Goal: Information Seeking & Learning: Learn about a topic

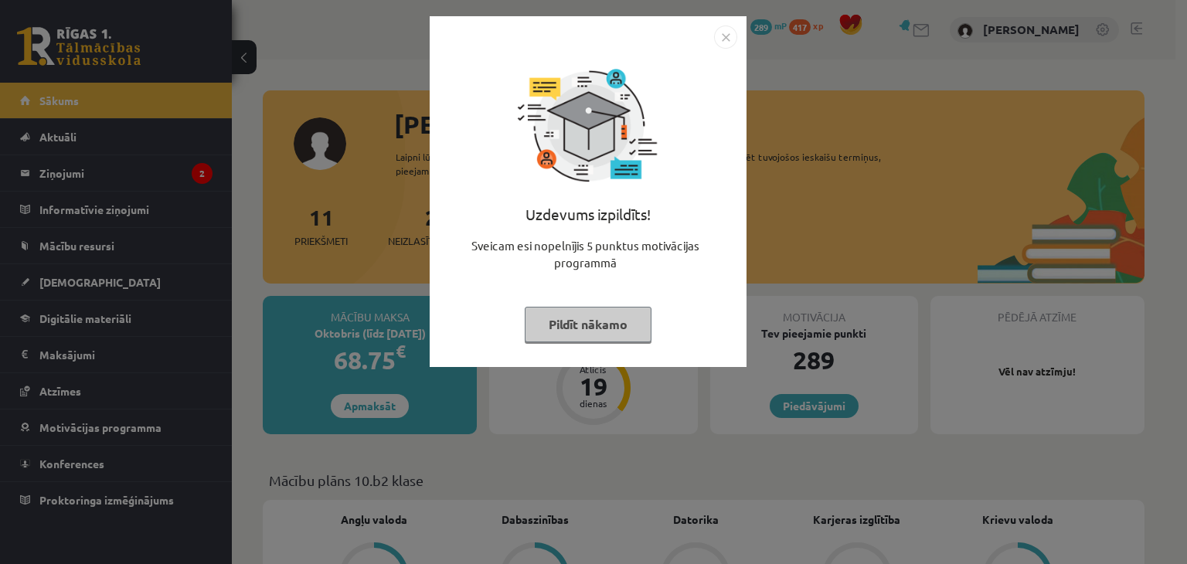
click at [591, 322] on button "Pildīt nākamo" at bounding box center [588, 325] width 127 height 36
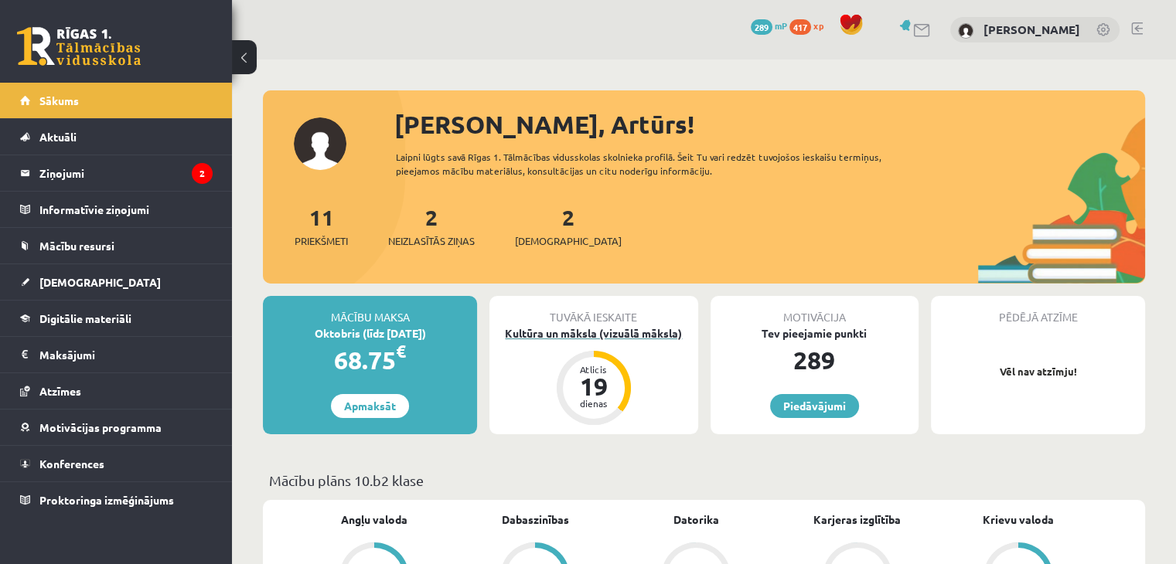
click at [625, 329] on div "Kultūra un māksla (vizuālā māksla)" at bounding box center [593, 333] width 208 height 16
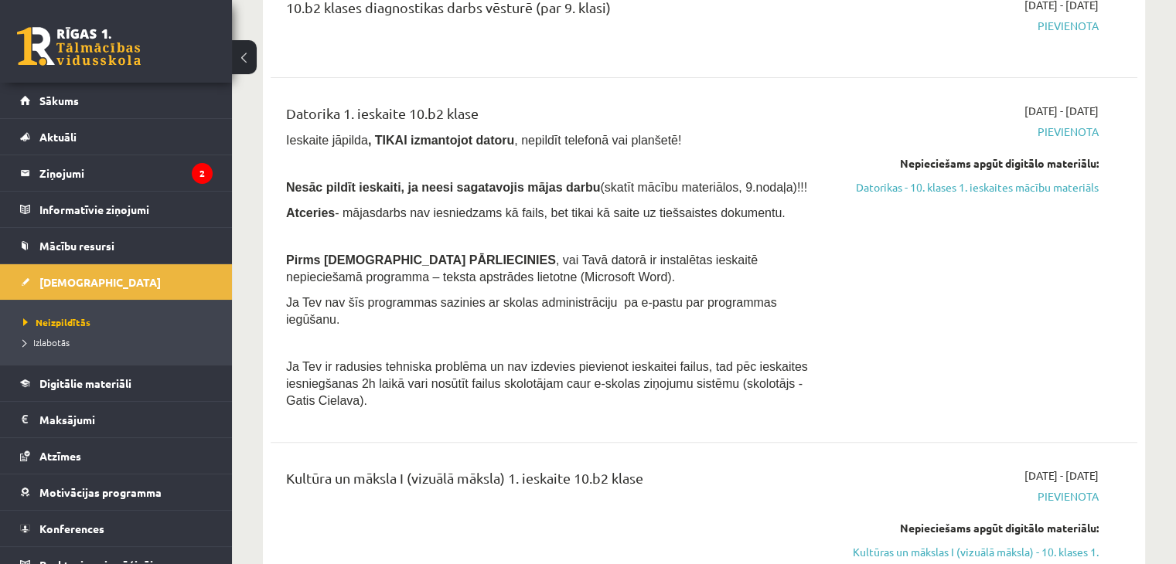
scroll to position [433, 0]
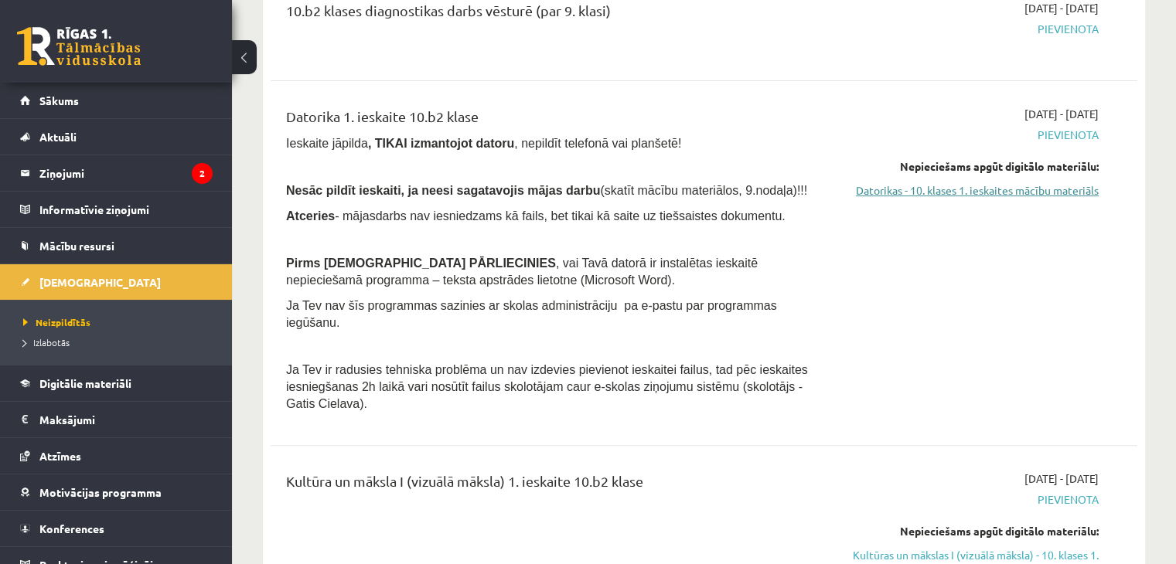
click at [968, 189] on link "Datorikas - 10. klases 1. ieskaites mācību materiāls" at bounding box center [970, 190] width 255 height 16
click at [915, 192] on link "Datorikas - 10. klases 1. ieskaites mācību materiāls" at bounding box center [970, 190] width 255 height 16
click at [957, 191] on link "Datorikas - 10. klases 1. ieskaites mācību materiāls" at bounding box center [970, 190] width 255 height 16
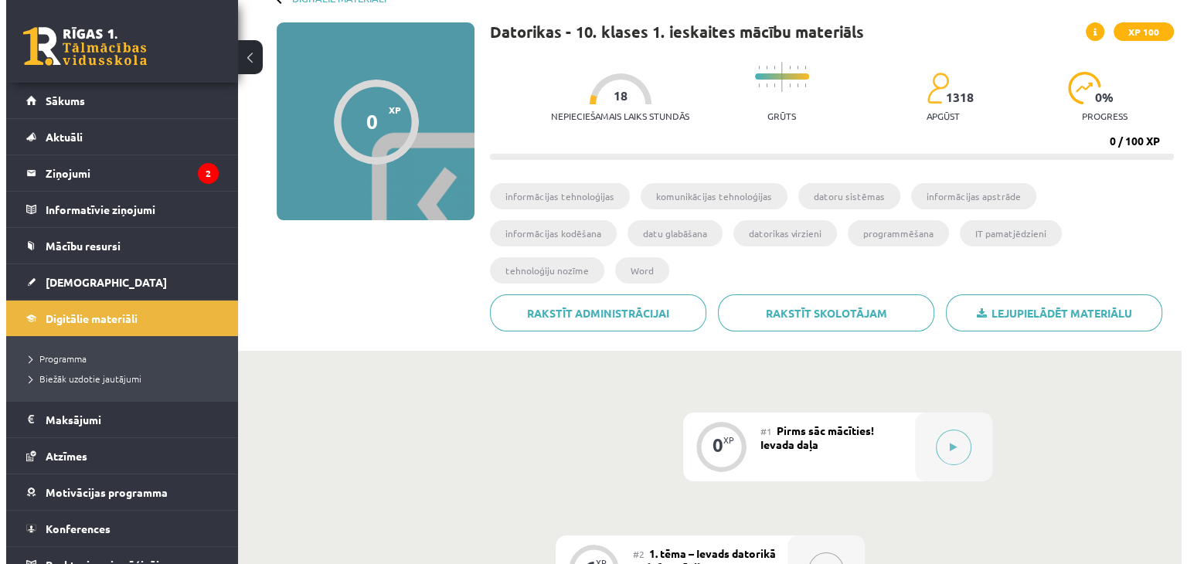
scroll to position [118, 0]
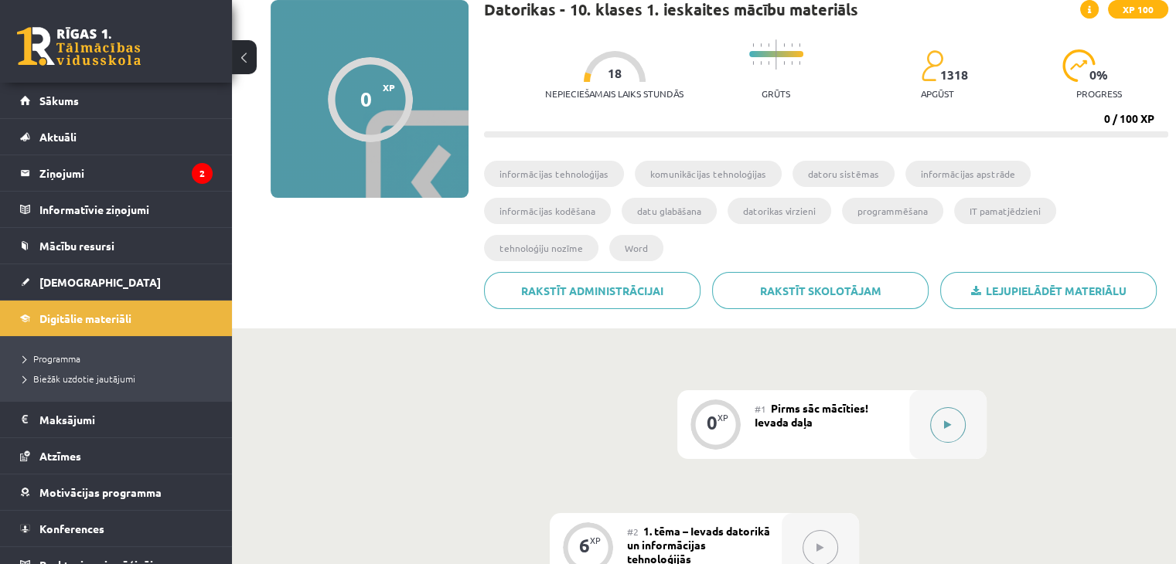
click at [959, 401] on div at bounding box center [947, 424] width 77 height 69
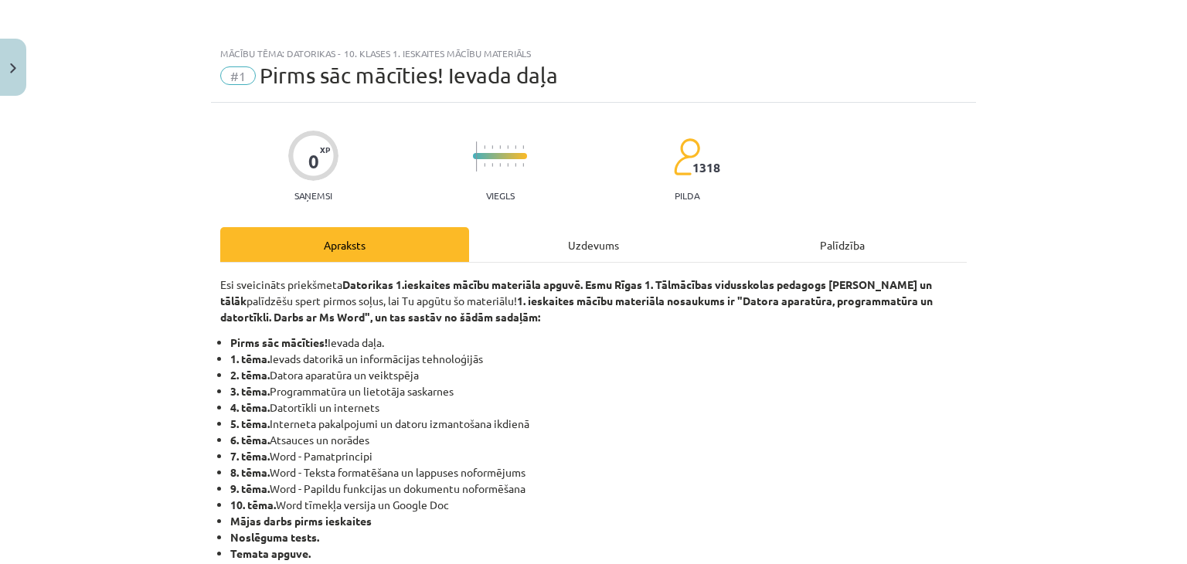
click at [877, 314] on p "Esi sveicināts priekšmeta Datorikas 1.ieskaites mācību materiāla apguvē. Esmu R…" at bounding box center [593, 301] width 747 height 49
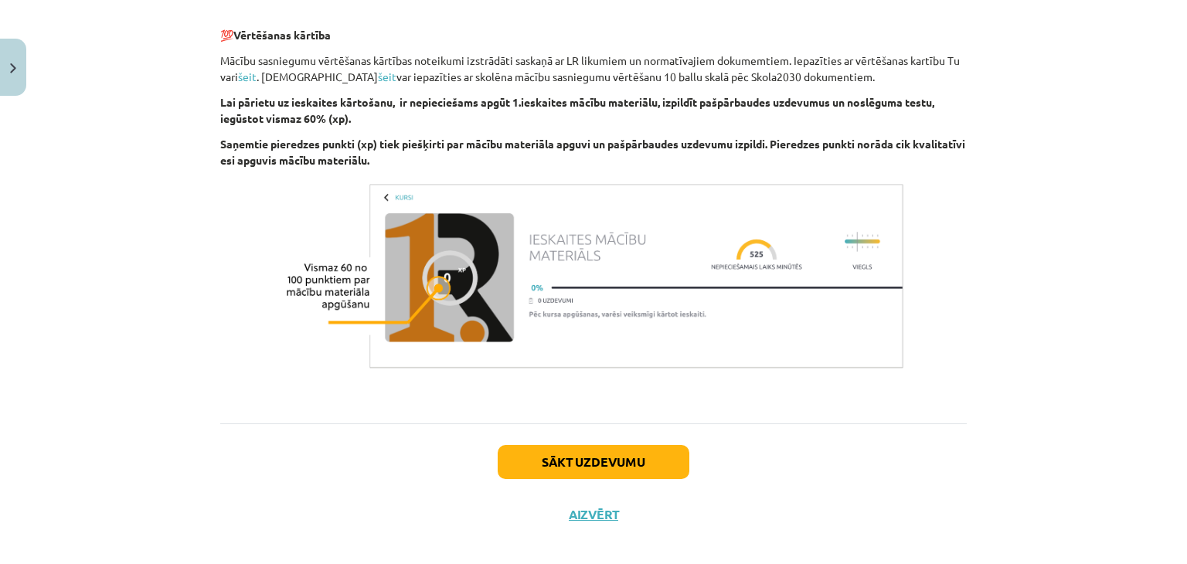
scroll to position [1061, 0]
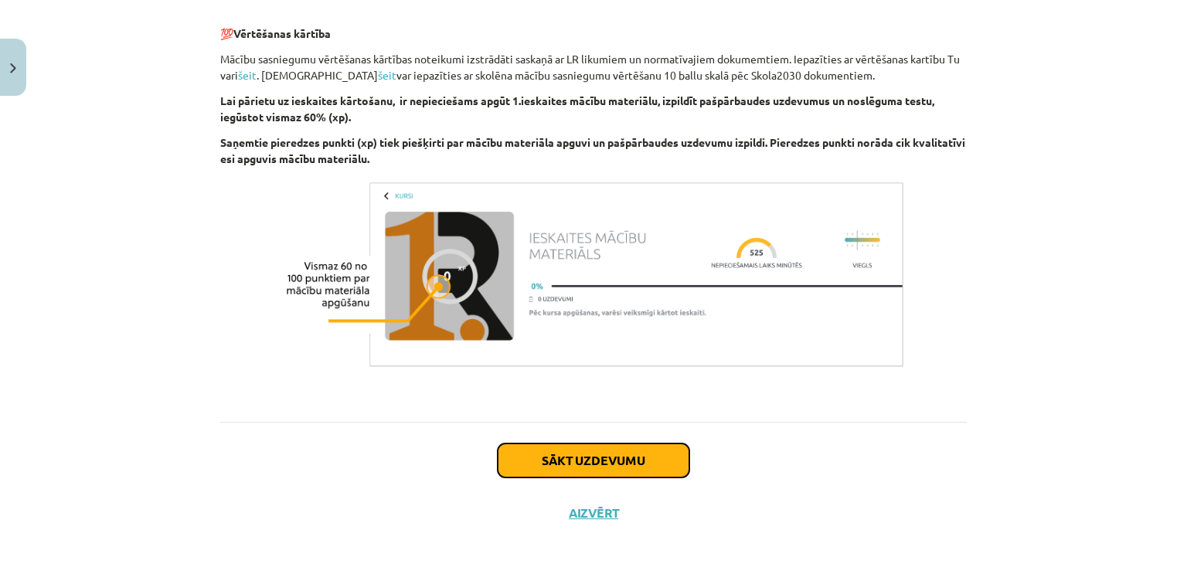
click at [588, 454] on button "Sākt uzdevumu" at bounding box center [594, 461] width 192 height 34
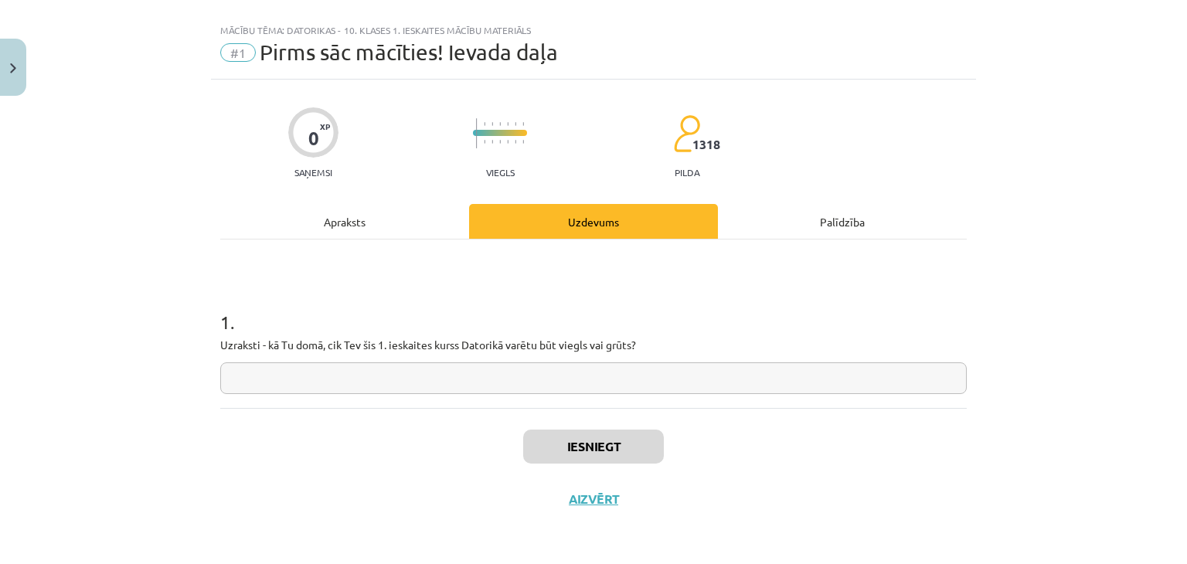
scroll to position [22, 0]
click at [380, 387] on input "text" at bounding box center [593, 379] width 747 height 32
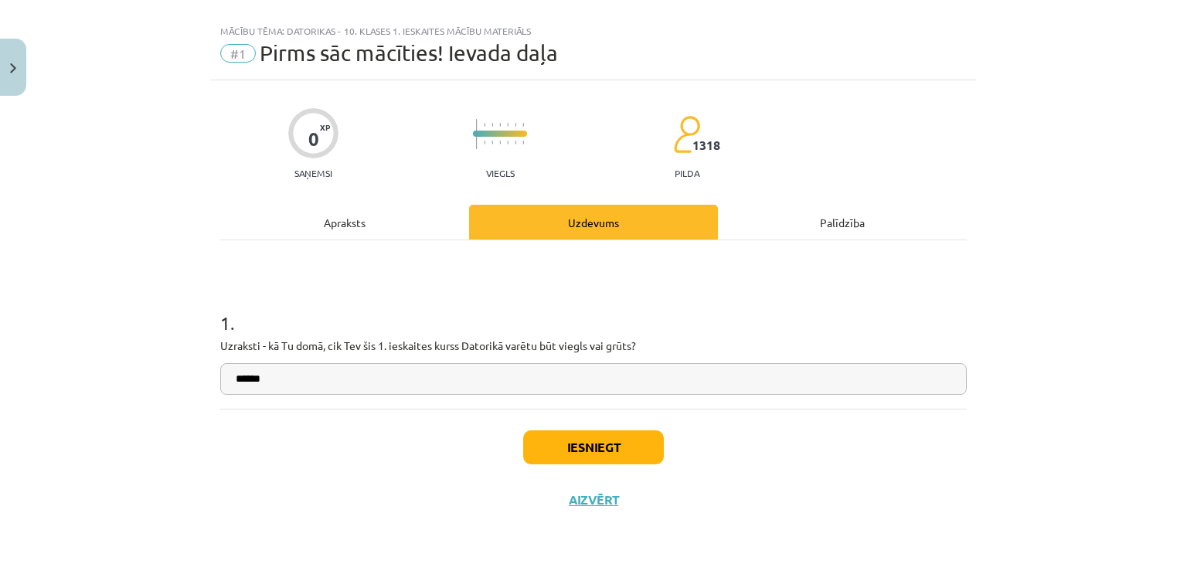
click at [701, 375] on input "******" at bounding box center [593, 379] width 747 height 32
type input "**********"
click at [631, 441] on button "Iesniegt" at bounding box center [593, 448] width 141 height 34
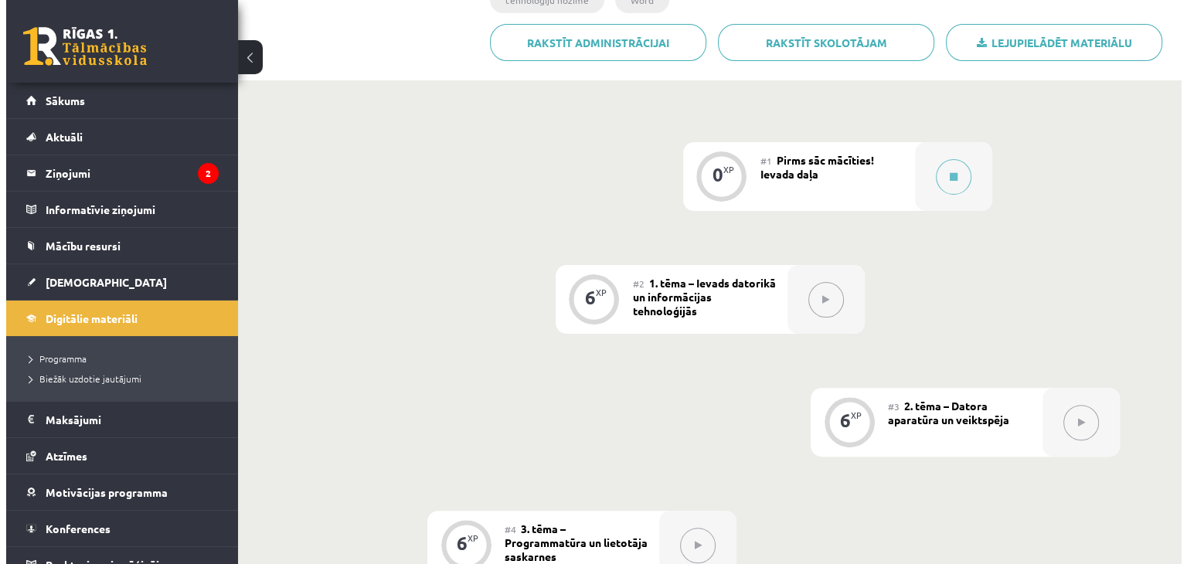
scroll to position [369, 0]
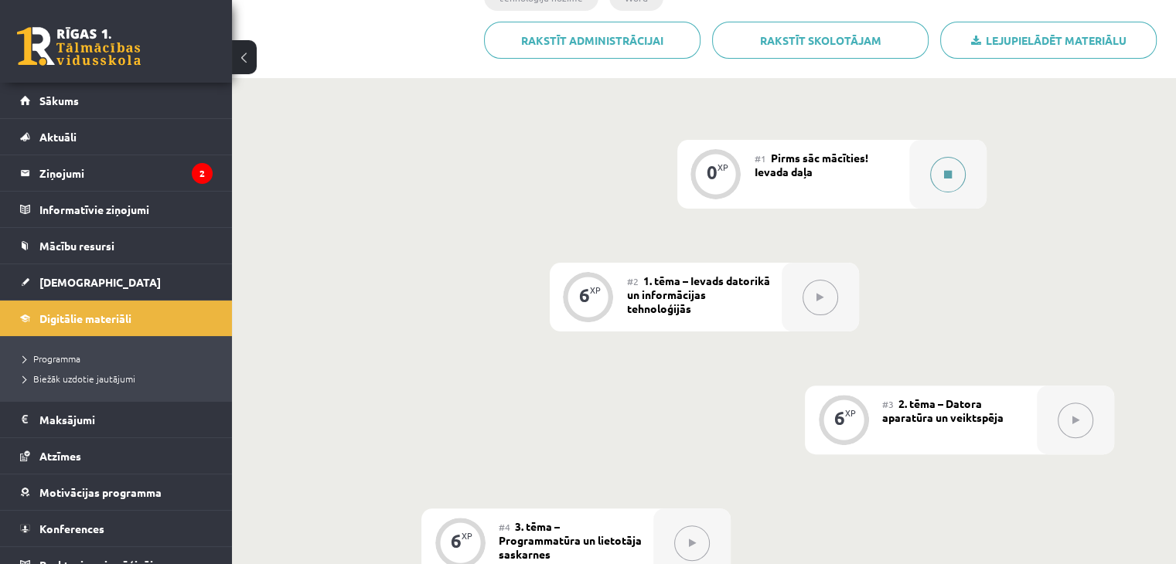
click at [950, 170] on icon at bounding box center [948, 174] width 8 height 9
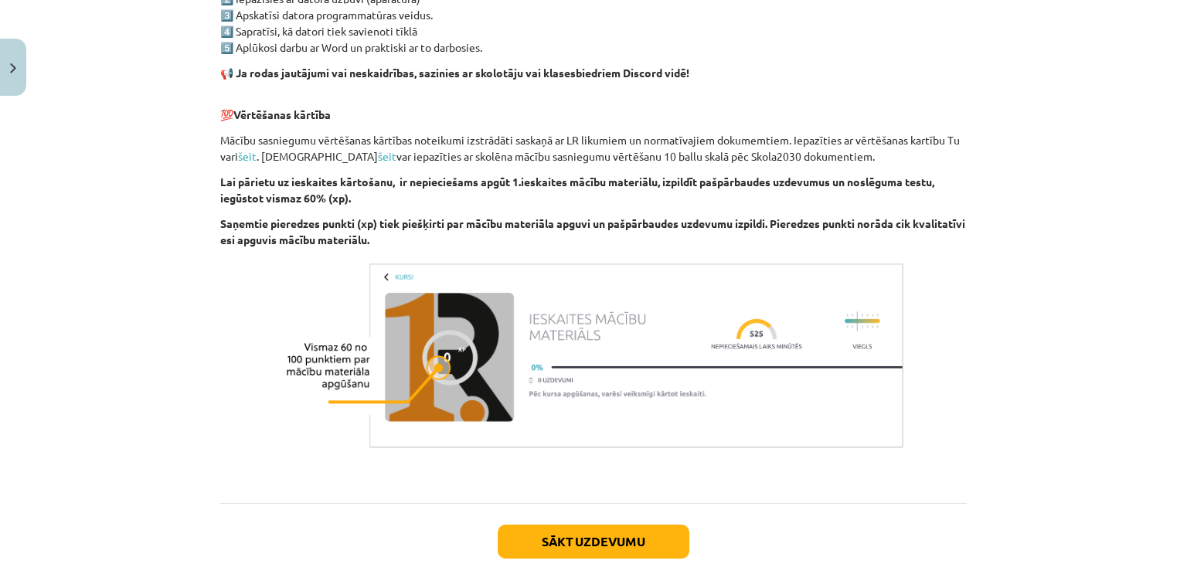
scroll to position [1075, 0]
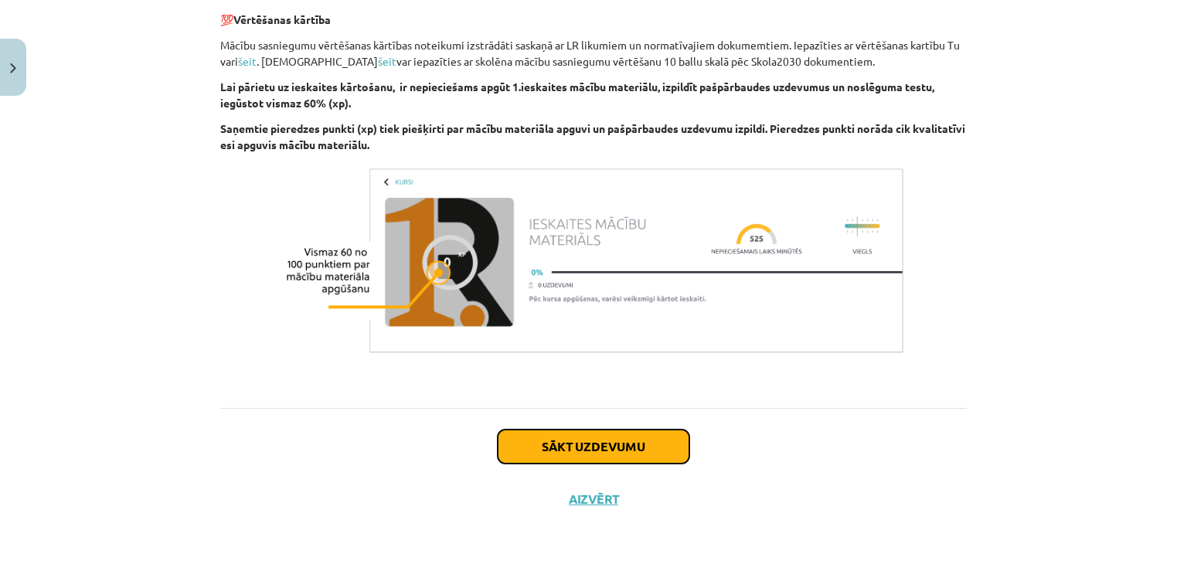
click at [657, 449] on button "Sākt uzdevumu" at bounding box center [594, 447] width 192 height 34
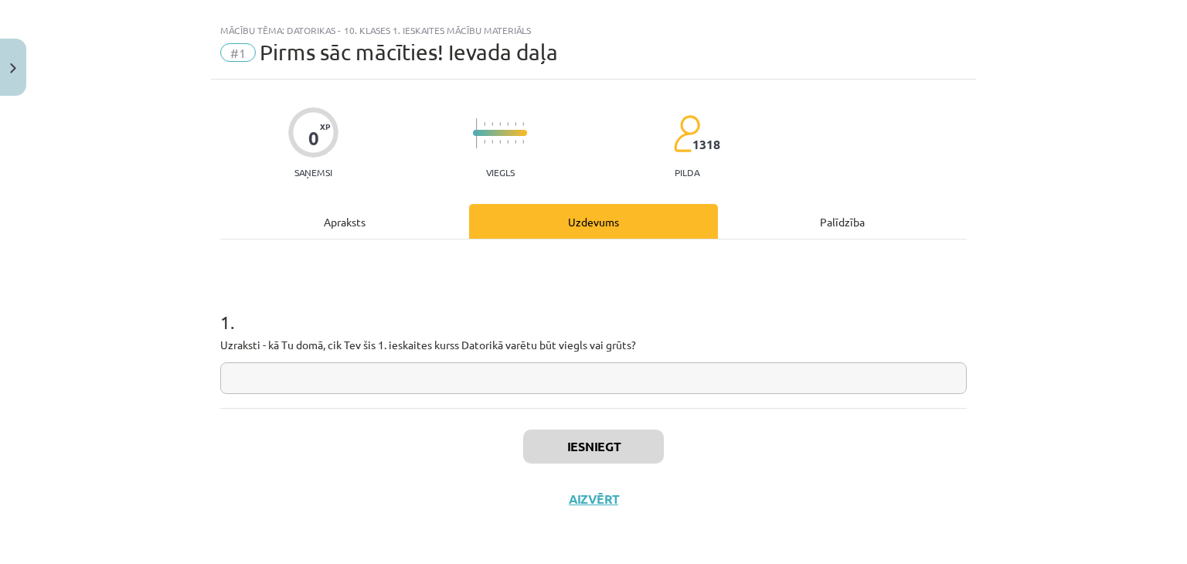
scroll to position [22, 0]
click at [612, 383] on input "text" at bounding box center [593, 379] width 747 height 32
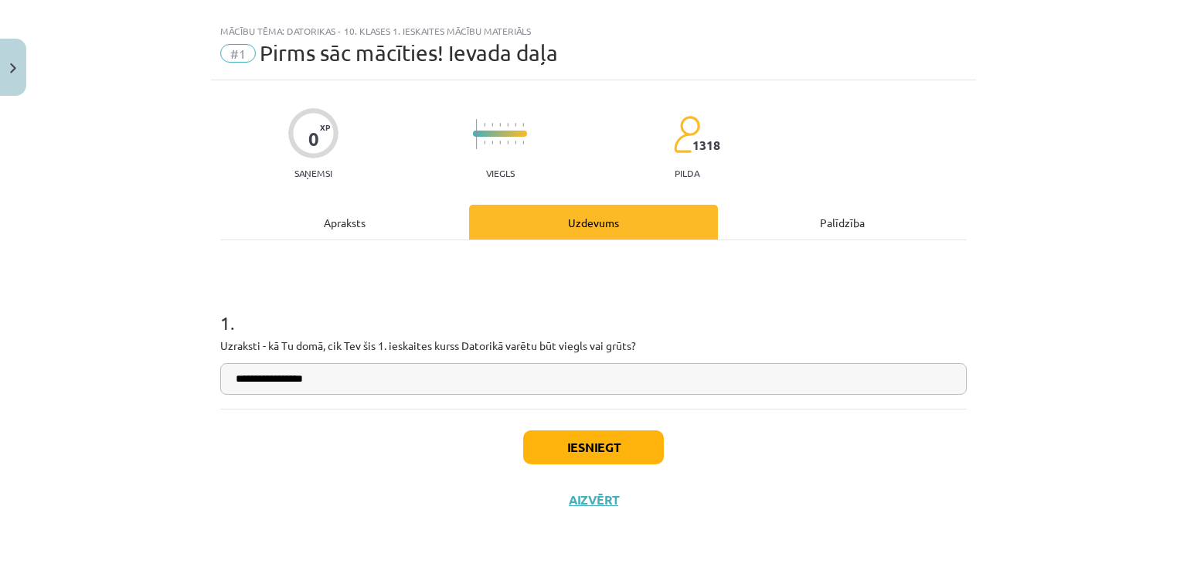
type input "**********"
click at [620, 441] on button "Iesniegt" at bounding box center [593, 448] width 141 height 34
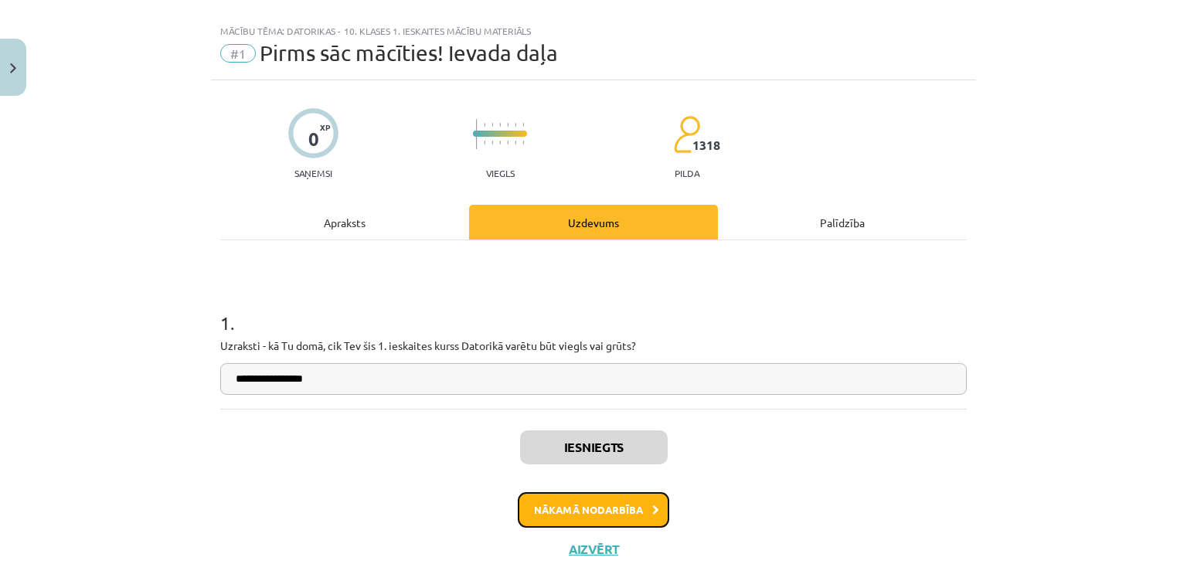
click at [615, 502] on button "Nākamā nodarbība" at bounding box center [594, 510] width 152 height 36
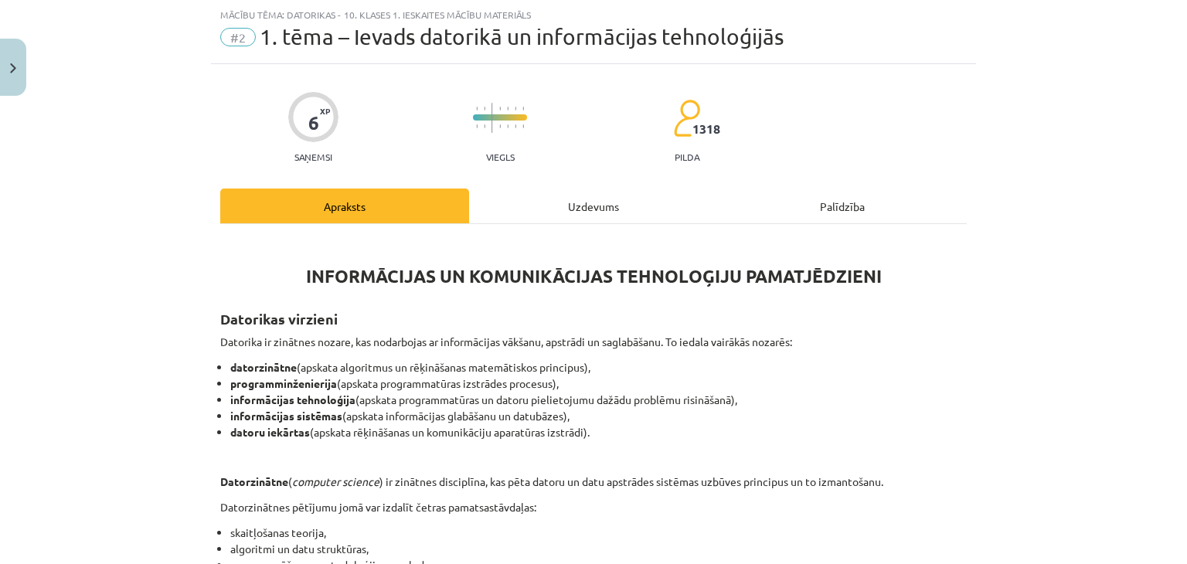
click at [615, 502] on p "Datorzinātnes pētījumu jomā var izdalīt četras pamatsastāvdaļas:" at bounding box center [593, 507] width 747 height 16
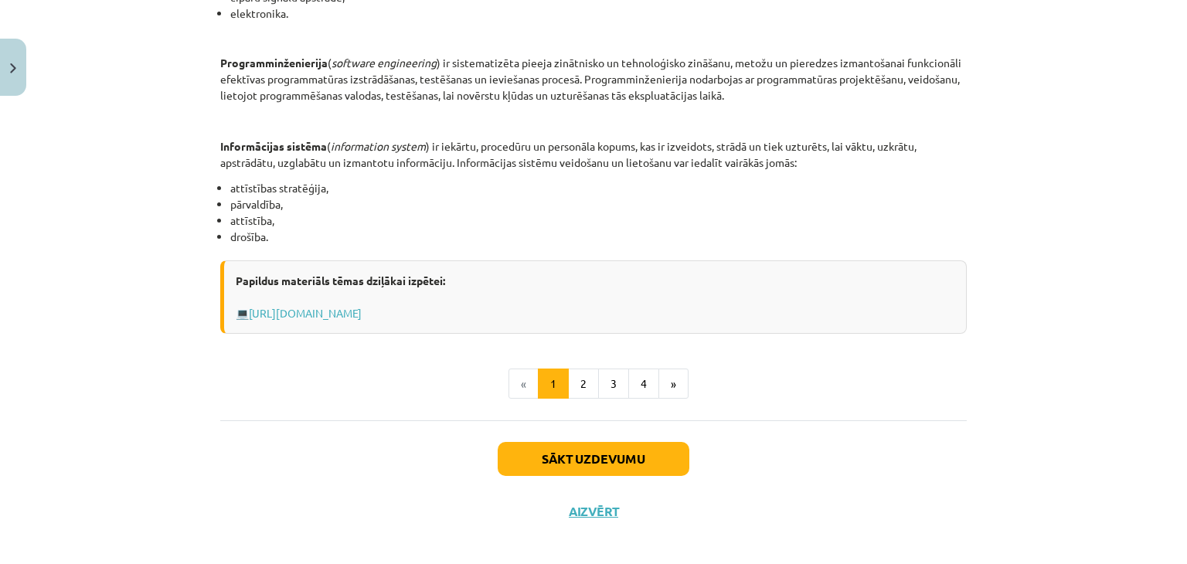
scroll to position [755, 0]
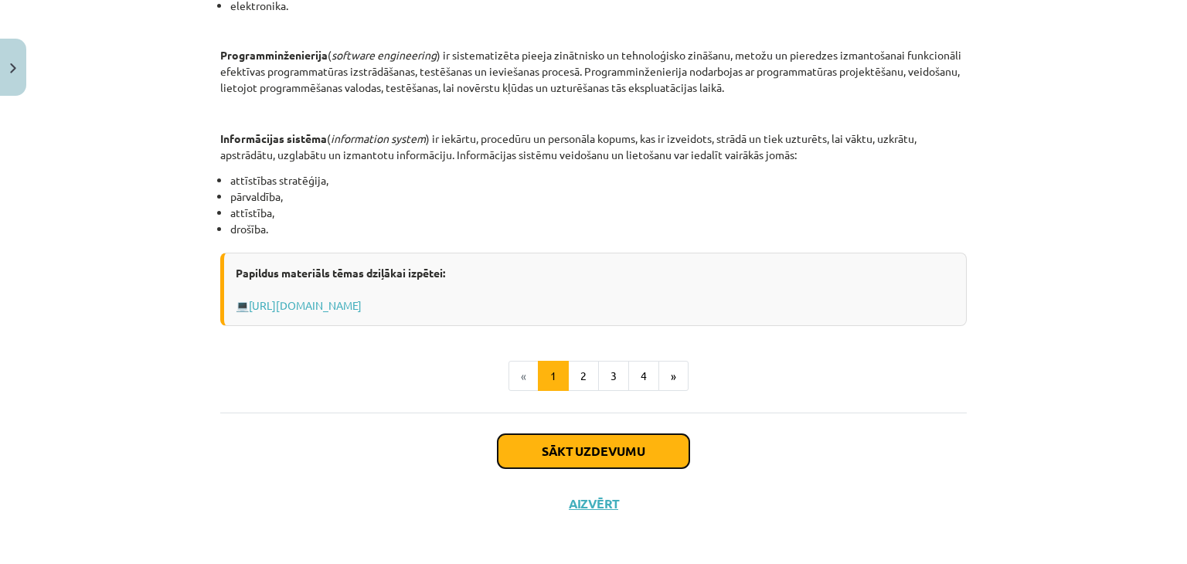
click at [657, 443] on button "Sākt uzdevumu" at bounding box center [594, 451] width 192 height 34
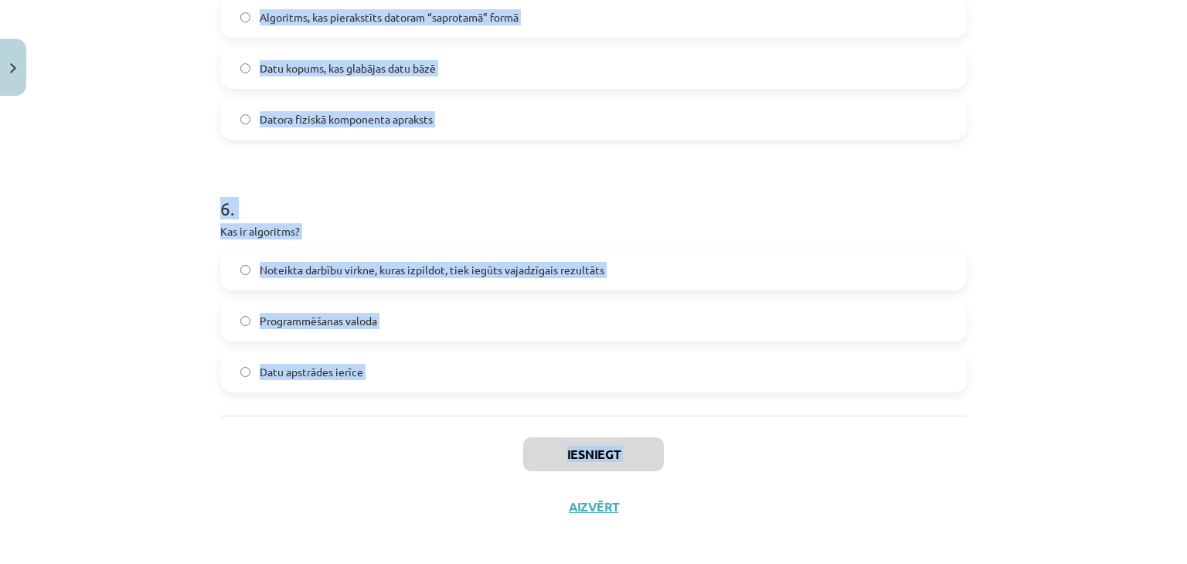
scroll to position [1510, 0]
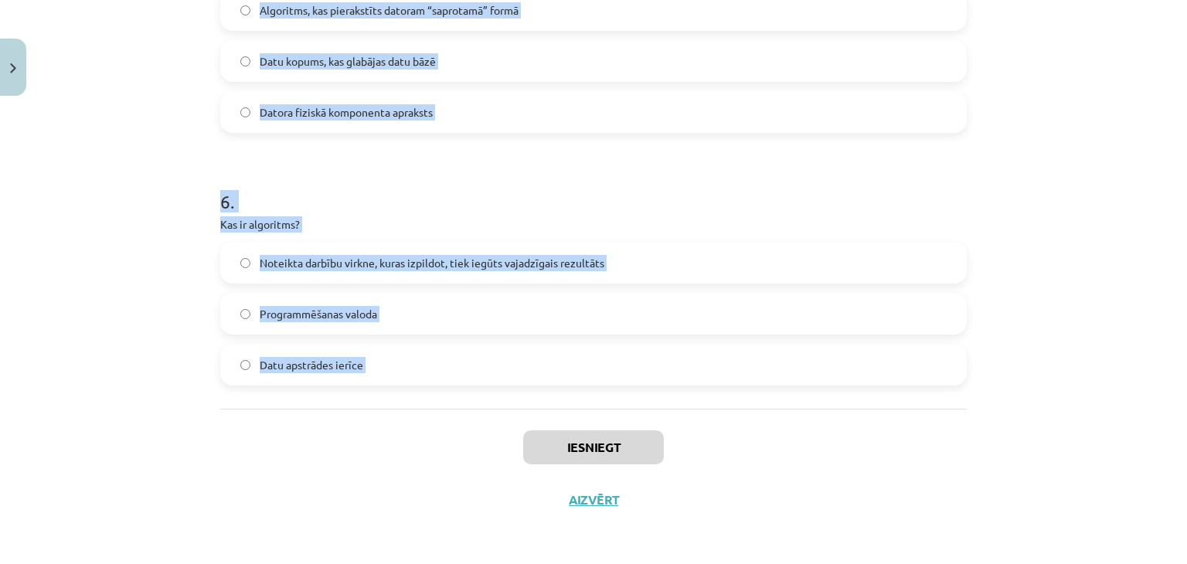
drag, startPoint x: 213, startPoint y: 298, endPoint x: 509, endPoint y: 412, distance: 318.1
copy form "1 . Datoru veido… Sistēmbloks, monitors un printeris Aparatūra un programmatūra…"
click at [342, 200] on h1 "6 ." at bounding box center [593, 188] width 747 height 48
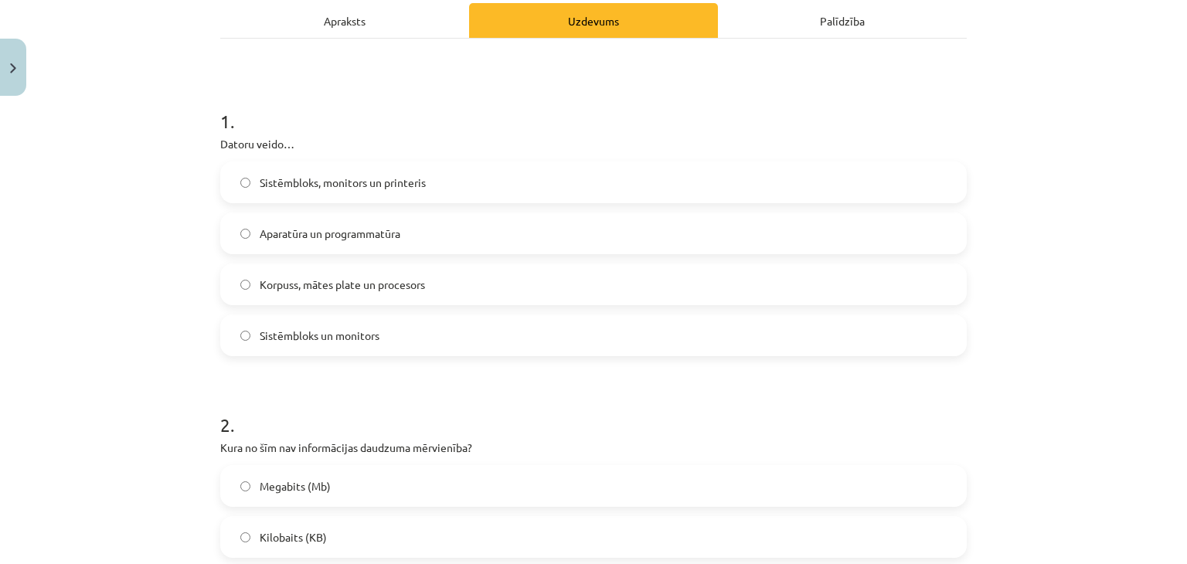
scroll to position [227, 0]
click at [652, 232] on label "Aparatūra un programmatūra" at bounding box center [594, 231] width 744 height 39
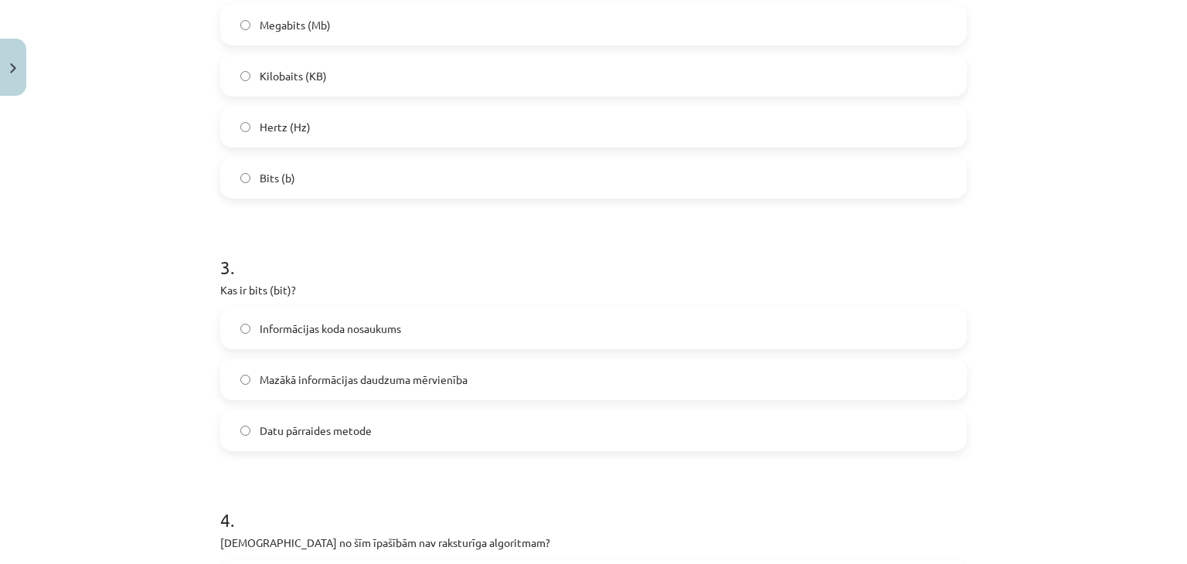
scroll to position [683, 0]
click at [340, 393] on label "Mazākā informācijas daudzuma mērvienība" at bounding box center [594, 382] width 744 height 39
click at [275, 131] on span "Hertz (Hz)" at bounding box center [285, 129] width 51 height 16
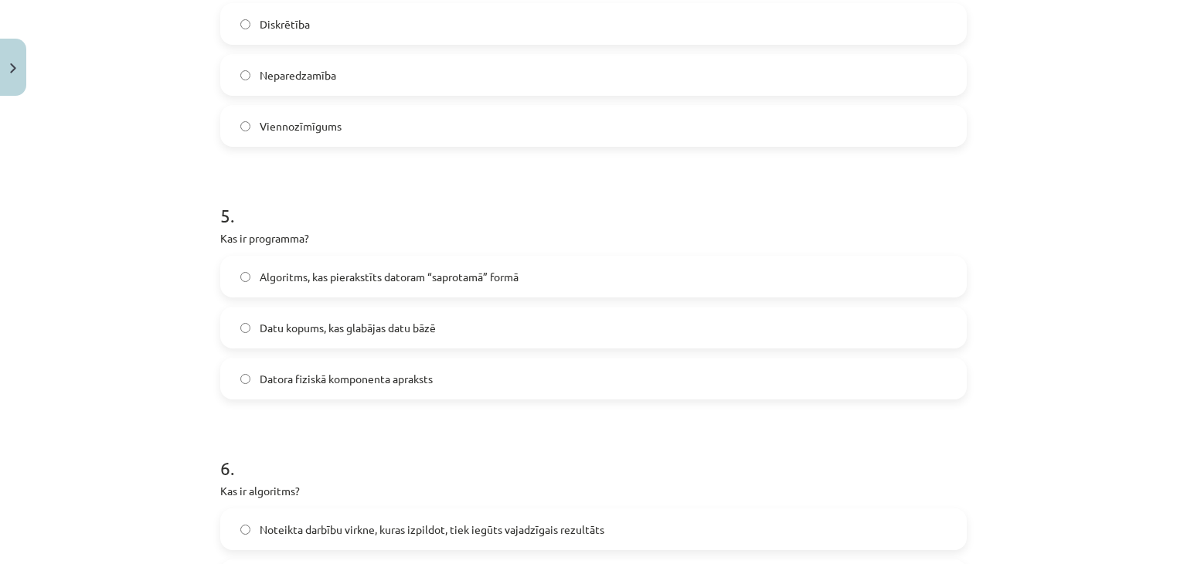
scroll to position [1245, 0]
click at [332, 278] on span "Algoritms, kas pierakstīts datoram “saprotamā” formā" at bounding box center [389, 275] width 259 height 16
click at [307, 77] on span "Neparedzamība" at bounding box center [298, 74] width 77 height 16
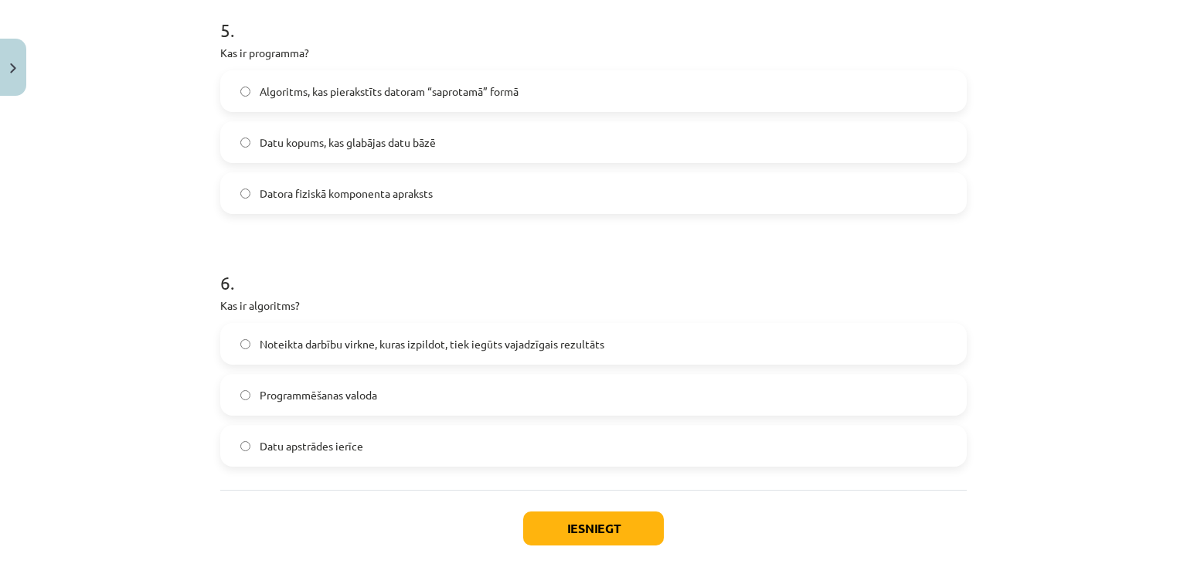
scroll to position [1510, 0]
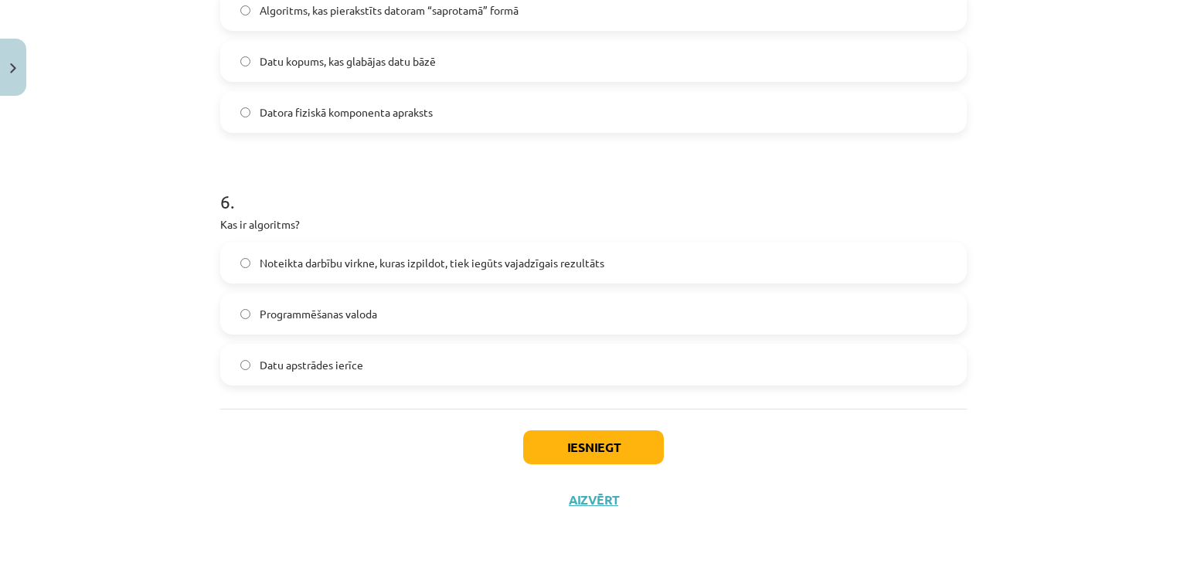
click at [405, 264] on span "Noteikta darbību virkne, kuras izpildot, tiek iegūts vajadzīgais rezultāts" at bounding box center [432, 263] width 345 height 16
click at [622, 442] on button "Iesniegt" at bounding box center [593, 448] width 141 height 34
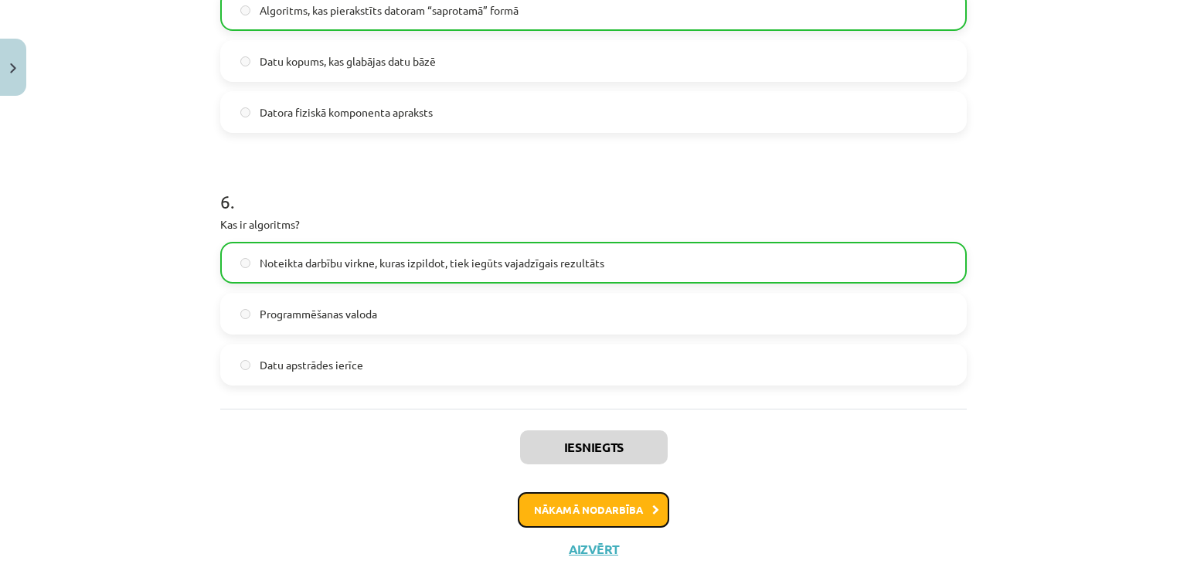
click at [608, 512] on button "Nākamā nodarbība" at bounding box center [594, 510] width 152 height 36
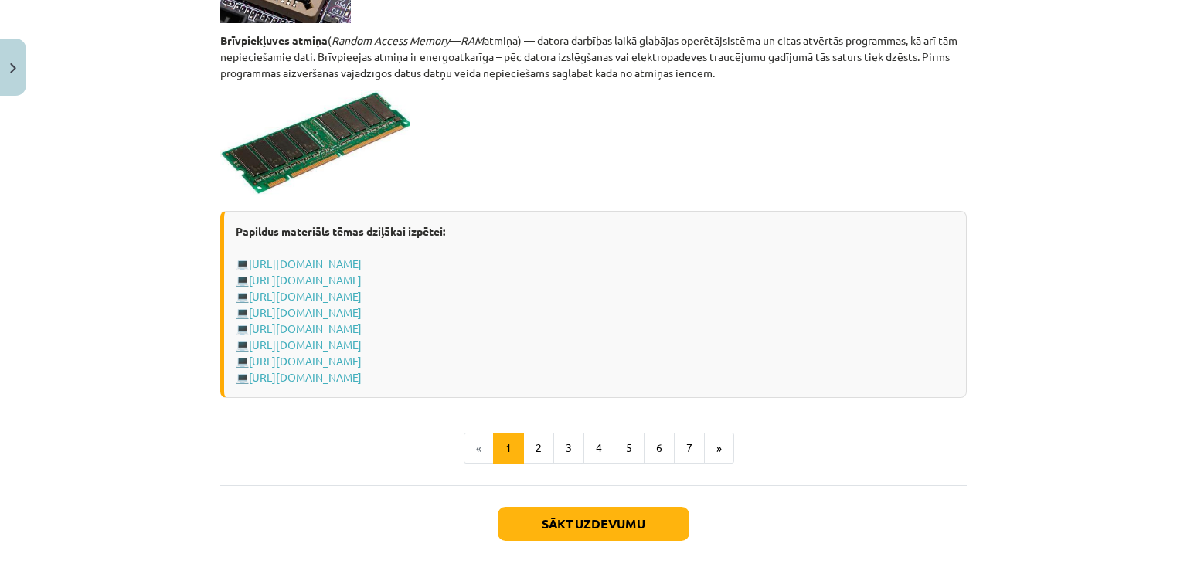
scroll to position [2746, 0]
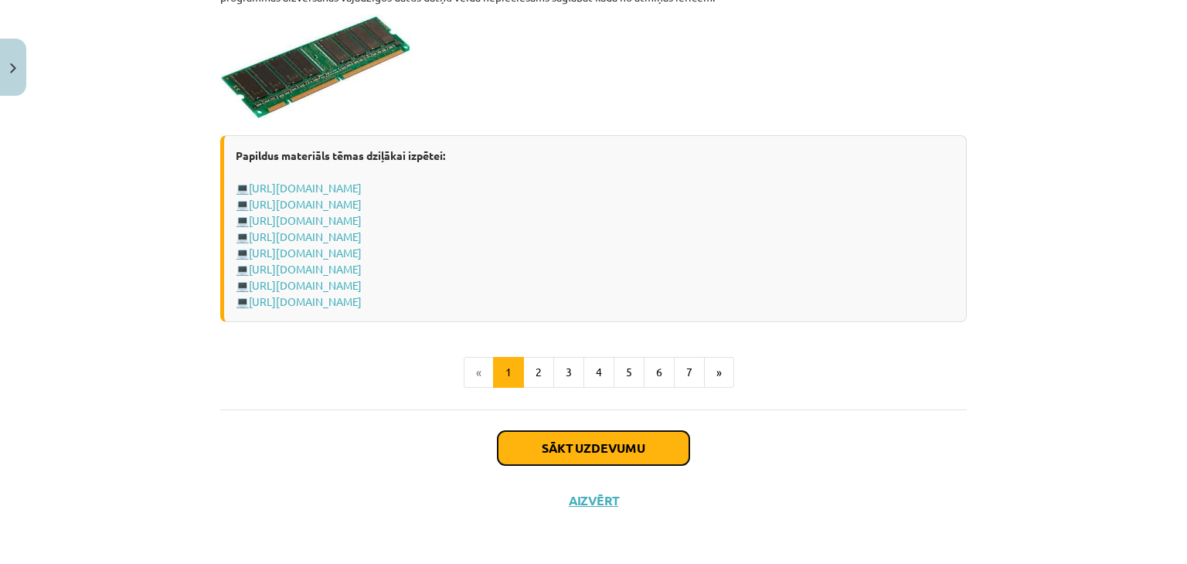
click at [647, 449] on button "Sākt uzdevumu" at bounding box center [594, 448] width 192 height 34
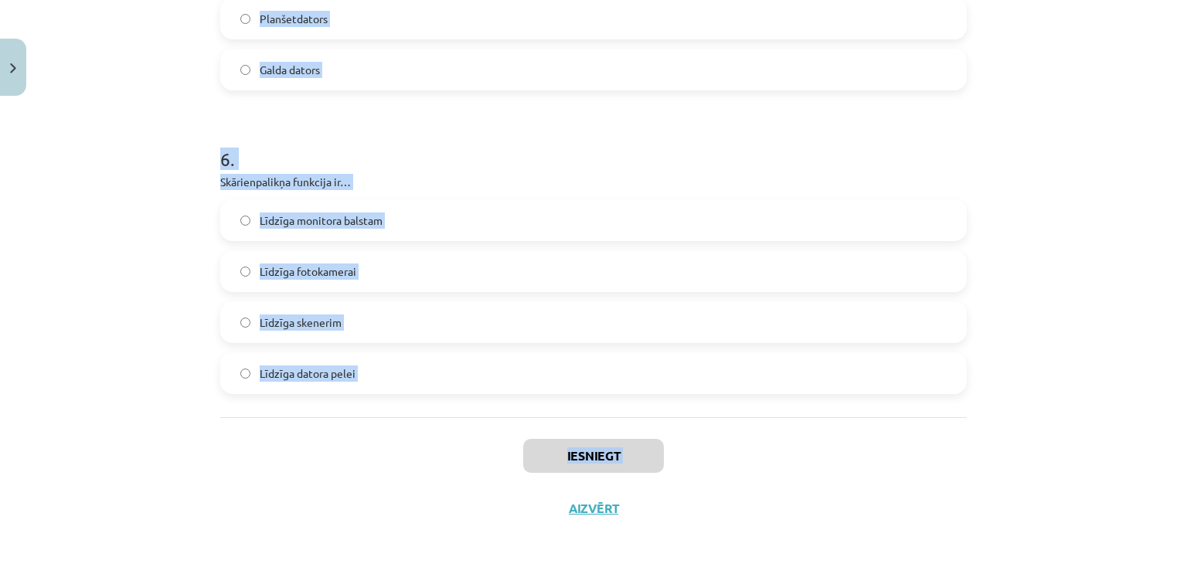
scroll to position [1714, 0]
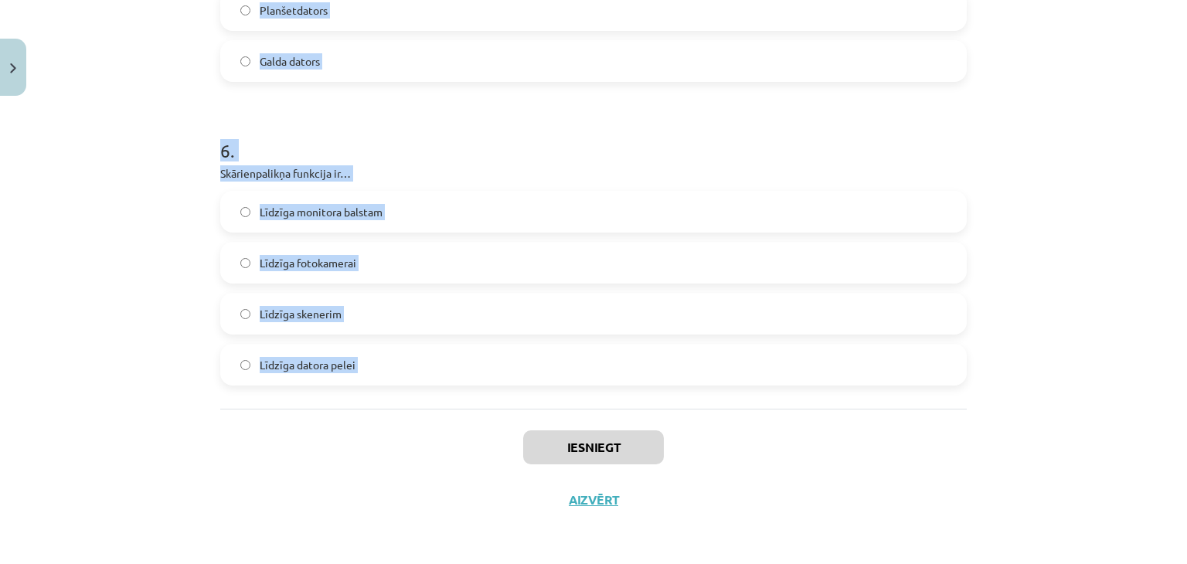
drag, startPoint x: 210, startPoint y: 295, endPoint x: 478, endPoint y: 418, distance: 294.7
copy form "1 . Kura no minētajām nav datora sistēmblokā ievietojama ierīce? Barošanas blok…"
click at [422, 121] on h1 "6 ." at bounding box center [593, 137] width 747 height 48
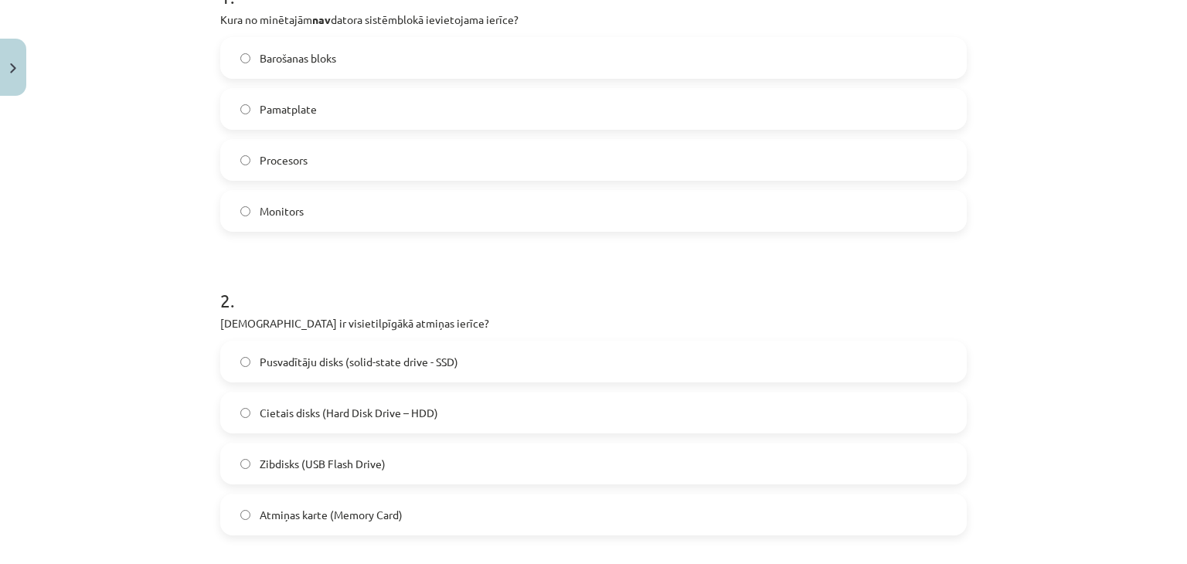
scroll to position [362, 0]
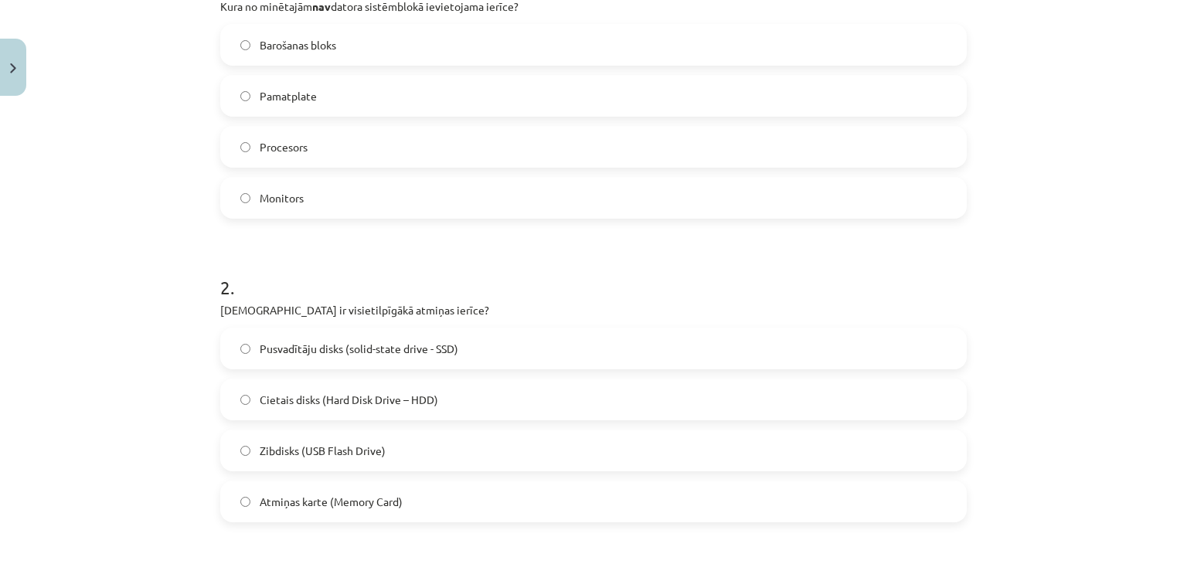
click at [503, 193] on label "Monitors" at bounding box center [594, 198] width 744 height 39
click at [402, 392] on span "Cietais disks (Hard Disk Drive – HDD)" at bounding box center [349, 400] width 179 height 16
click at [1170, 135] on div "Mācību tēma: Datorikas - 10. klases 1. ieskaites mācību materiāls #3 2. tēma – …" at bounding box center [593, 282] width 1187 height 564
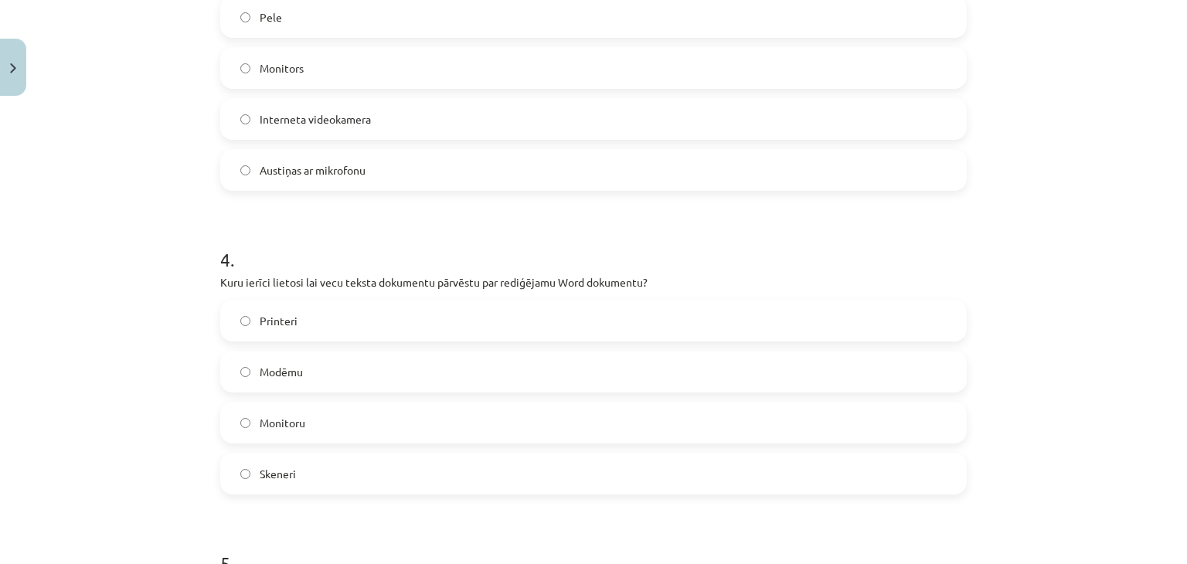
scroll to position [1003, 0]
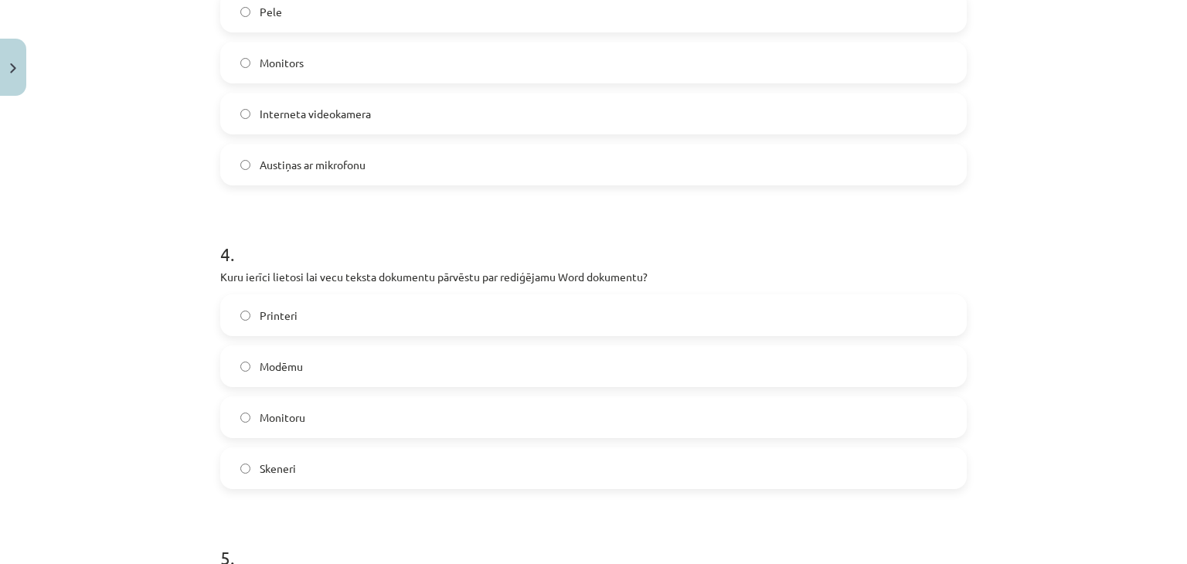
click at [691, 477] on label "Skeneri" at bounding box center [594, 468] width 744 height 39
click at [435, 171] on label "Austiņas ar mikrofonu" at bounding box center [594, 164] width 744 height 39
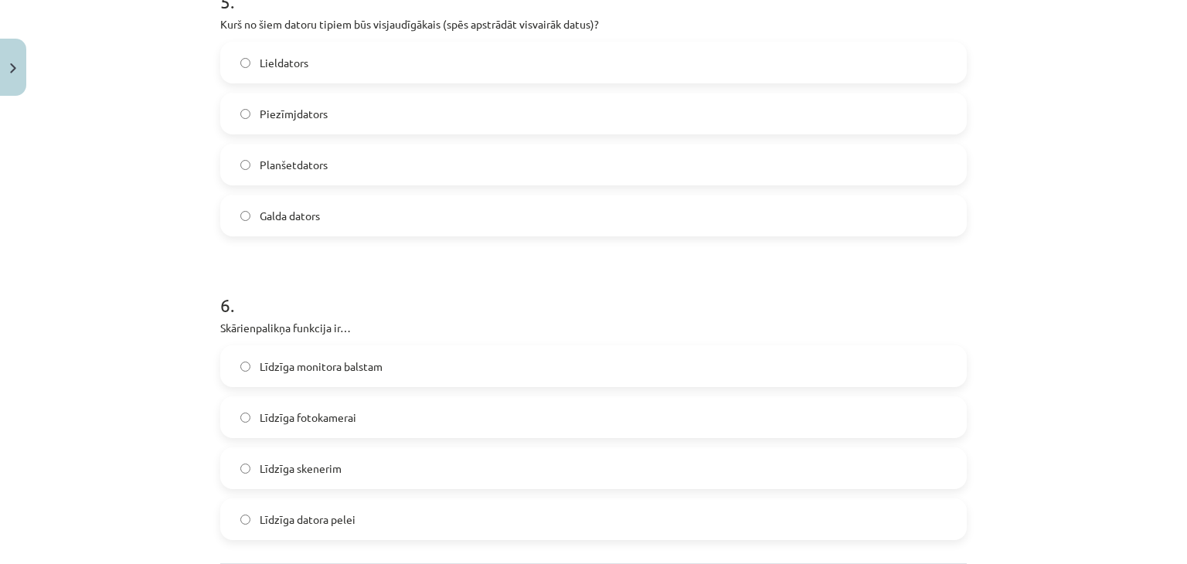
scroll to position [1555, 0]
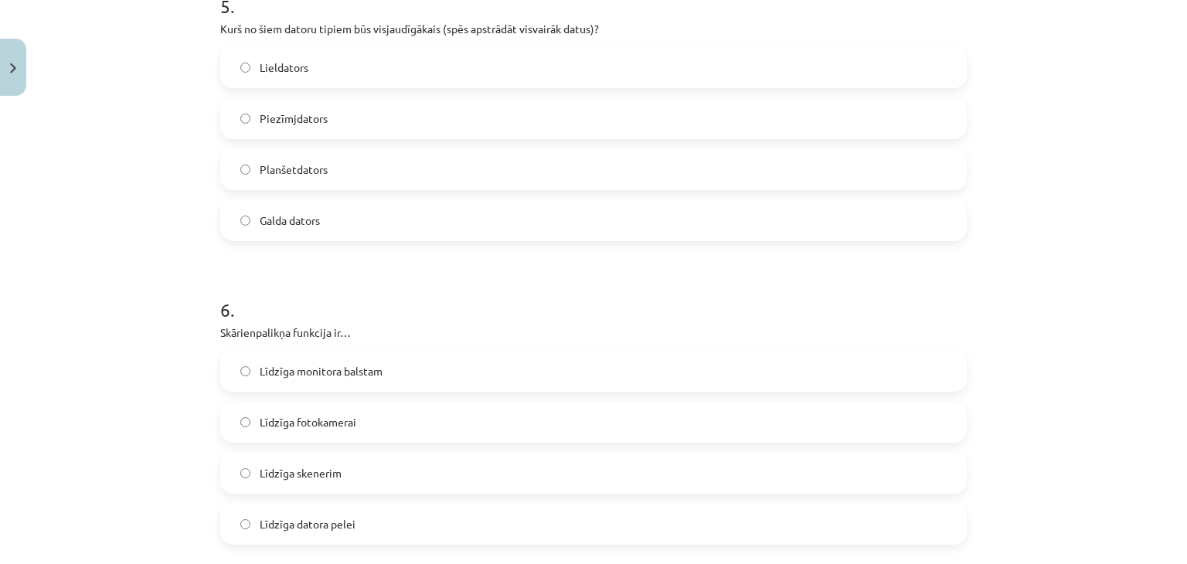
click at [341, 517] on span "Līdzīga datora pelei" at bounding box center [308, 524] width 96 height 16
click at [365, 73] on label "Lieldators" at bounding box center [594, 67] width 744 height 39
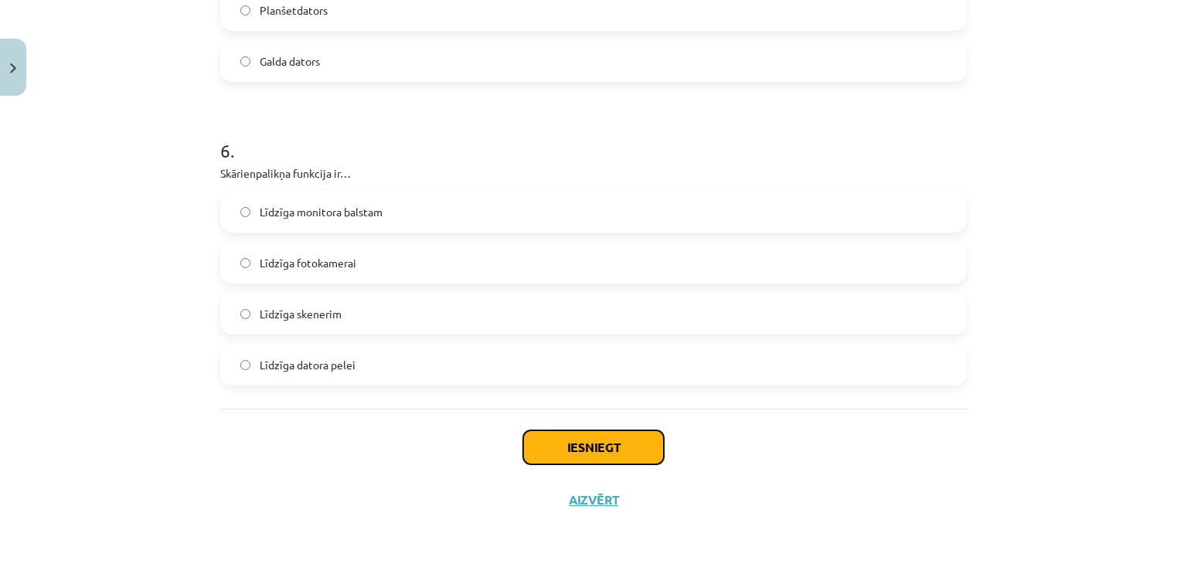
click at [618, 445] on button "Iesniegt" at bounding box center [593, 448] width 141 height 34
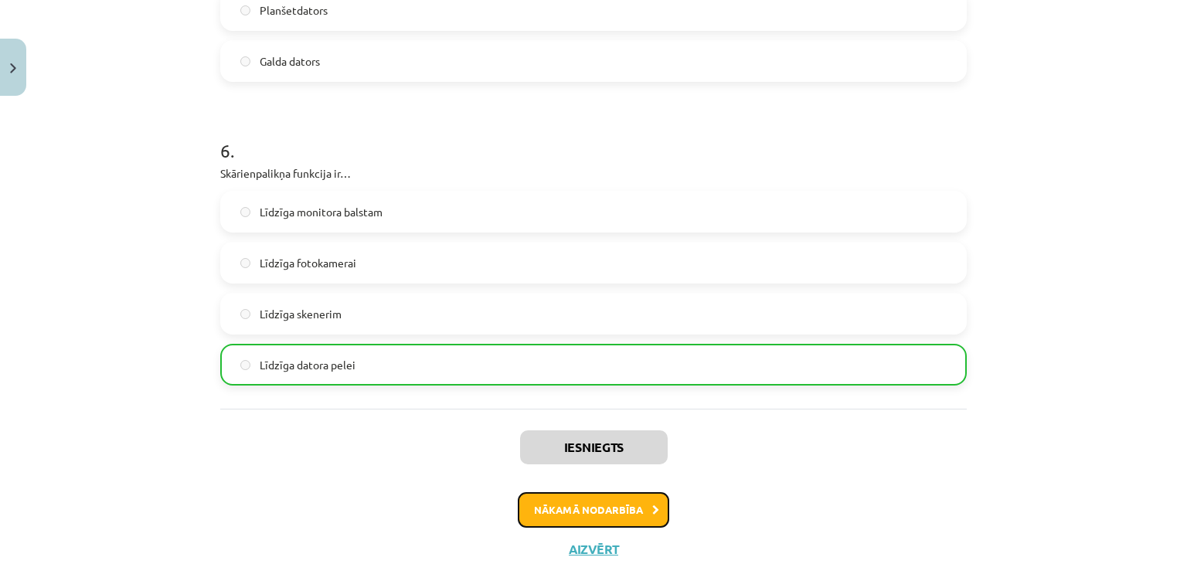
click at [635, 509] on button "Nākamā nodarbība" at bounding box center [594, 510] width 152 height 36
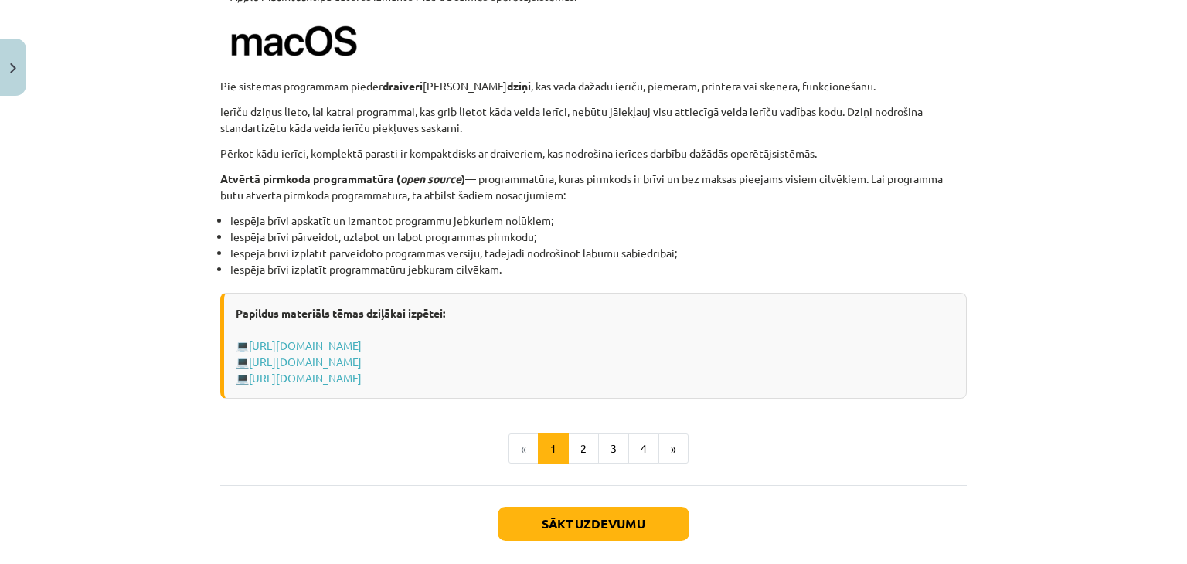
scroll to position [1623, 0]
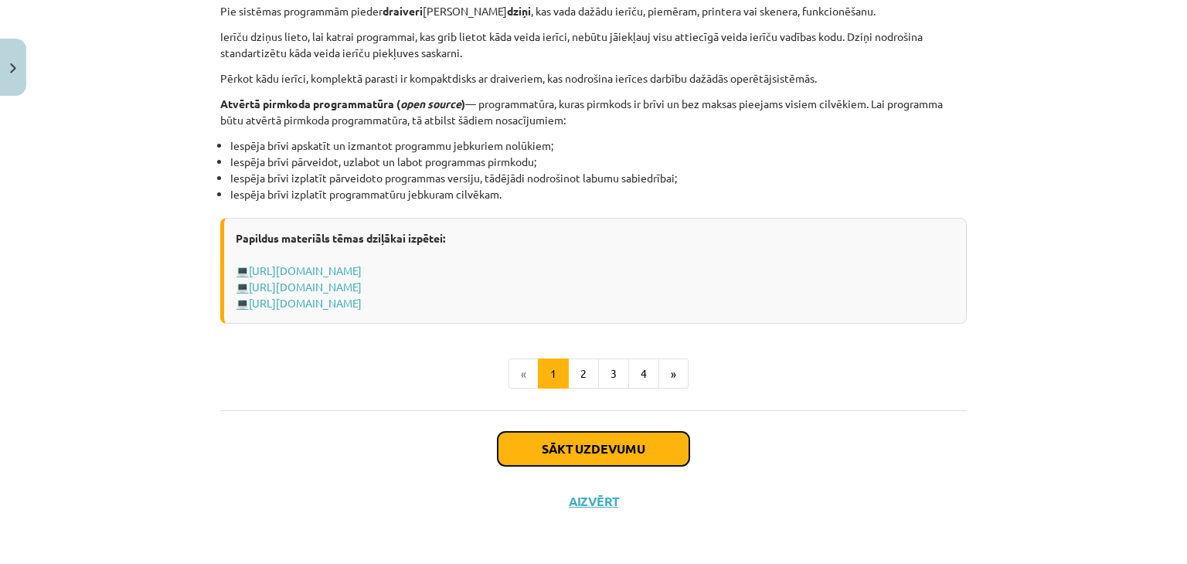
click at [637, 452] on button "Sākt uzdevumu" at bounding box center [594, 449] width 192 height 34
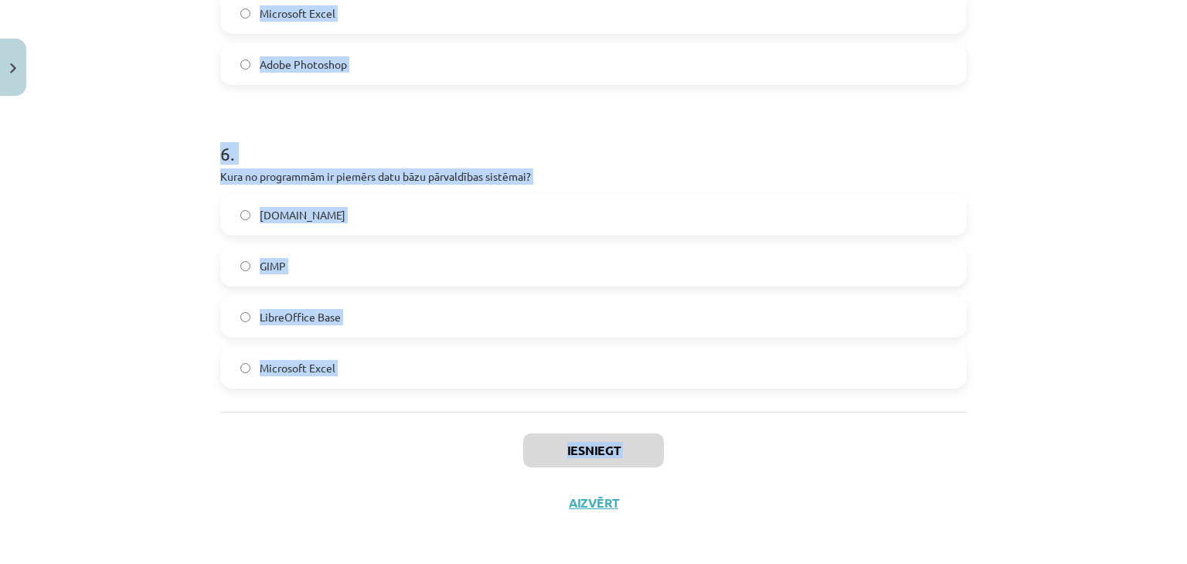
scroll to position [1612, 0]
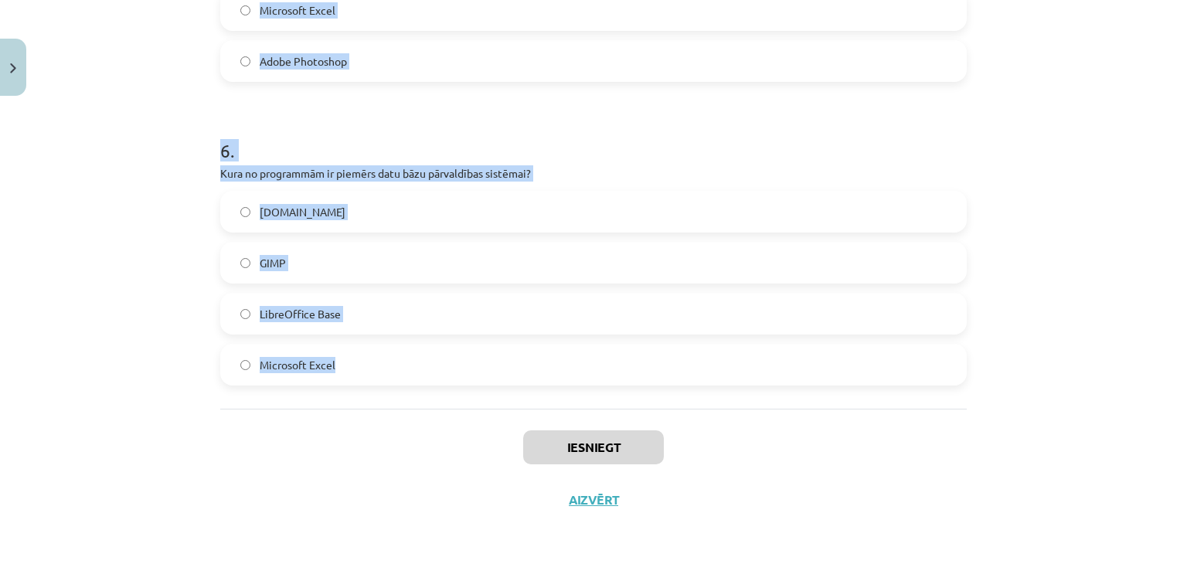
drag, startPoint x: 192, startPoint y: 296, endPoint x: 433, endPoint y: 389, distance: 258.4
click at [433, 389] on div "Mācību tēma: Datorikas - 10. klases 1. ieskaites mācību materiāls #4 3. tēma – …" at bounding box center [593, 282] width 1187 height 564
copy form "1 . Kas ir ekrāna lupa? Programma, kas pārveido runu par tekstu Programma, kas …"
click at [478, 137] on h1 "6 ." at bounding box center [593, 137] width 747 height 48
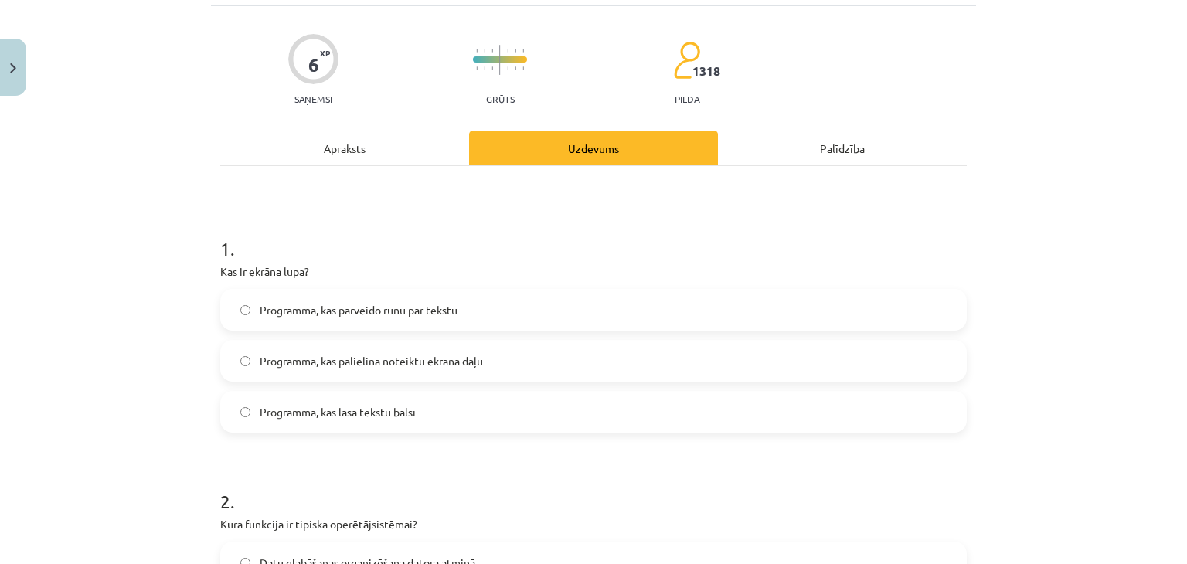
scroll to position [105, 0]
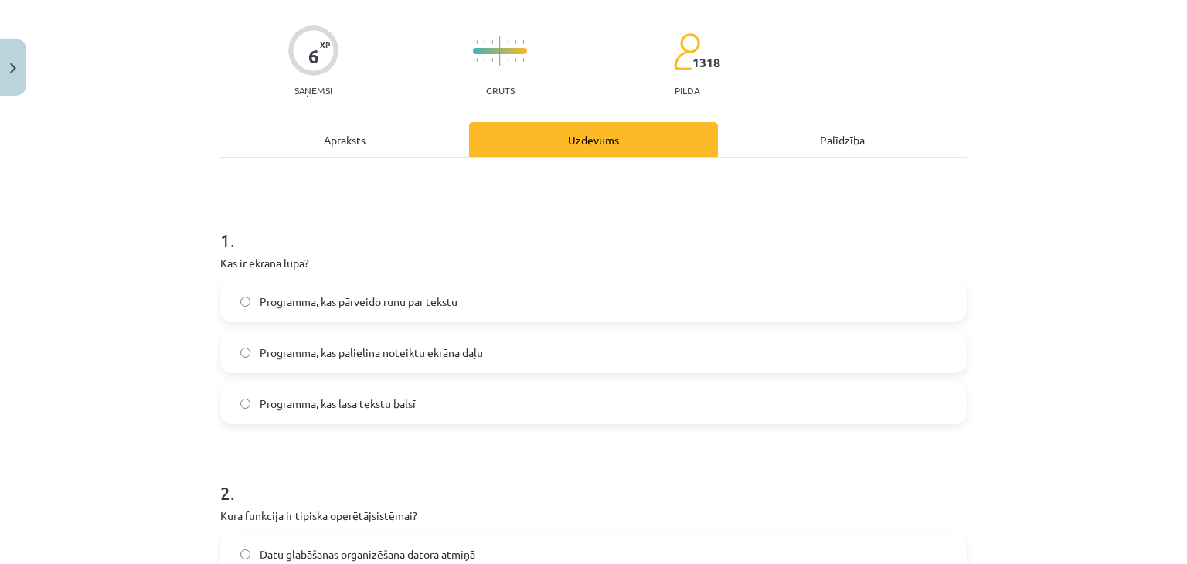
click at [401, 346] on span "Programma, kas palielina noteiktu ekrāna daļu" at bounding box center [371, 353] width 223 height 16
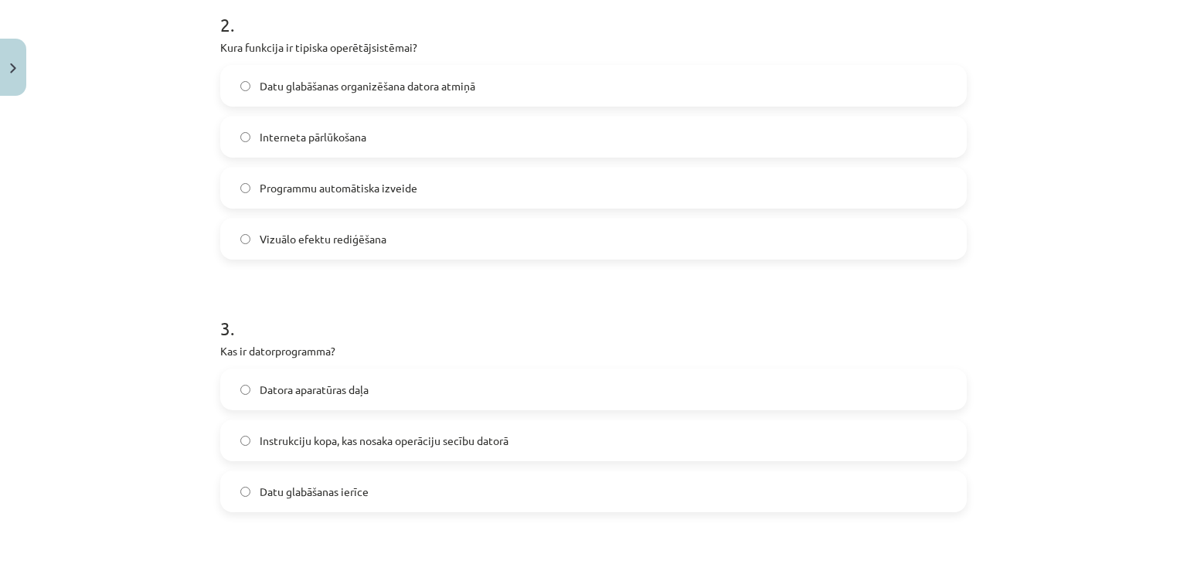
scroll to position [578, 0]
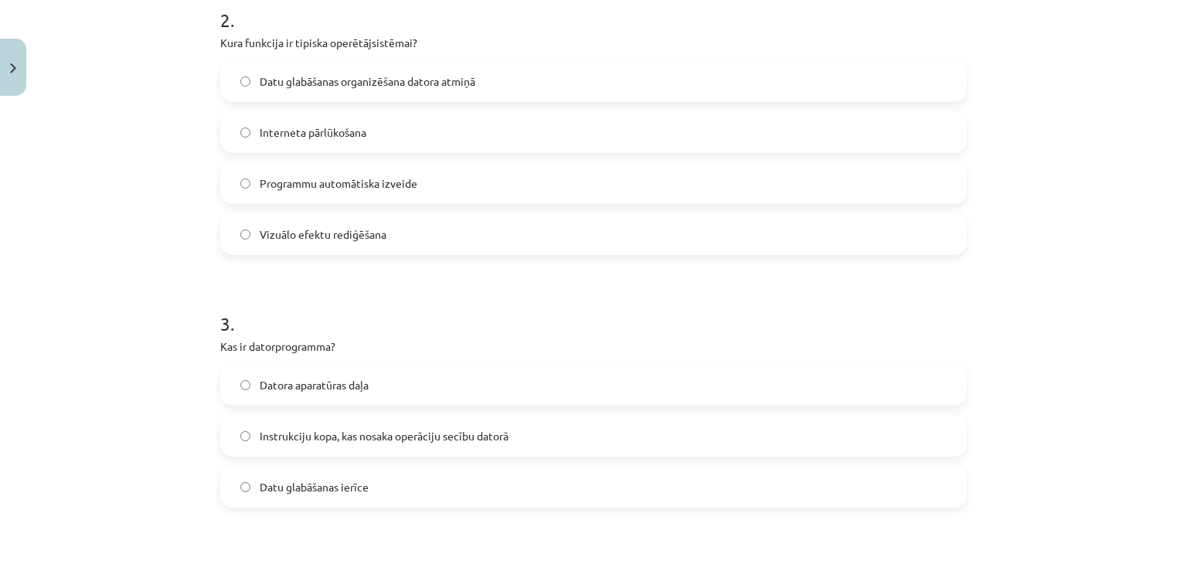
click at [291, 78] on span "Datu glabāšanas organizēšana datora atmiņā" at bounding box center [368, 81] width 216 height 16
click at [366, 430] on span "Instrukciju kopa, kas nosaka operāciju secību datorā" at bounding box center [384, 436] width 249 height 16
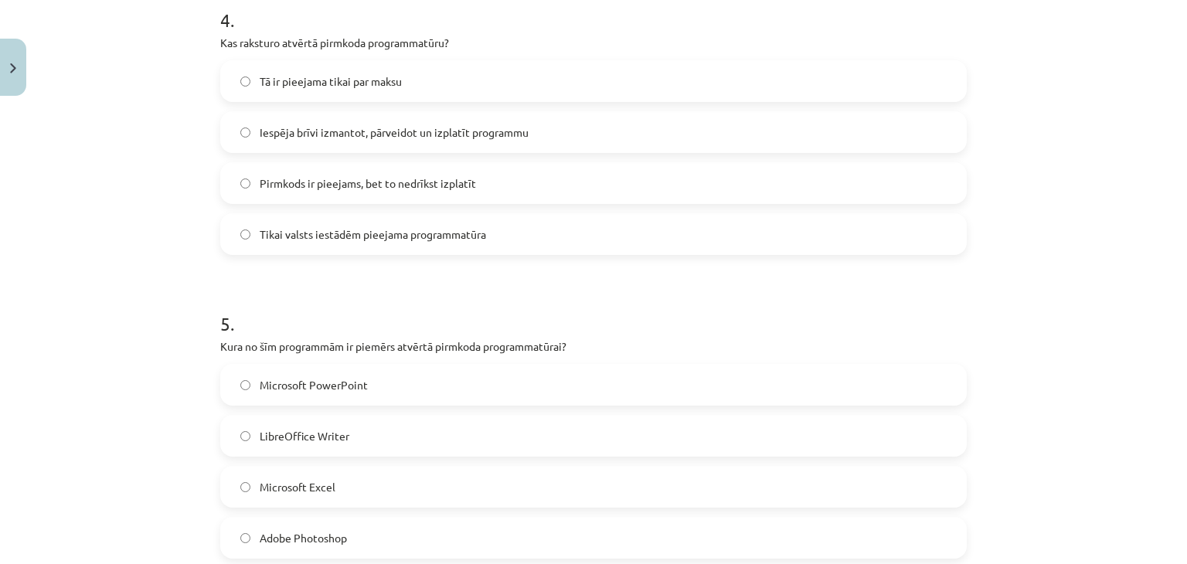
scroll to position [1148, 0]
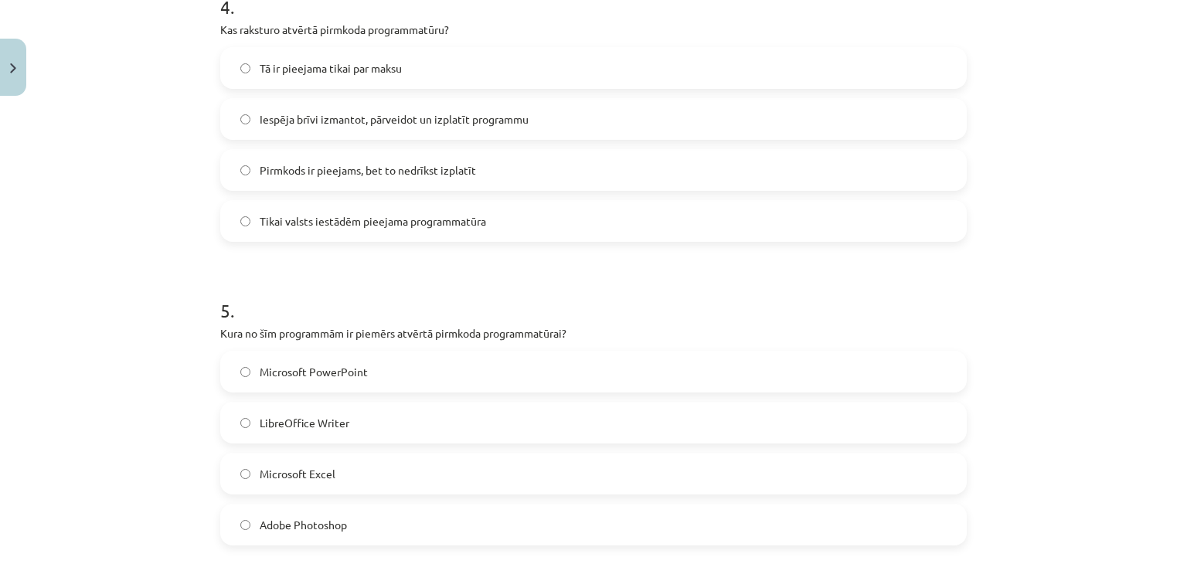
click at [327, 137] on label "Iespēja brīvi izmantot, pārveidot un izplatīt programmu" at bounding box center [594, 119] width 744 height 39
click at [463, 435] on label "LibreOffice Writer" at bounding box center [594, 423] width 744 height 39
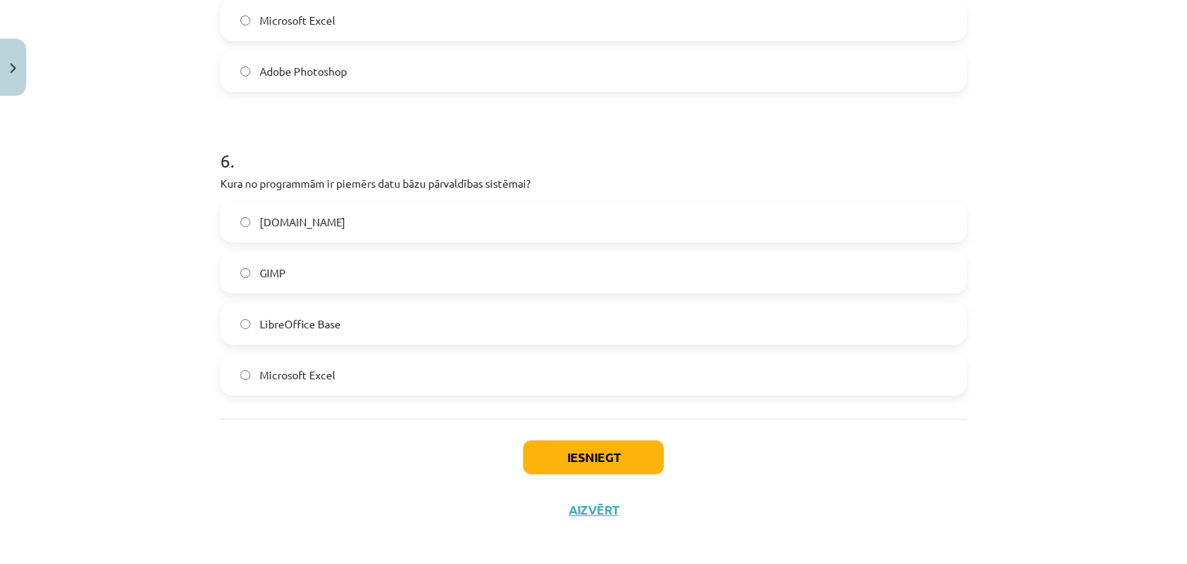
scroll to position [1612, 0]
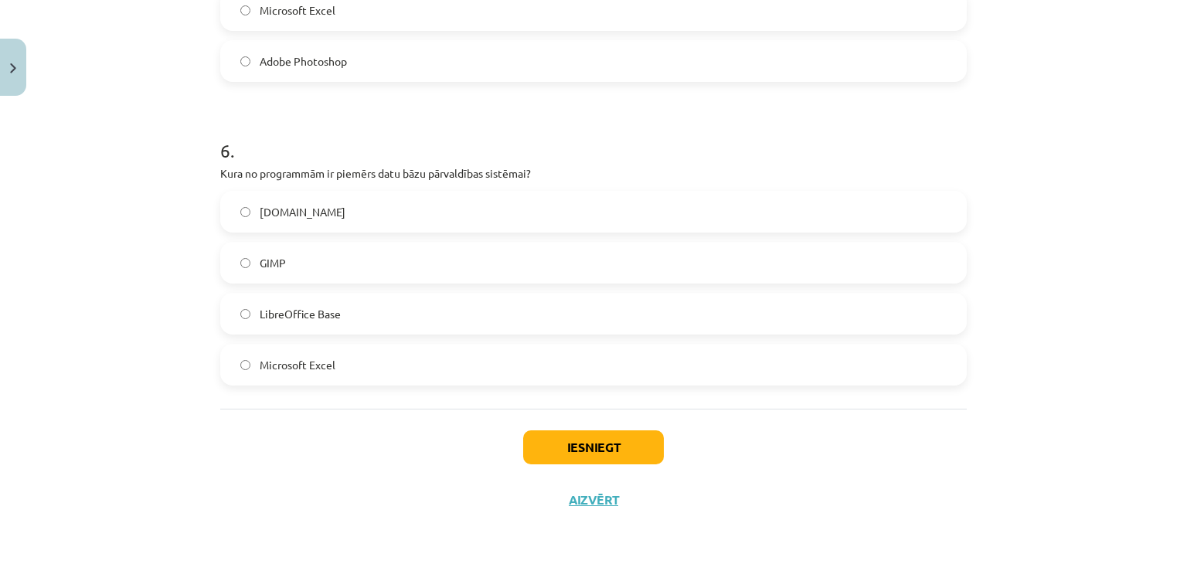
click at [489, 322] on label "LibreOffice Base" at bounding box center [594, 314] width 744 height 39
click at [601, 432] on button "Iesniegt" at bounding box center [593, 448] width 141 height 34
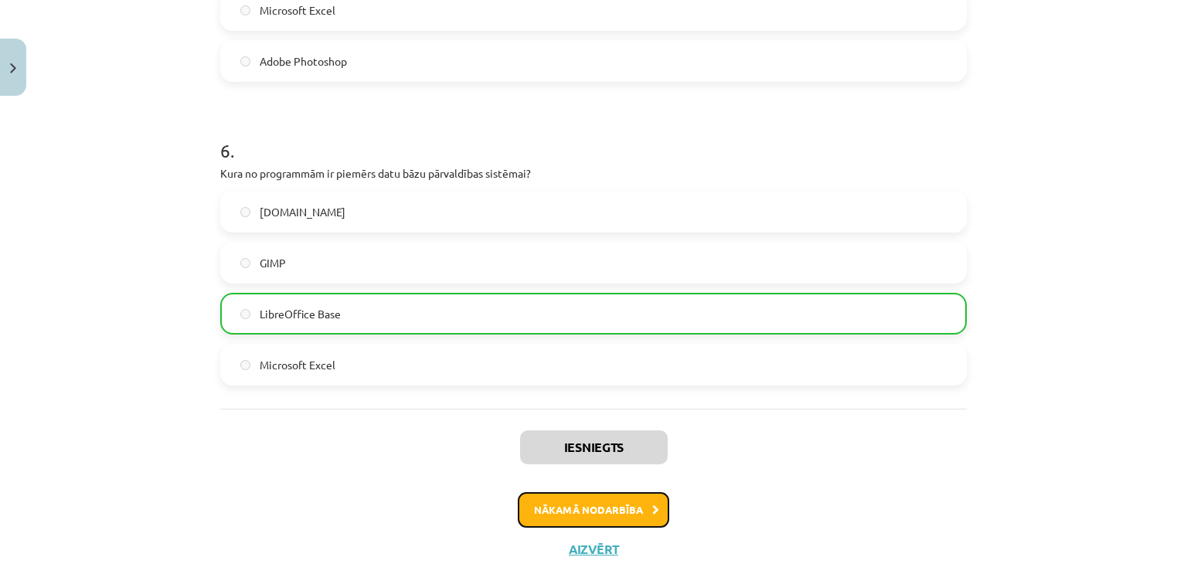
click at [609, 506] on button "Nākamā nodarbība" at bounding box center [594, 510] width 152 height 36
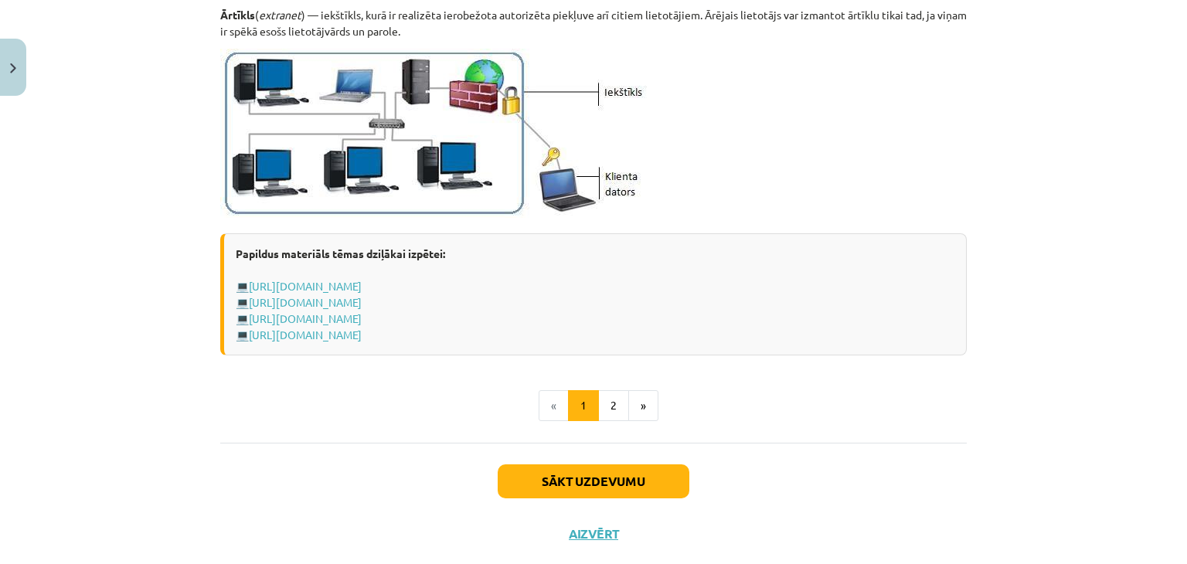
scroll to position [1891, 0]
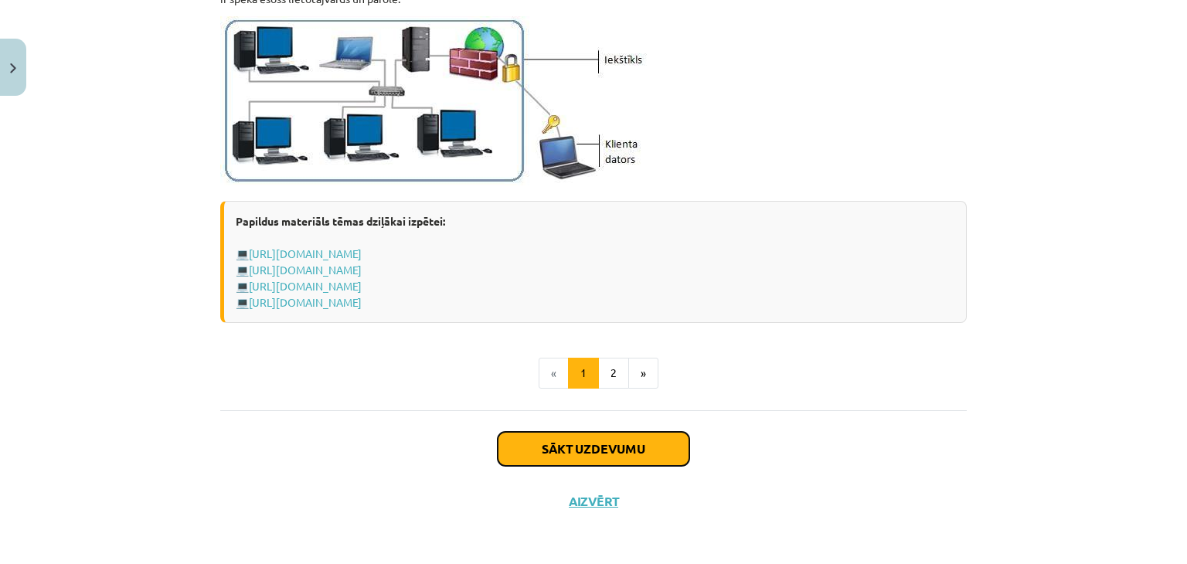
click at [659, 441] on button "Sākt uzdevumu" at bounding box center [594, 449] width 192 height 34
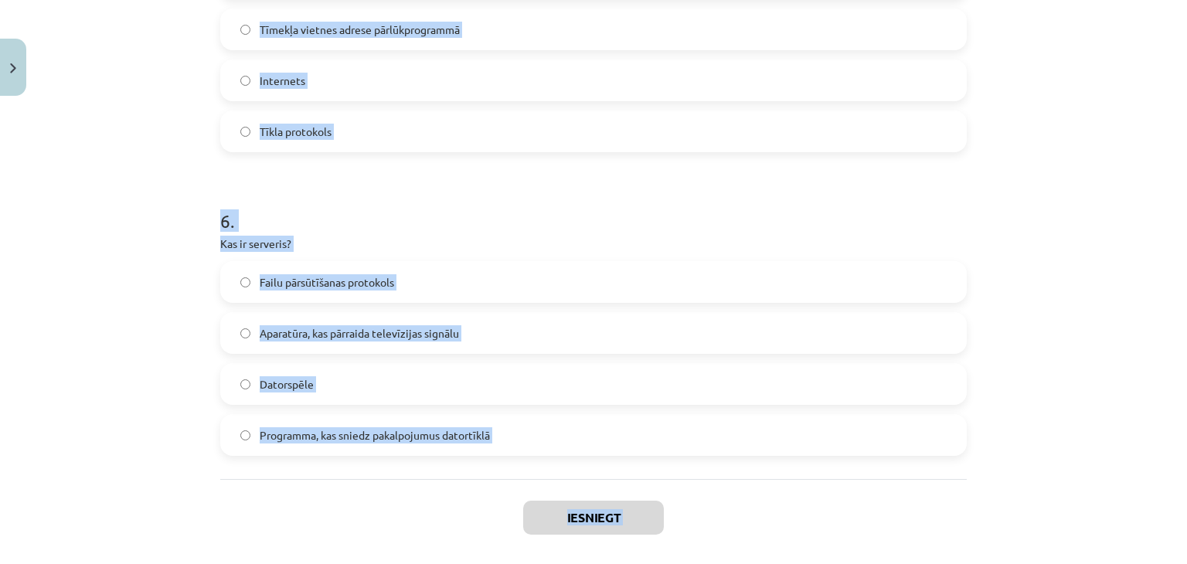
scroll to position [1714, 0]
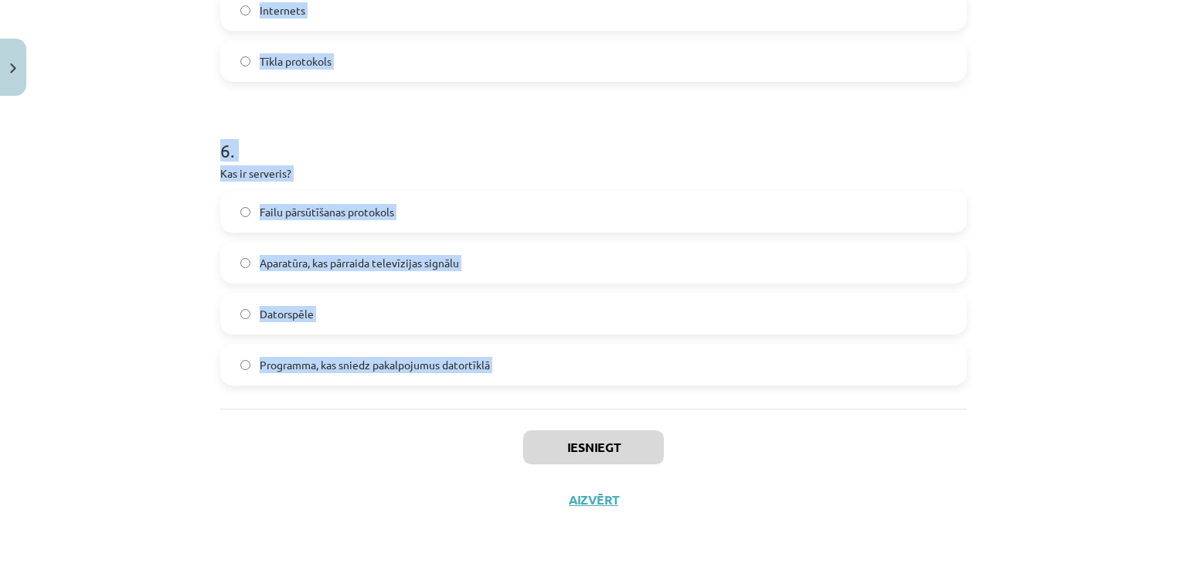
drag, startPoint x: 209, startPoint y: 298, endPoint x: 445, endPoint y: 428, distance: 268.8
copy form "1 . Kas ir datortīkls? Mājas lapu uzglabāšanas vieta Datoru un ar tiem saistīto…"
click at [240, 134] on h1 "6 ." at bounding box center [593, 137] width 747 height 48
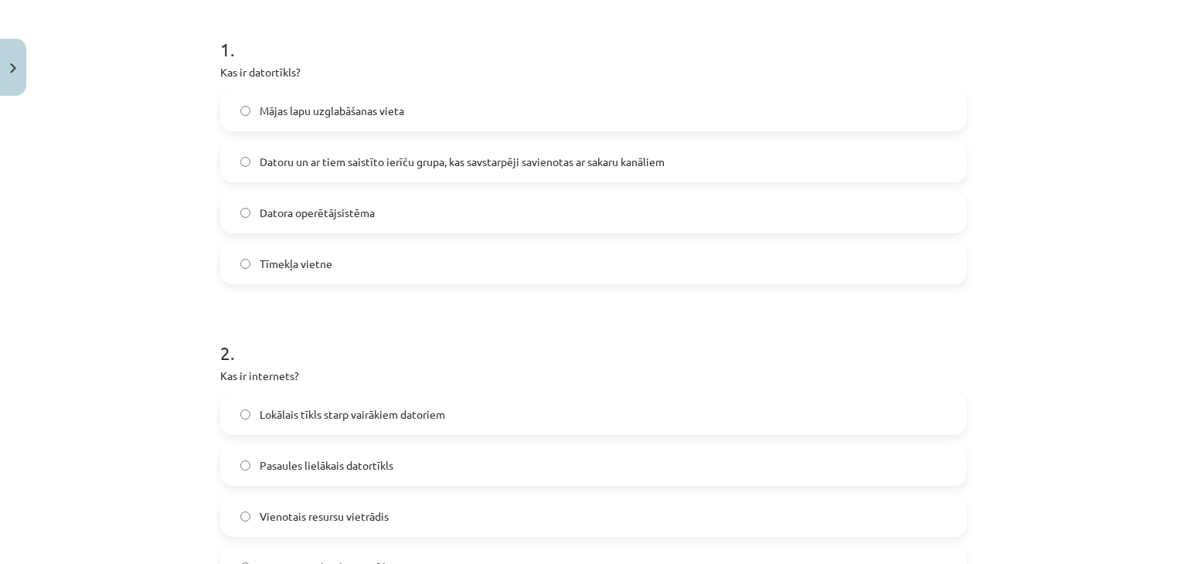
scroll to position [317, 0]
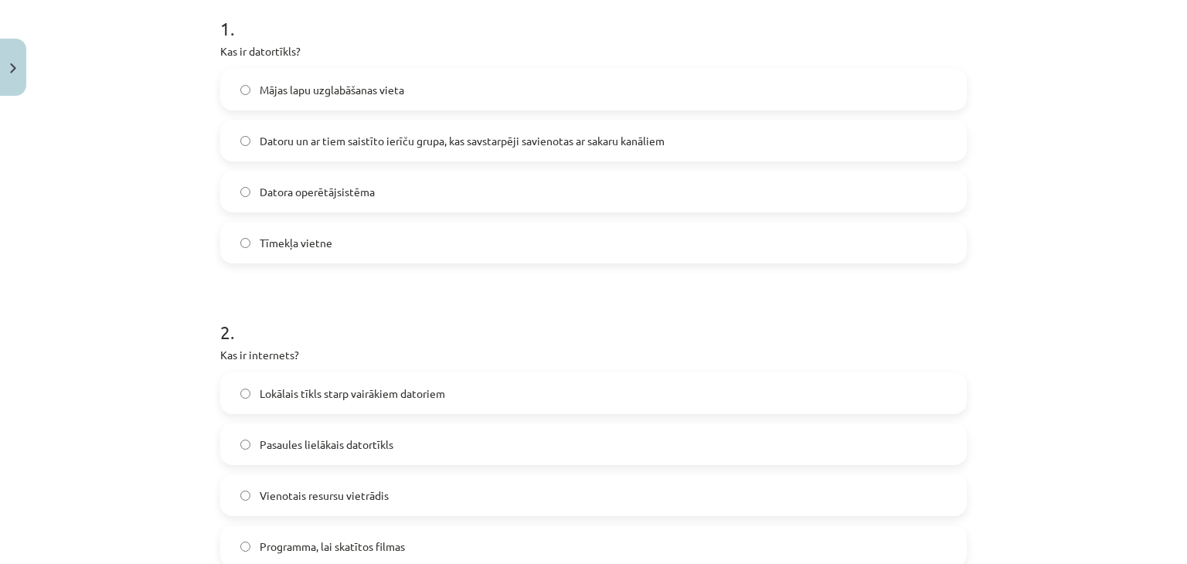
click at [782, 141] on label "Datoru un ar tiem saistīto ierīču grupa, kas savstarpēji savienotas ar sakaru k…" at bounding box center [594, 140] width 744 height 39
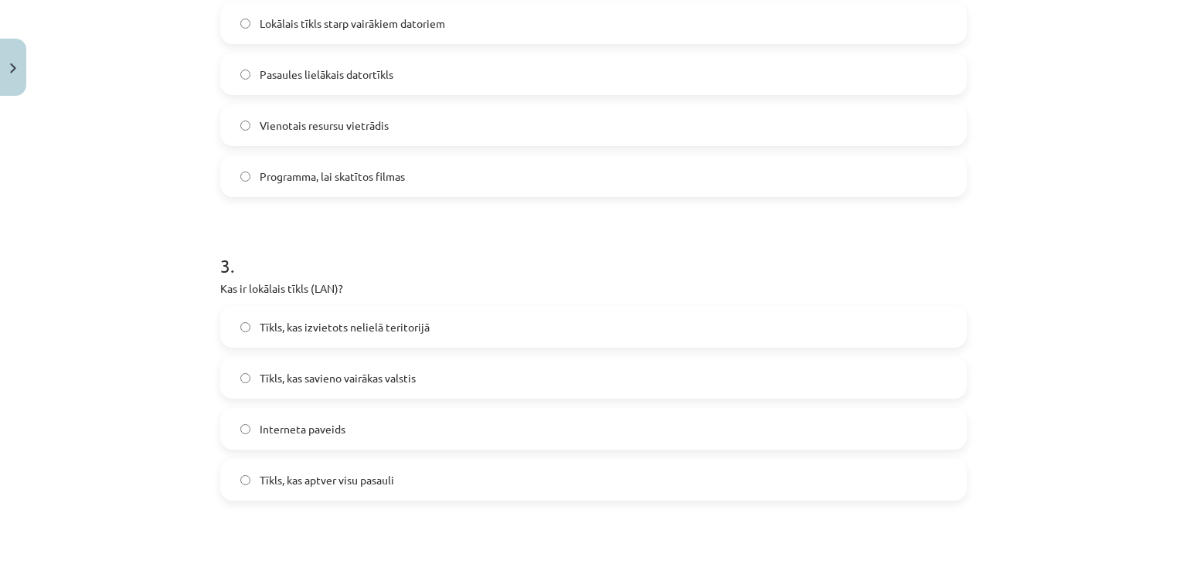
scroll to position [685, 0]
click at [476, 330] on label "Tīkls, kas izvietots nelielā teritorijā" at bounding box center [594, 329] width 744 height 39
click at [373, 69] on span "Pasaules lielākais datortīkls" at bounding box center [327, 77] width 134 height 16
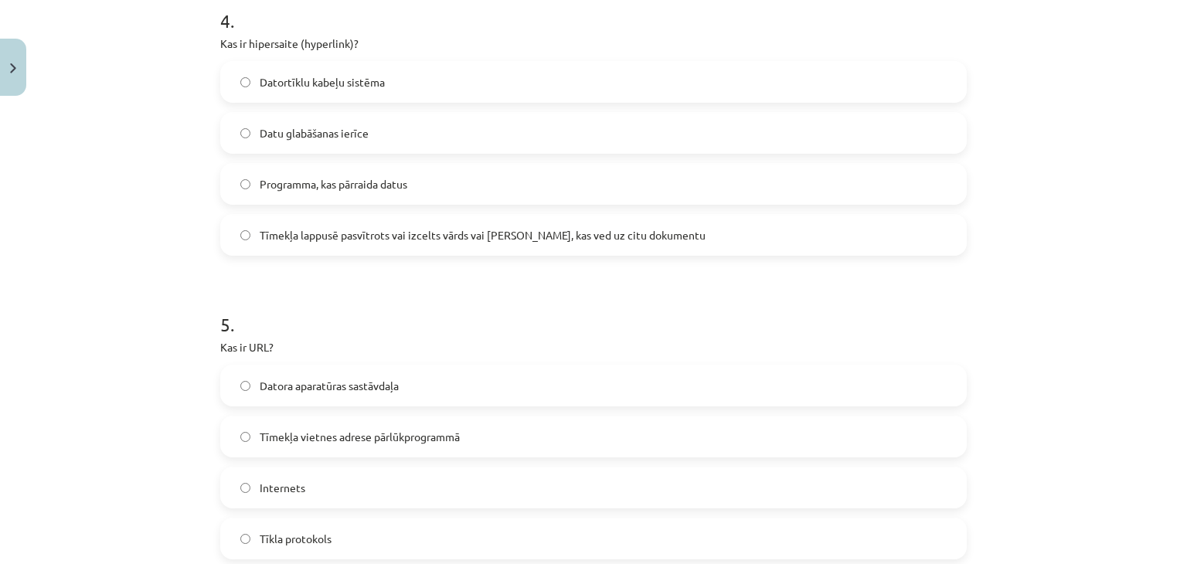
scroll to position [1246, 0]
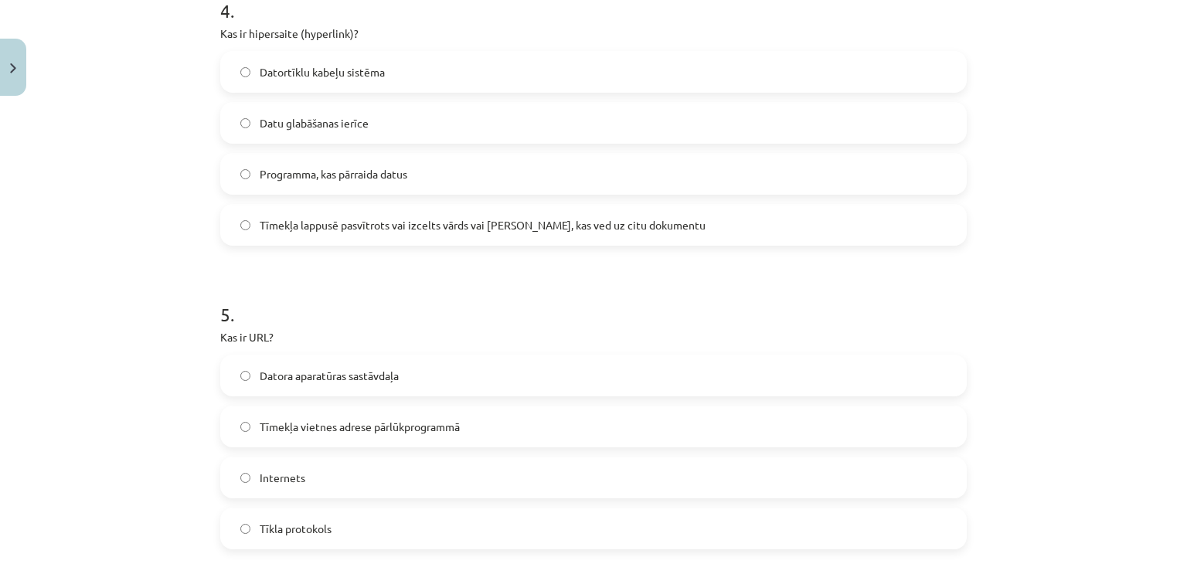
click at [353, 233] on label "Tīmekļa lappusē pasvītrots vai izcelts vārds vai frāze, kas ved uz citu dokumen…" at bounding box center [594, 225] width 744 height 39
click at [348, 414] on label "Tīmekļa vietnes adrese pārlūkprogrammā" at bounding box center [594, 426] width 744 height 39
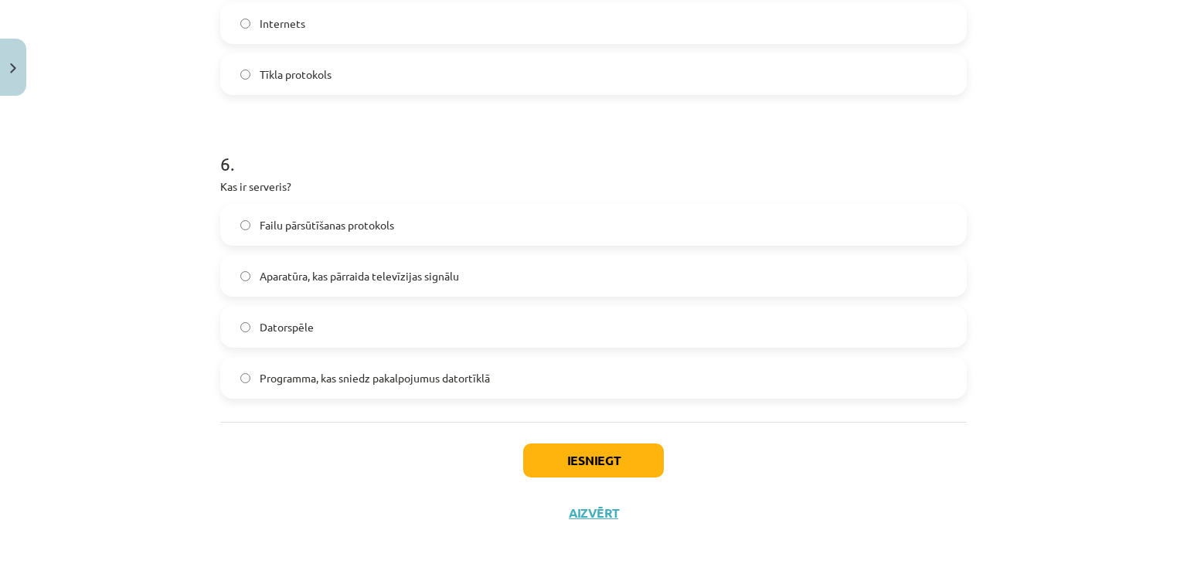
scroll to position [1714, 0]
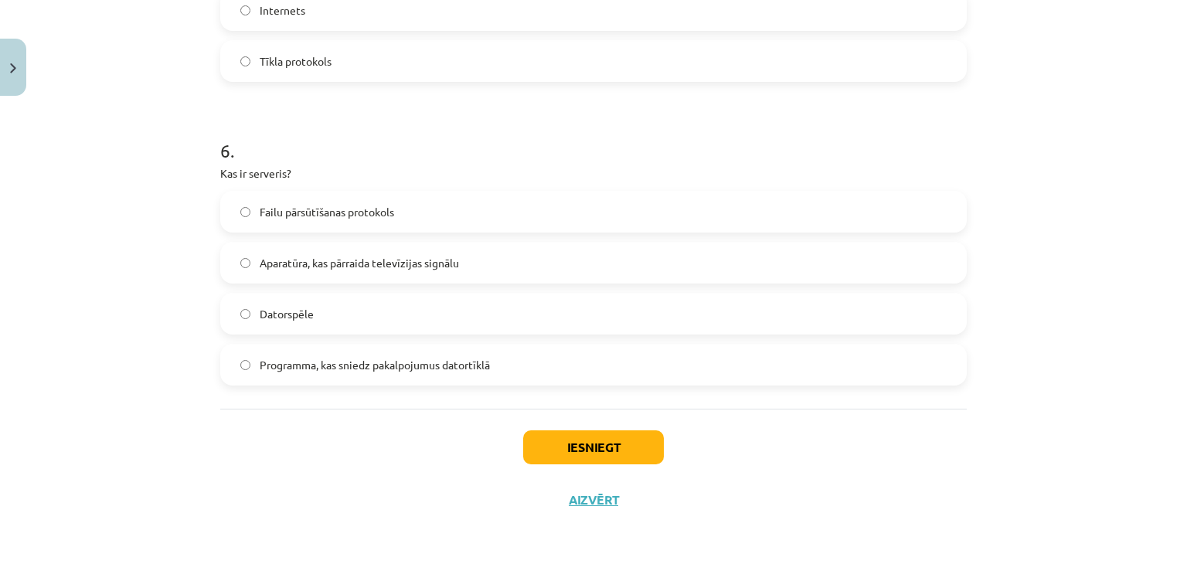
click at [314, 368] on span "Programma, kas sniedz pakalpojumus datortīklā" at bounding box center [375, 365] width 230 height 16
click at [611, 440] on button "Iesniegt" at bounding box center [593, 448] width 141 height 34
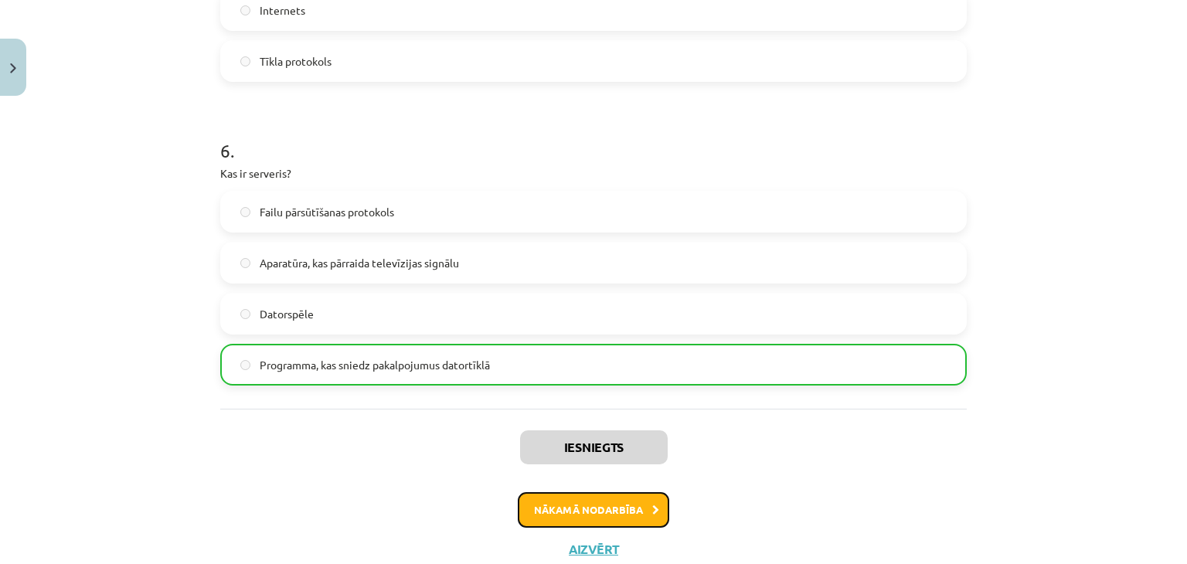
click at [608, 515] on button "Nākamā nodarbība" at bounding box center [594, 510] width 152 height 36
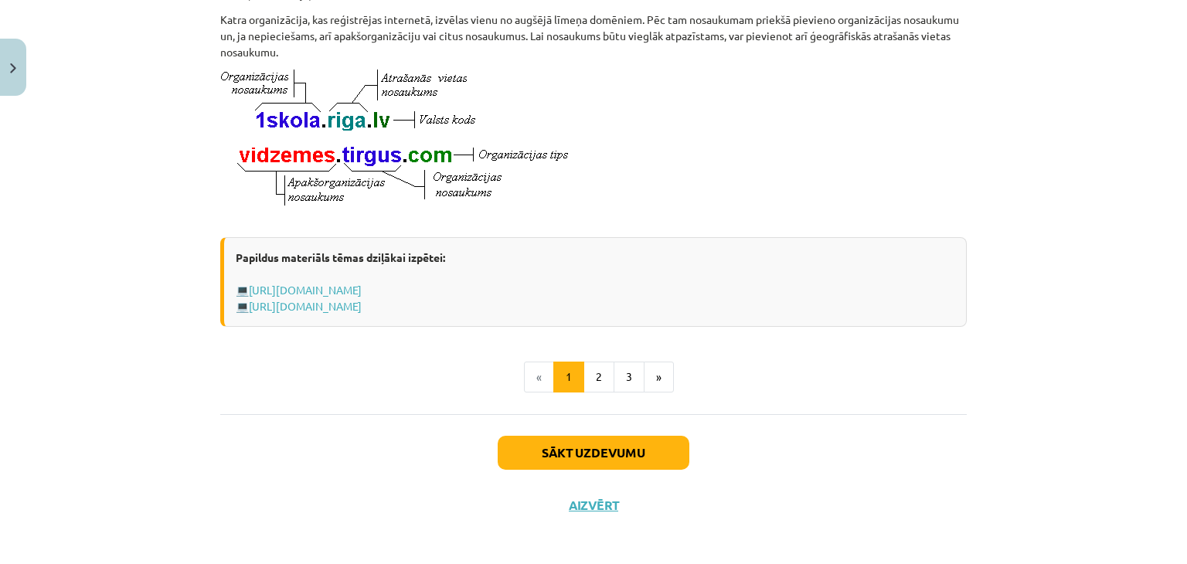
scroll to position [871, 0]
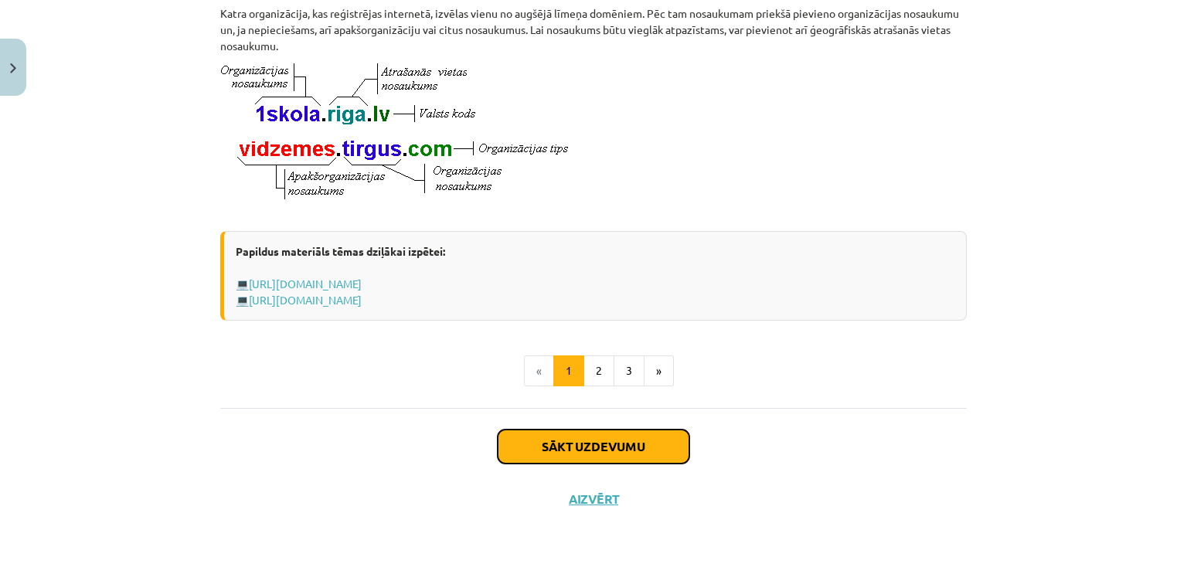
click at [550, 449] on button "Sākt uzdevumu" at bounding box center [594, 447] width 192 height 34
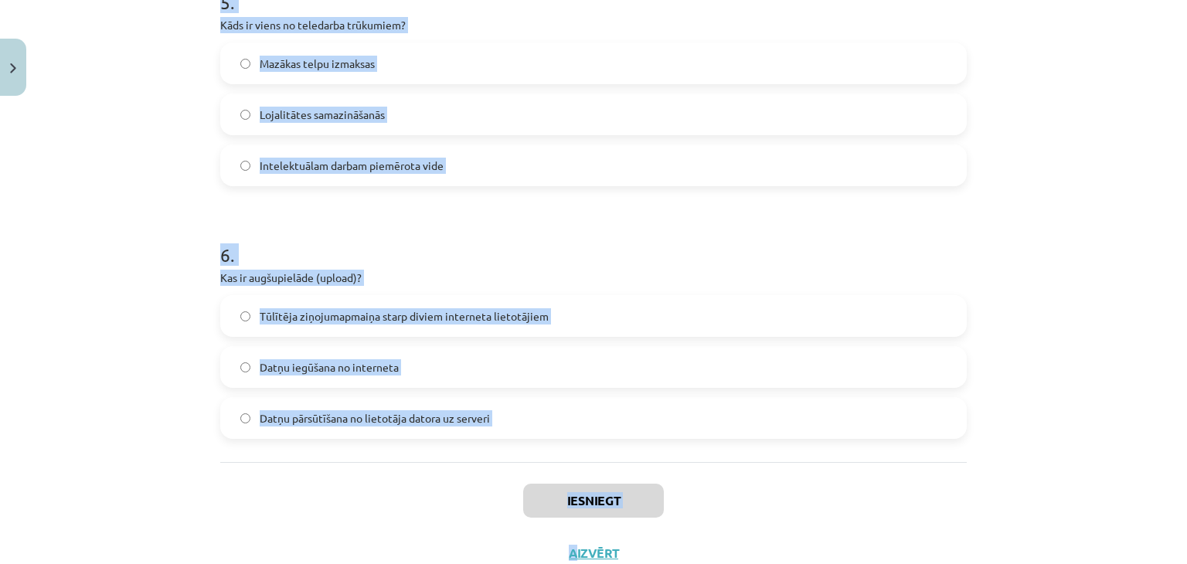
scroll to position [1612, 0]
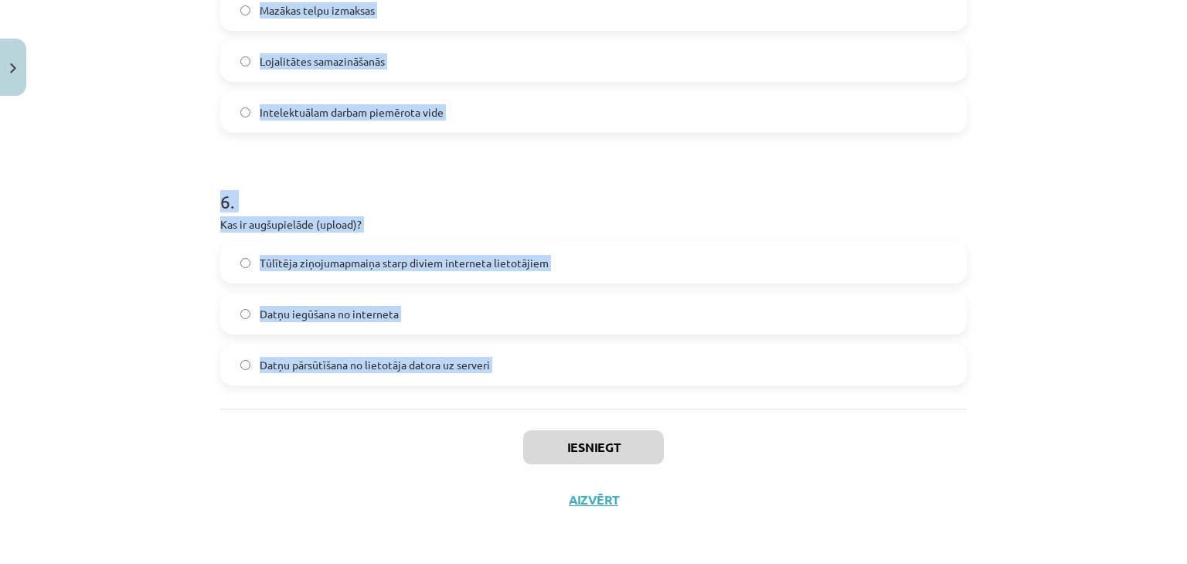
drag, startPoint x: 207, startPoint y: 260, endPoint x: 513, endPoint y: 409, distance: 339.9
copy form "1 . Kas ir domēna vārds? FTP protokols Vārds, kas identificē resursdatoru vai t…"
click at [424, 222] on p "Kas ir augšupielāde (upload)?" at bounding box center [593, 224] width 747 height 16
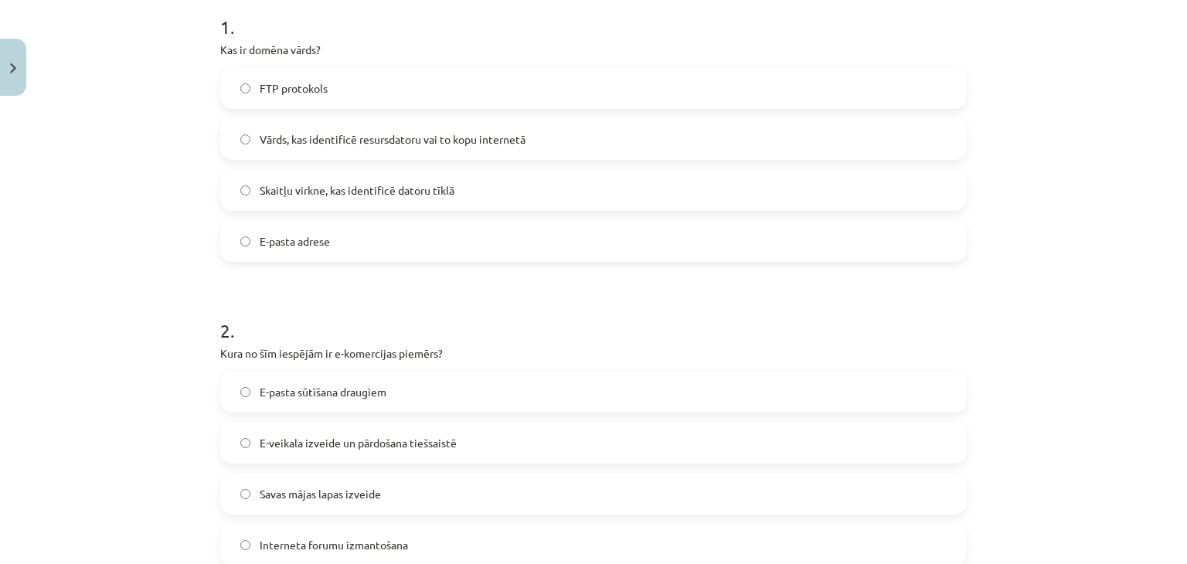
scroll to position [313, 0]
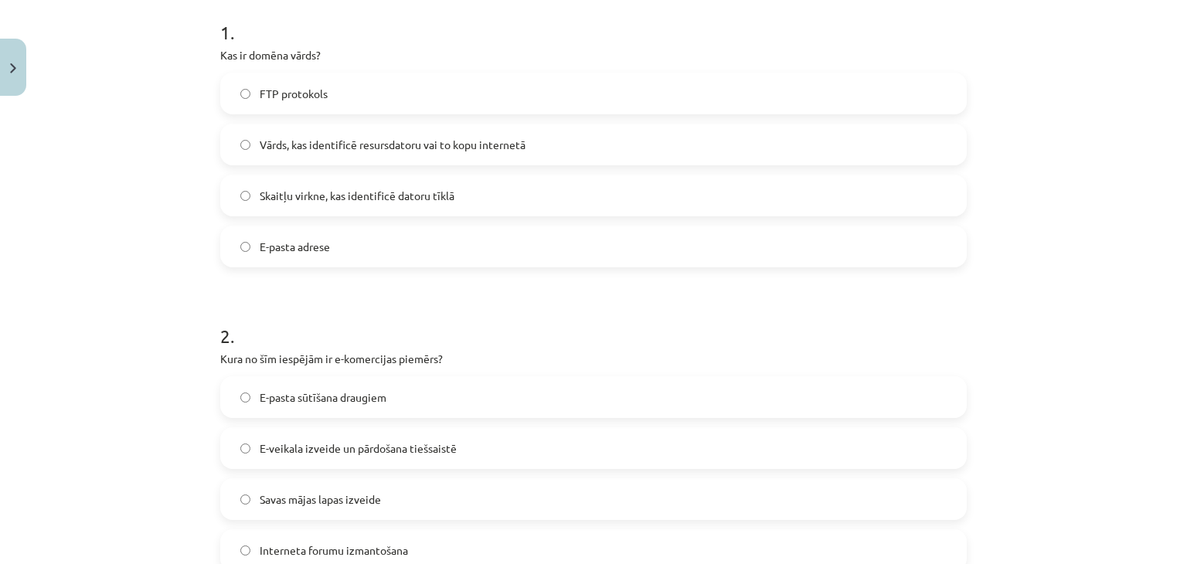
click at [850, 135] on label "Vārds, kas identificē resursdatoru vai to kopu internetā" at bounding box center [594, 144] width 744 height 39
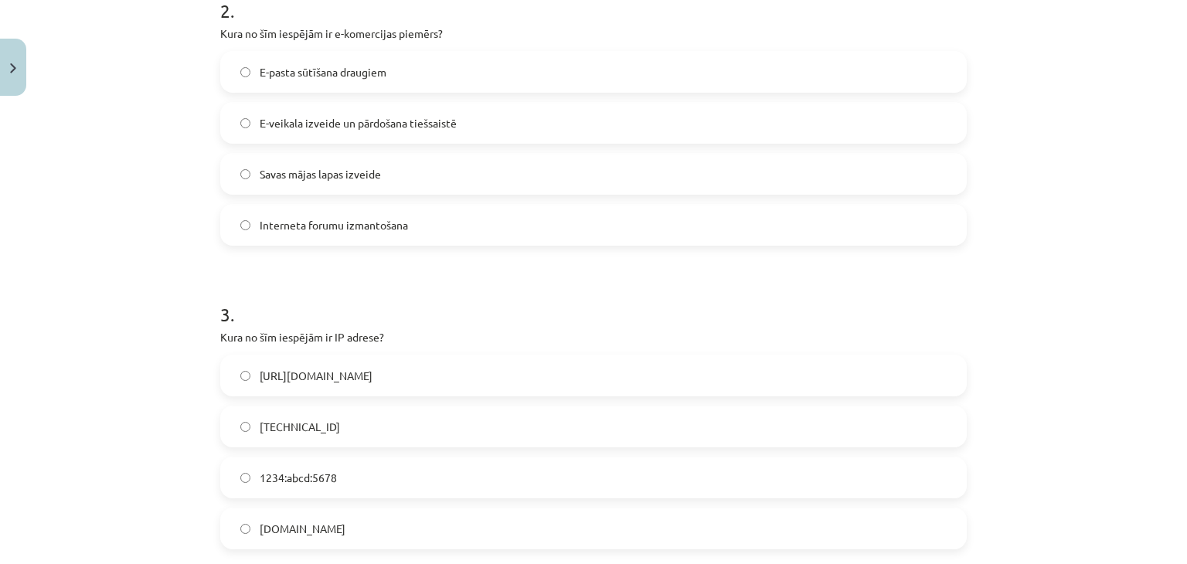
scroll to position [642, 0]
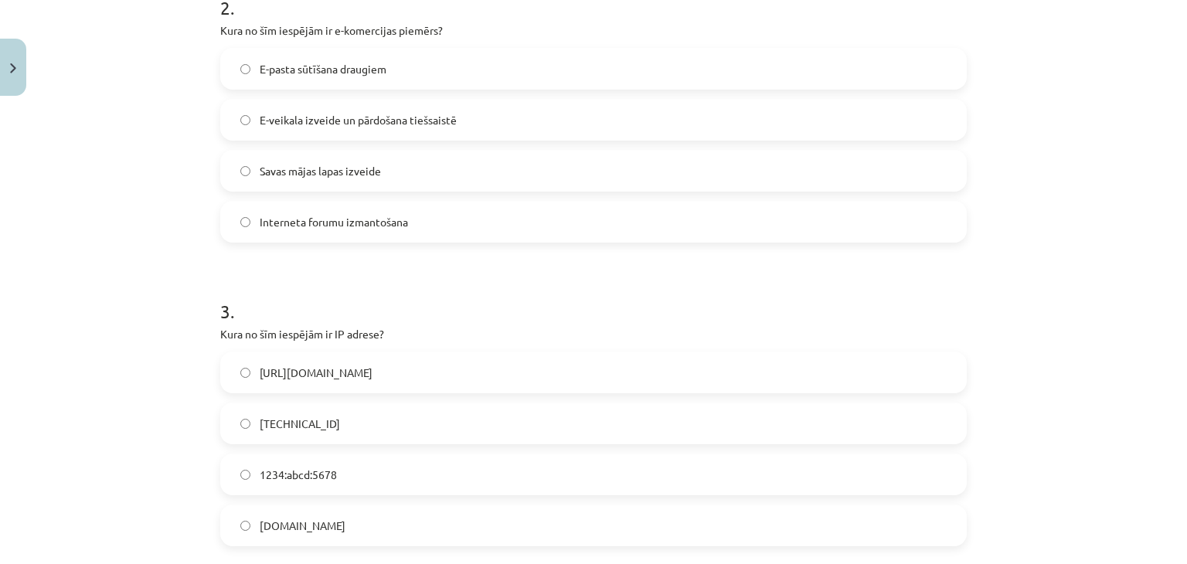
click at [312, 416] on span "192.100.81.101" at bounding box center [300, 424] width 80 height 16
click at [319, 114] on span "E-veikala izveide un pārdošana tiešsaistē" at bounding box center [358, 120] width 197 height 16
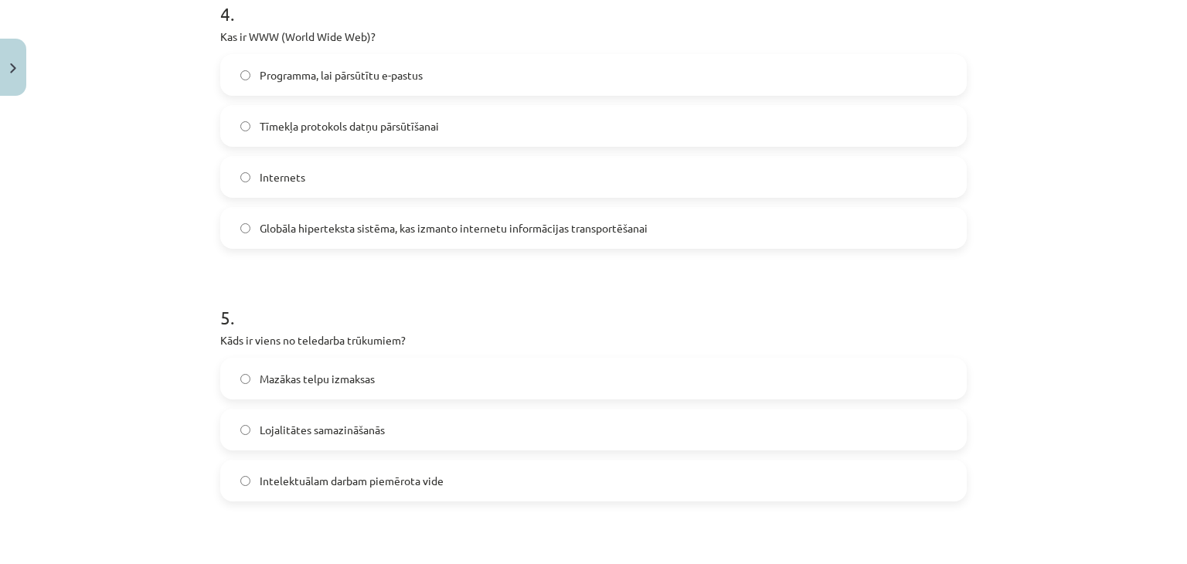
scroll to position [1251, 0]
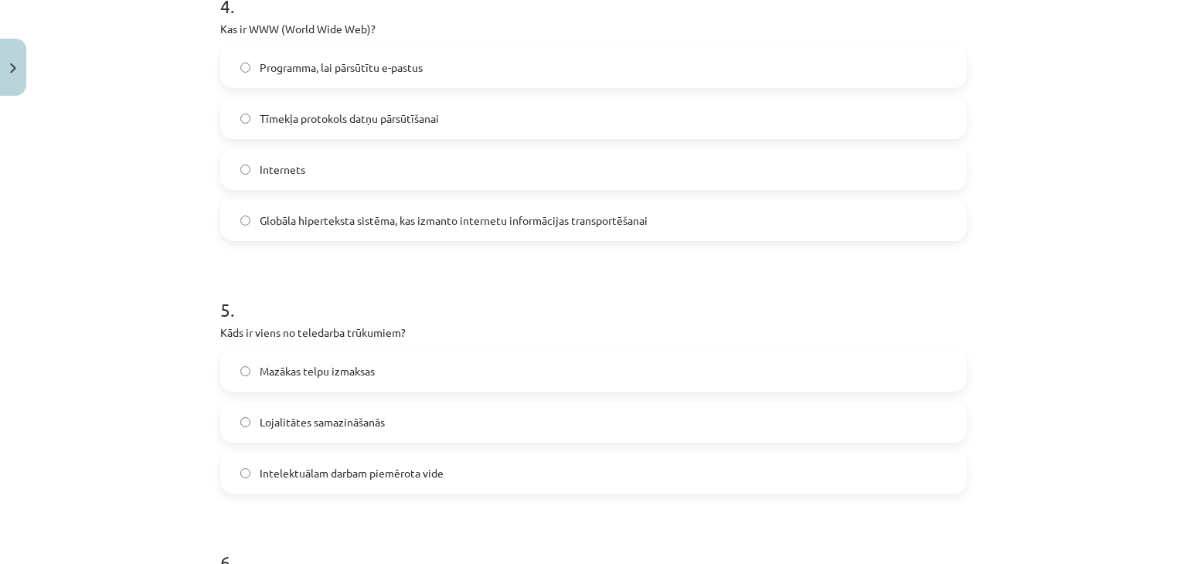
click at [353, 424] on span "Lojalitātes samazināšanās" at bounding box center [322, 422] width 125 height 16
click at [362, 220] on span "Globāla hiperteksta sistēma, kas izmanto internetu informācijas transportēšanai" at bounding box center [454, 221] width 388 height 16
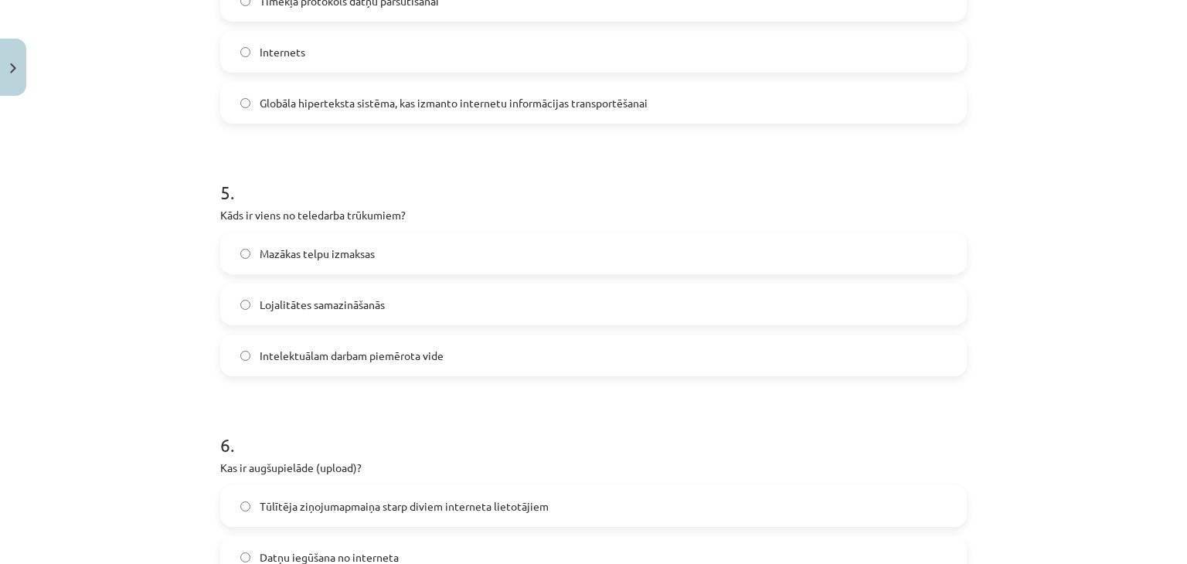
scroll to position [1612, 0]
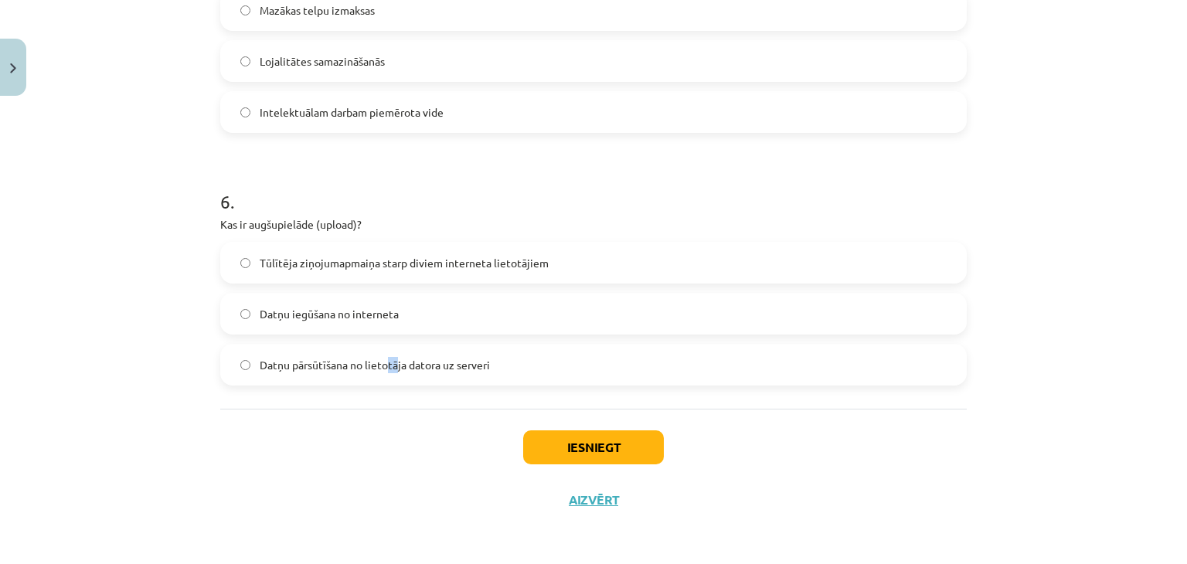
drag, startPoint x: 382, startPoint y: 359, endPoint x: 391, endPoint y: 359, distance: 9.3
click at [391, 359] on span "Datņu pārsūtīšana no lietotāja datora uz serveri" at bounding box center [375, 365] width 230 height 16
click at [472, 355] on label "Datņu pārsūtīšana no lietotāja datora uz serveri" at bounding box center [594, 365] width 744 height 39
click at [618, 452] on button "Iesniegt" at bounding box center [593, 448] width 141 height 34
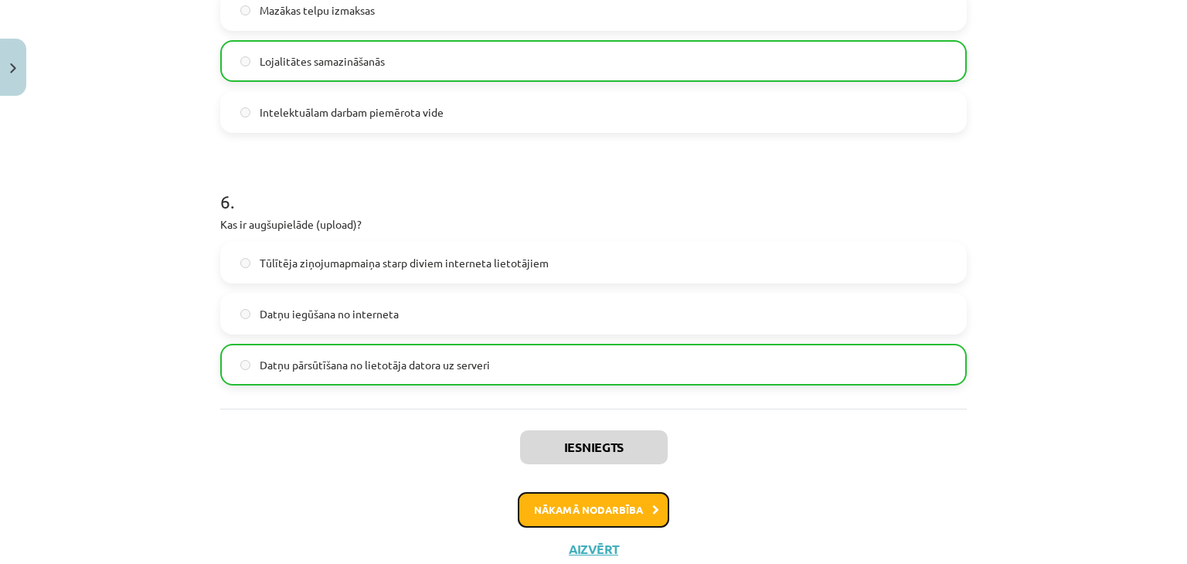
click at [620, 512] on button "Nākamā nodarbība" at bounding box center [594, 510] width 152 height 36
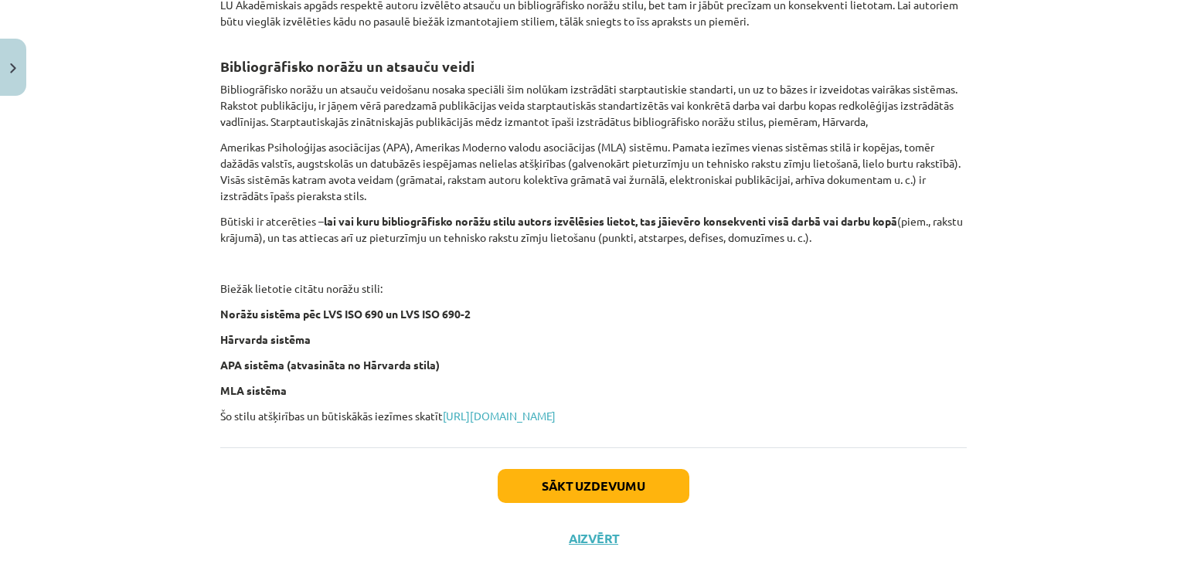
scroll to position [619, 0]
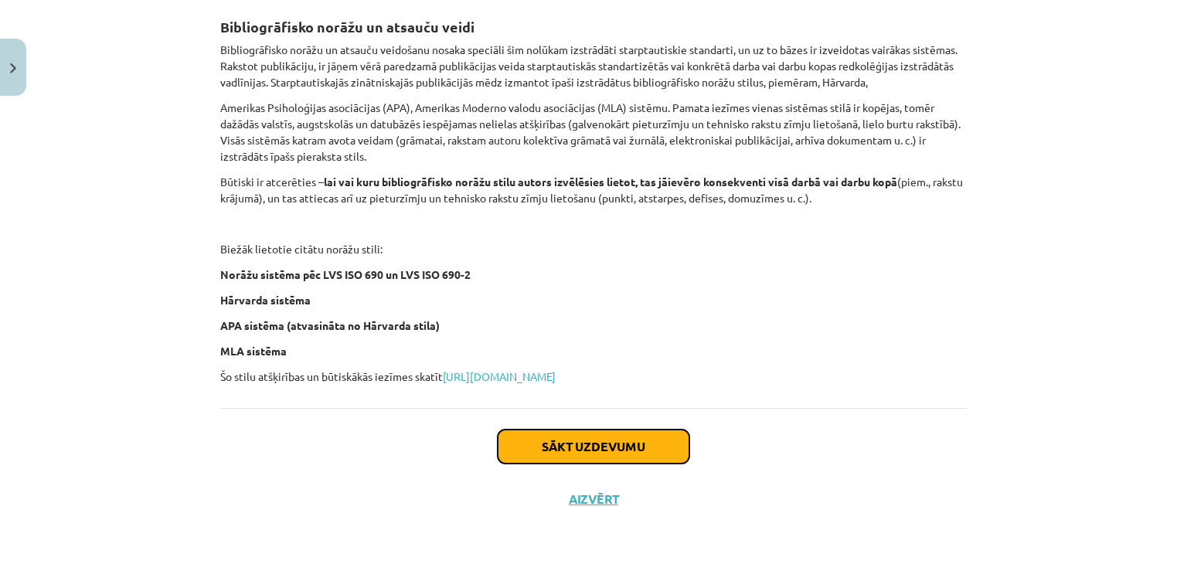
click at [621, 441] on button "Sākt uzdevumu" at bounding box center [594, 447] width 192 height 34
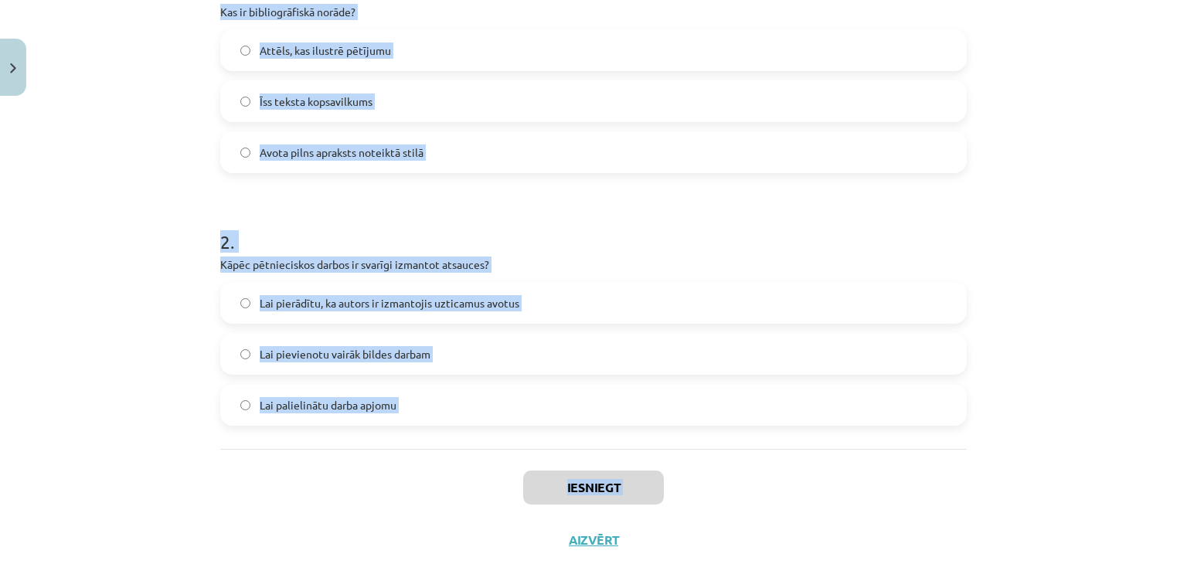
scroll to position [397, 0]
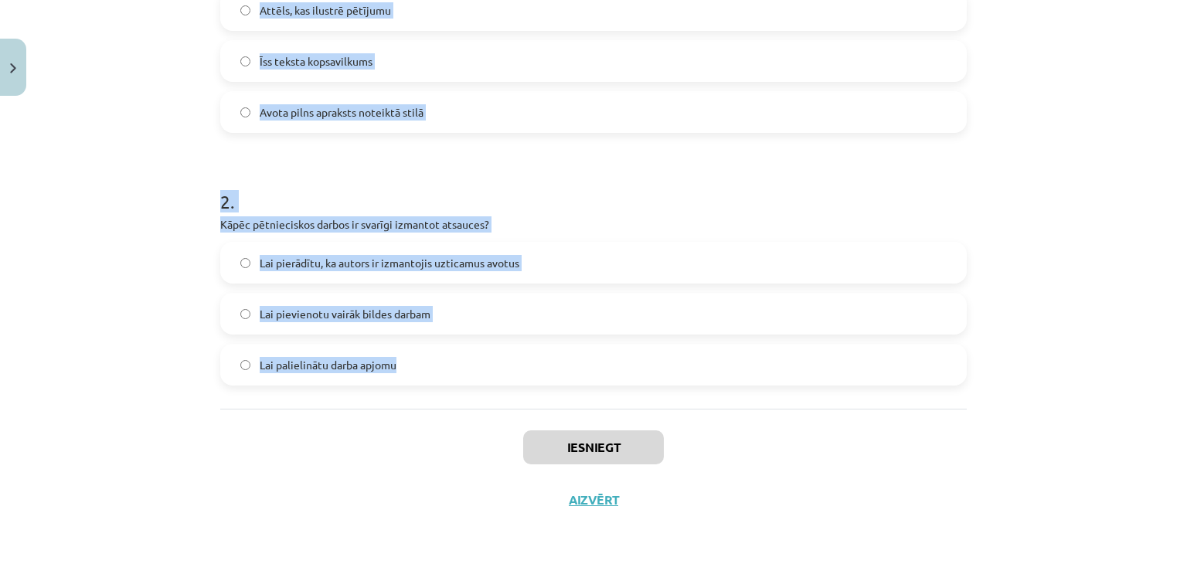
drag, startPoint x: 200, startPoint y: 298, endPoint x: 461, endPoint y: 367, distance: 269.7
click at [461, 367] on div "Mācību tēma: Datorikas - 10. klases 1. ieskaites mācību materiāls #7 6. tēma – …" at bounding box center [593, 282] width 1187 height 564
copy form "1 . Kas ir bibliogrāfiskā norāde? Attēls, kas ilustrē pētījumu Īss teksta kopsa…"
click at [564, 170] on h1 "2 ." at bounding box center [593, 188] width 747 height 48
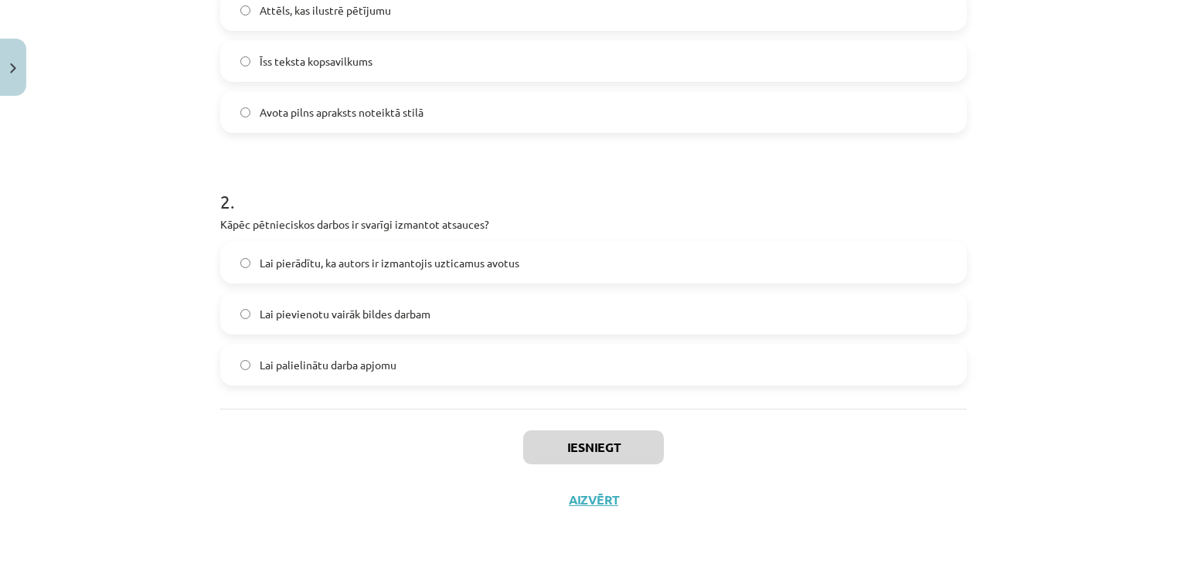
click at [403, 259] on span "Lai pierādītu, ka autors ir izmantojis uzticamus avotus" at bounding box center [390, 263] width 260 height 16
click at [361, 102] on label "Avota pilns apraksts noteiktā stilā" at bounding box center [594, 112] width 744 height 39
click at [594, 440] on button "Iesniegt" at bounding box center [593, 448] width 141 height 34
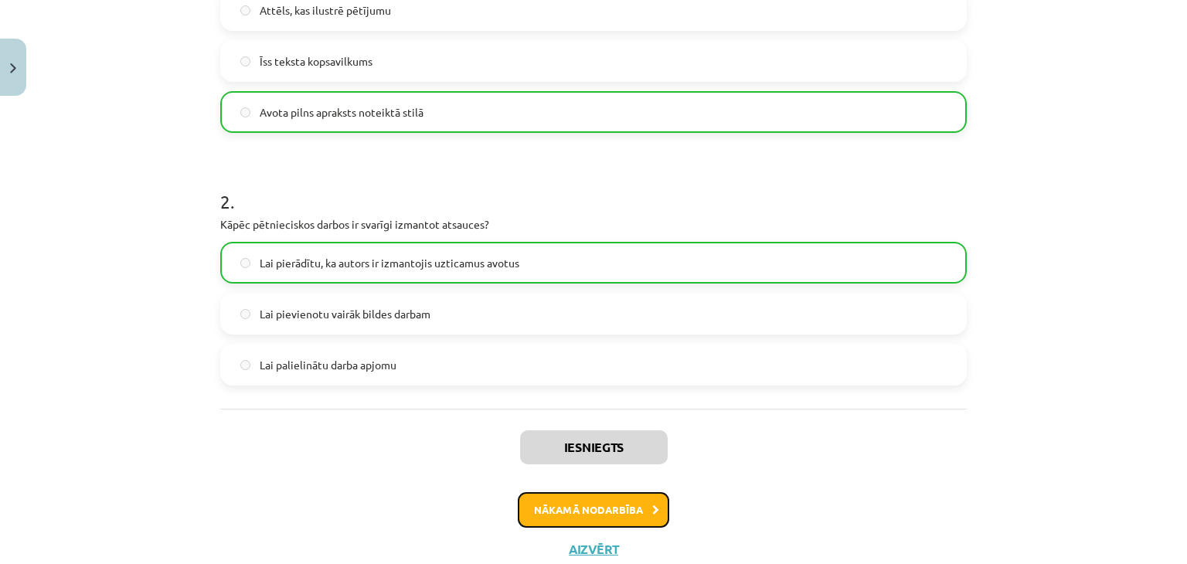
click at [606, 513] on button "Nākamā nodarbība" at bounding box center [594, 510] width 152 height 36
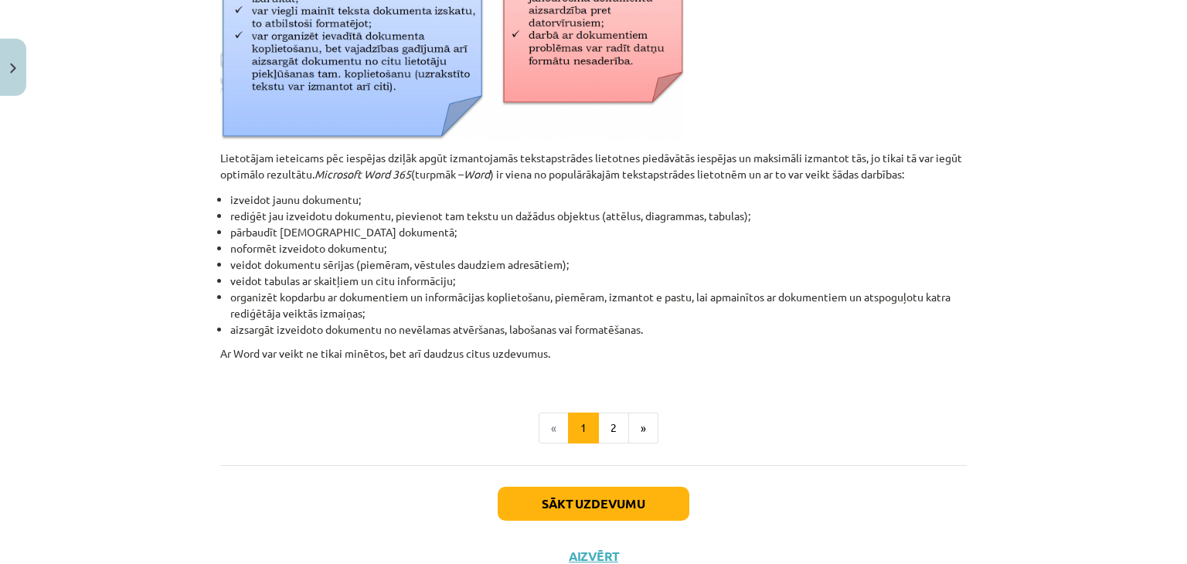
scroll to position [721, 0]
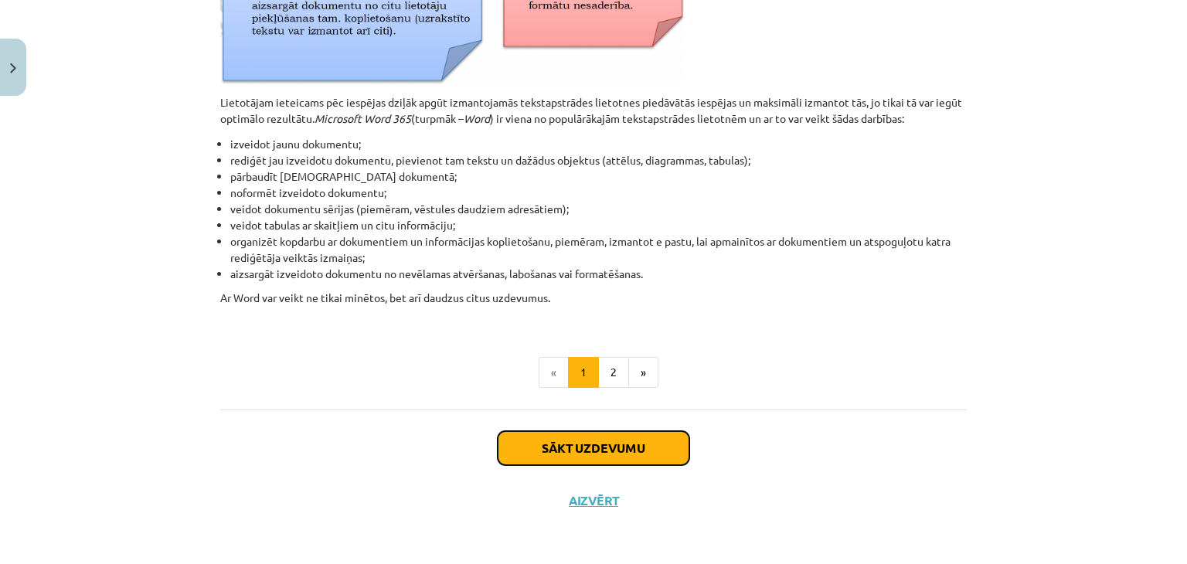
click at [572, 445] on button "Sākt uzdevumu" at bounding box center [594, 448] width 192 height 34
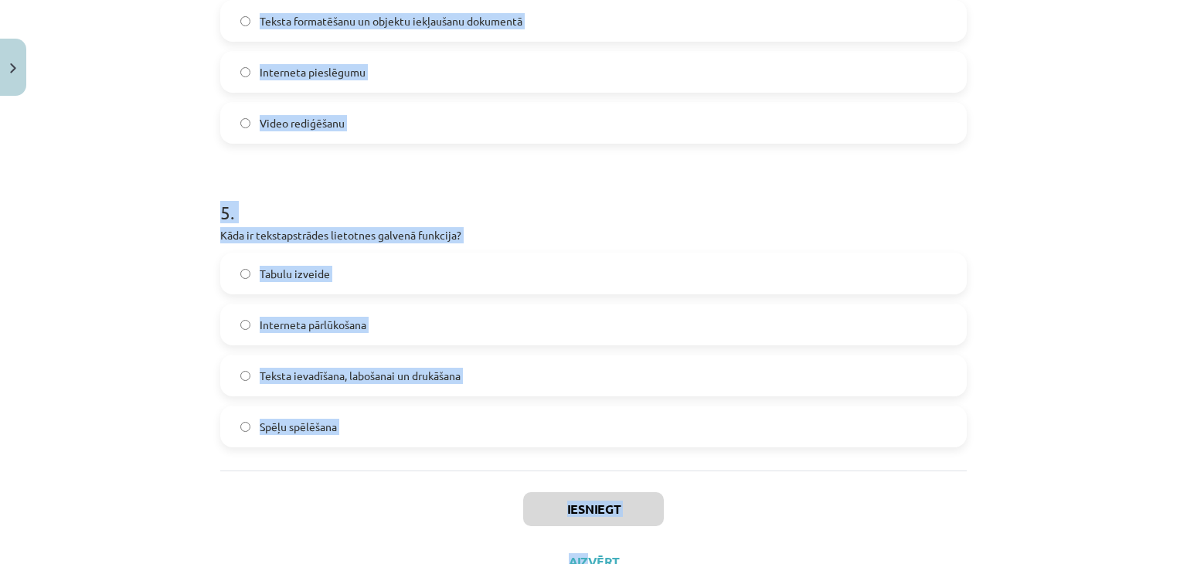
scroll to position [1358, 0]
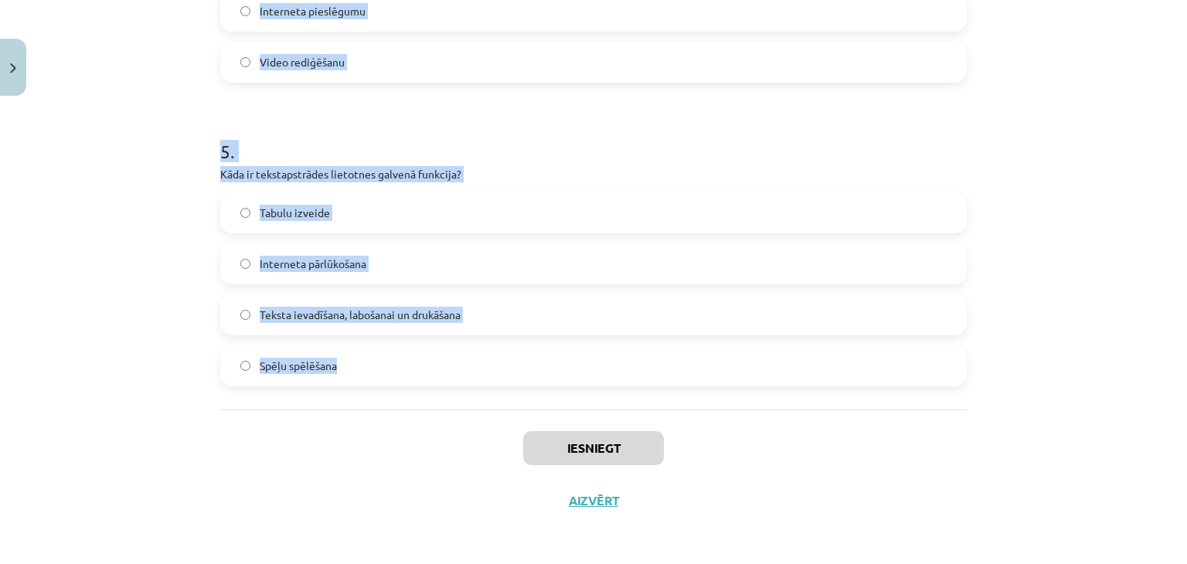
drag, startPoint x: 203, startPoint y: 276, endPoint x: 512, endPoint y: 384, distance: 326.9
click at [512, 384] on div "Mācību tēma: Datorikas - 10. klases 1. ieskaites mācību materiāls #8 7. tema – …" at bounding box center [593, 282] width 1187 height 564
copy form "1 . Kāds taustiņš tiek lietots, lai datoram paziņotu par rindkopas beigām? Shif…"
click at [519, 152] on h1 "5 ." at bounding box center [593, 138] width 747 height 48
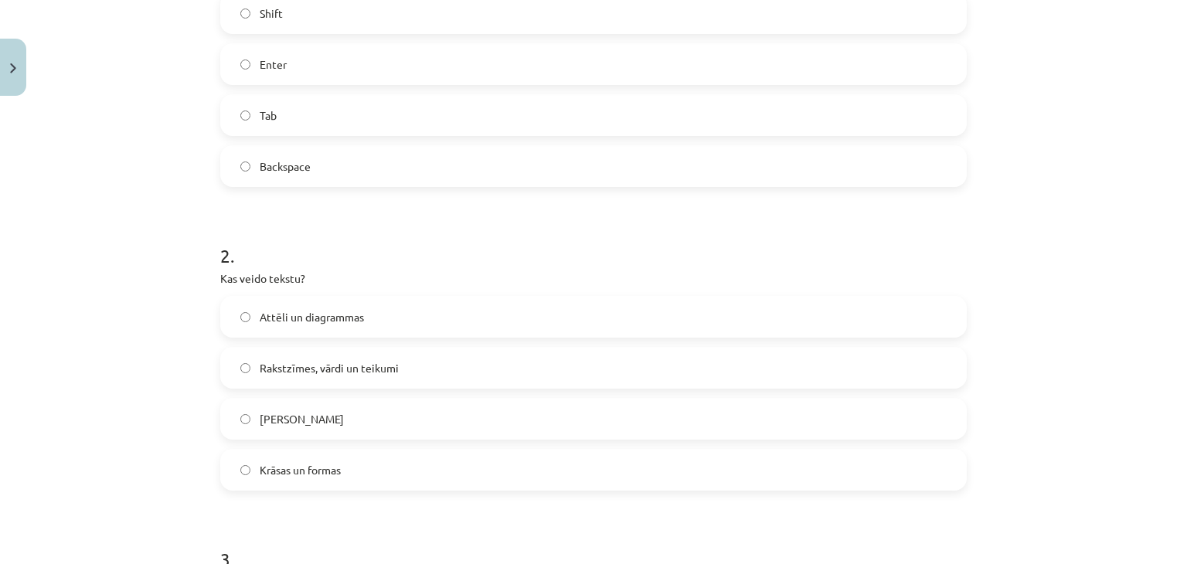
scroll to position [400, 0]
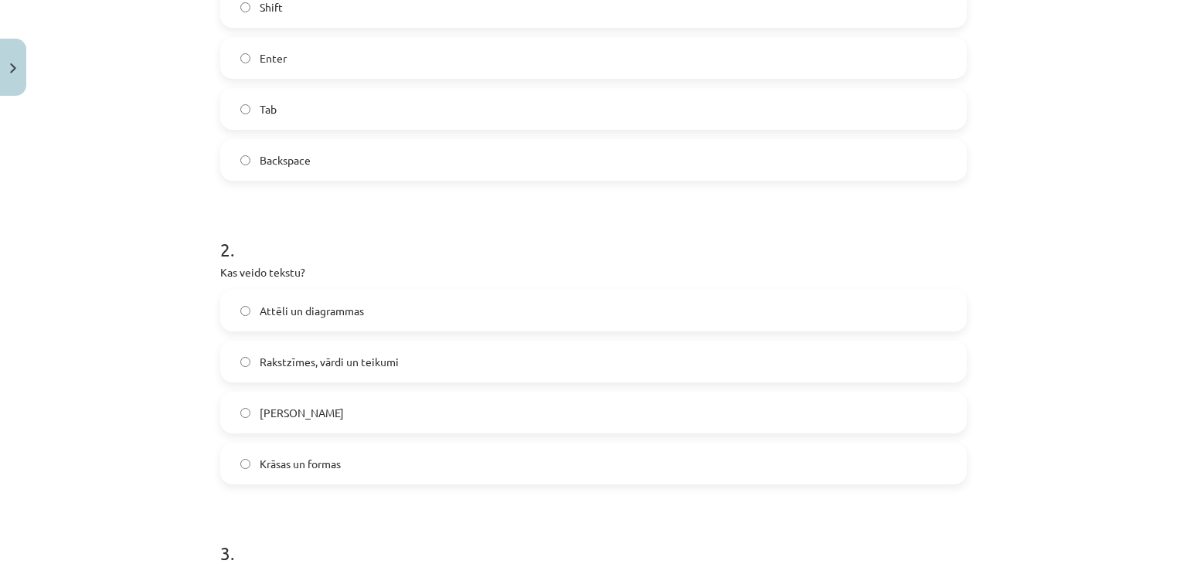
click at [560, 60] on label "Enter" at bounding box center [594, 58] width 744 height 39
click at [464, 363] on label "Rakstzīmes, vārdi un teikumi" at bounding box center [594, 361] width 744 height 39
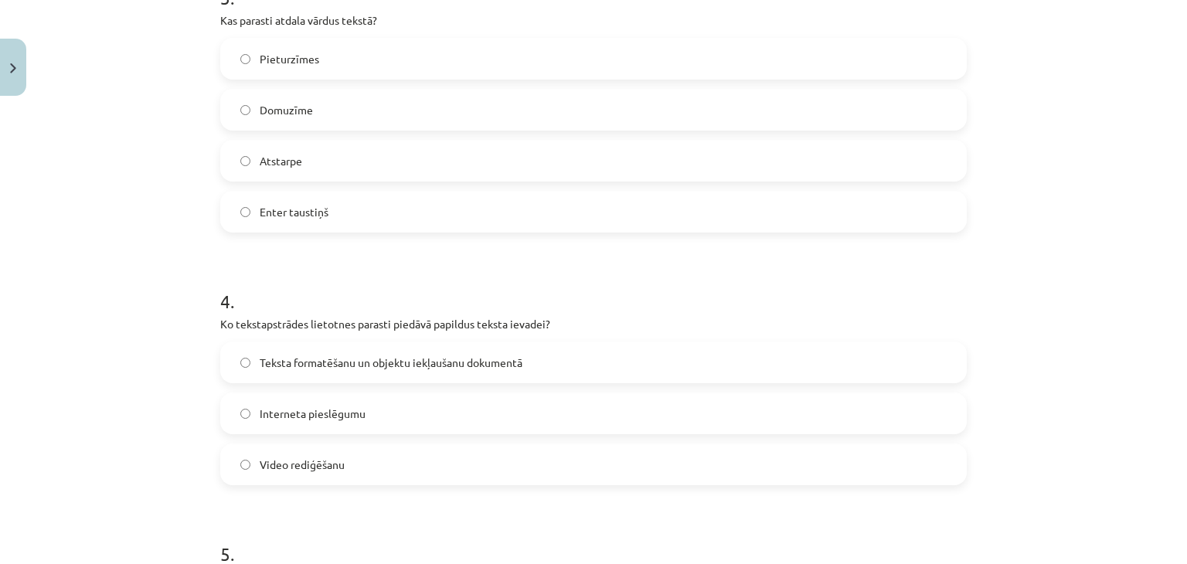
scroll to position [957, 0]
click at [345, 357] on span "Teksta formatēšanu un objektu iekļaušanu dokumentā" at bounding box center [391, 361] width 263 height 16
click at [337, 217] on label "Enter taustiņš" at bounding box center [594, 210] width 744 height 39
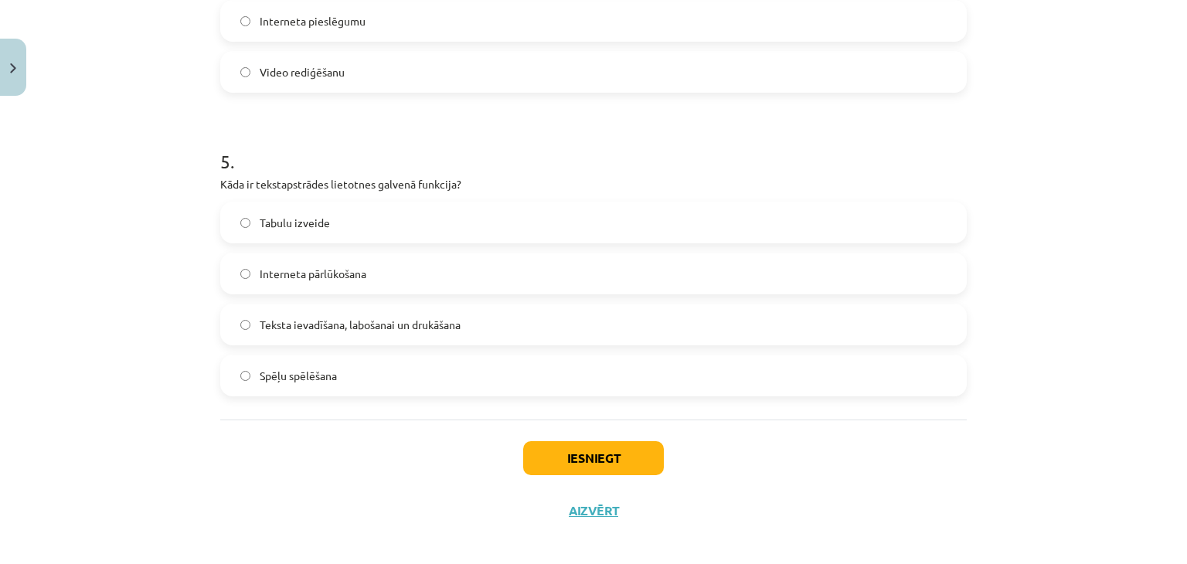
scroll to position [1360, 0]
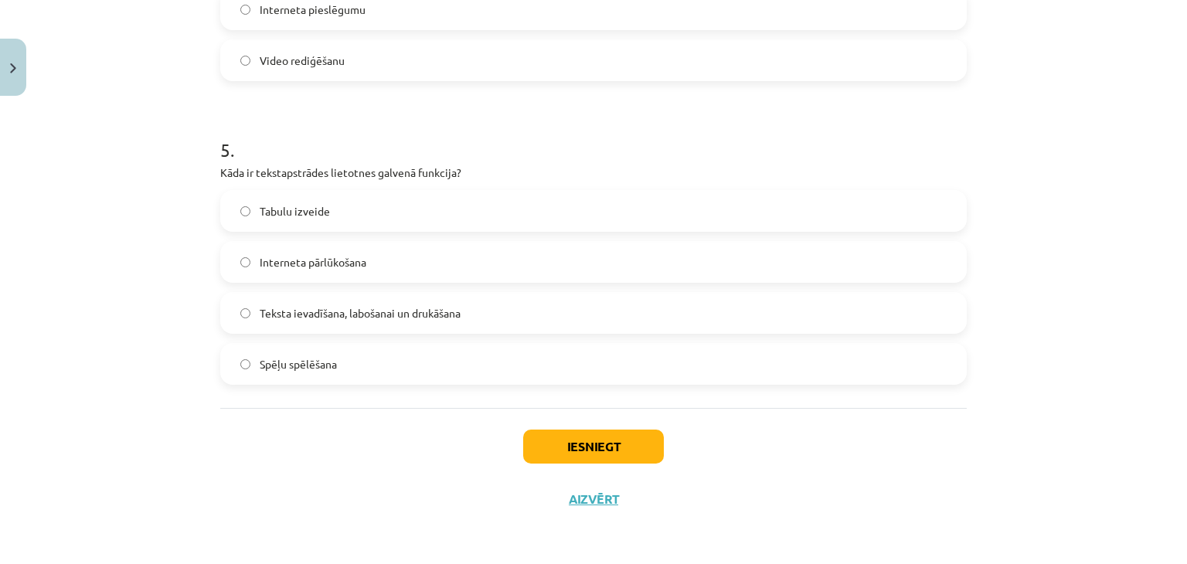
click at [365, 313] on span "Teksta ievadīšana, labošanai un drukāšana" at bounding box center [360, 313] width 201 height 16
click at [615, 437] on button "Iesniegt" at bounding box center [593, 447] width 141 height 34
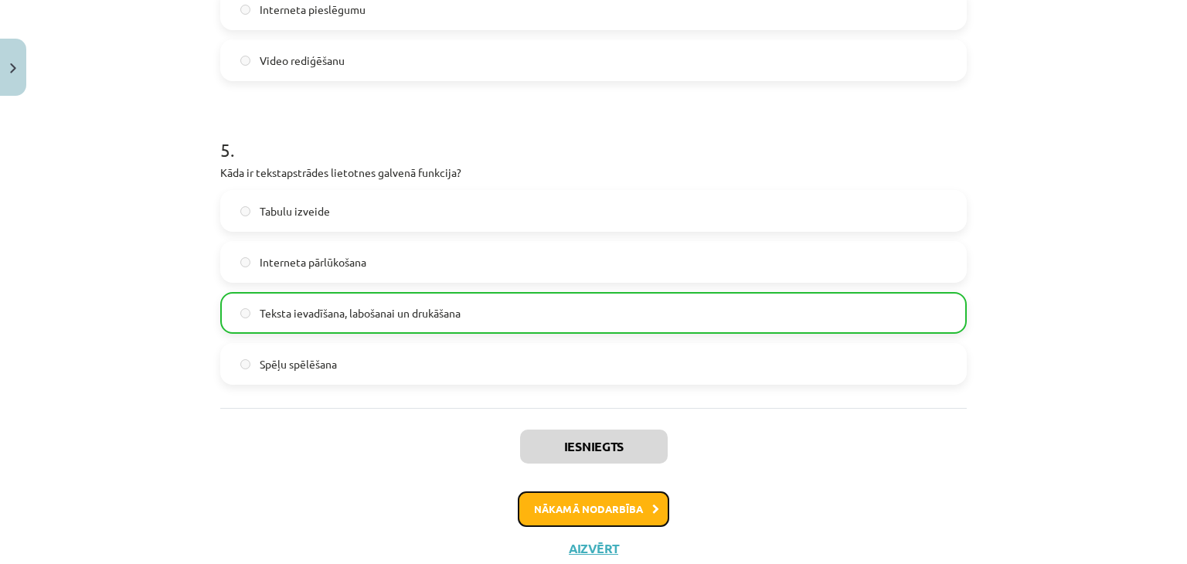
click at [618, 505] on button "Nākamā nodarbība" at bounding box center [594, 510] width 152 height 36
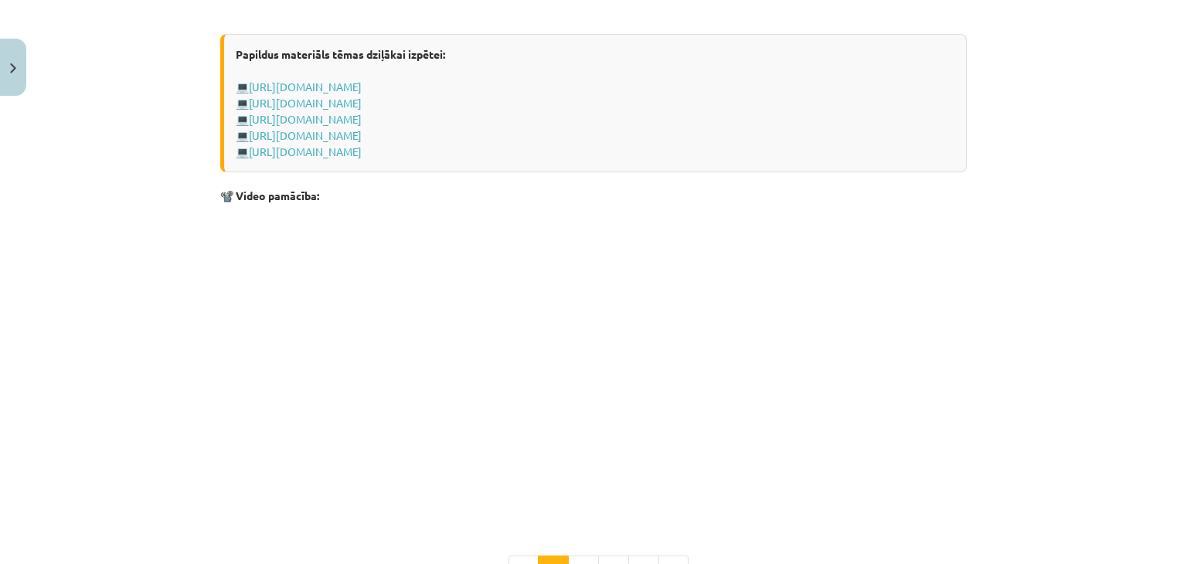
scroll to position [3095, 0]
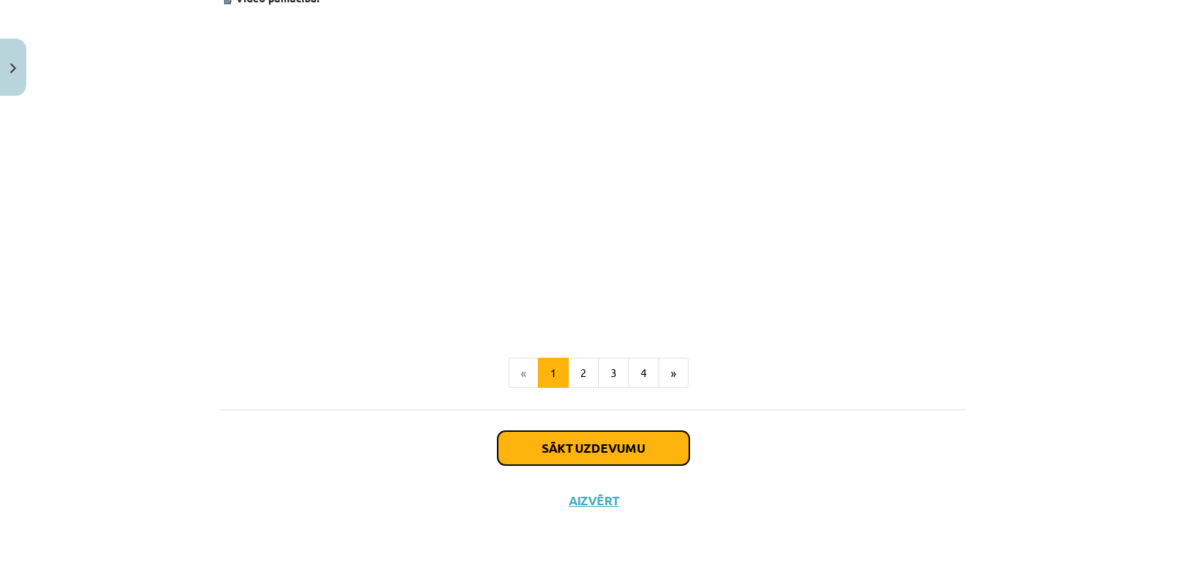
click at [650, 445] on button "Sākt uzdevumu" at bounding box center [594, 448] width 192 height 34
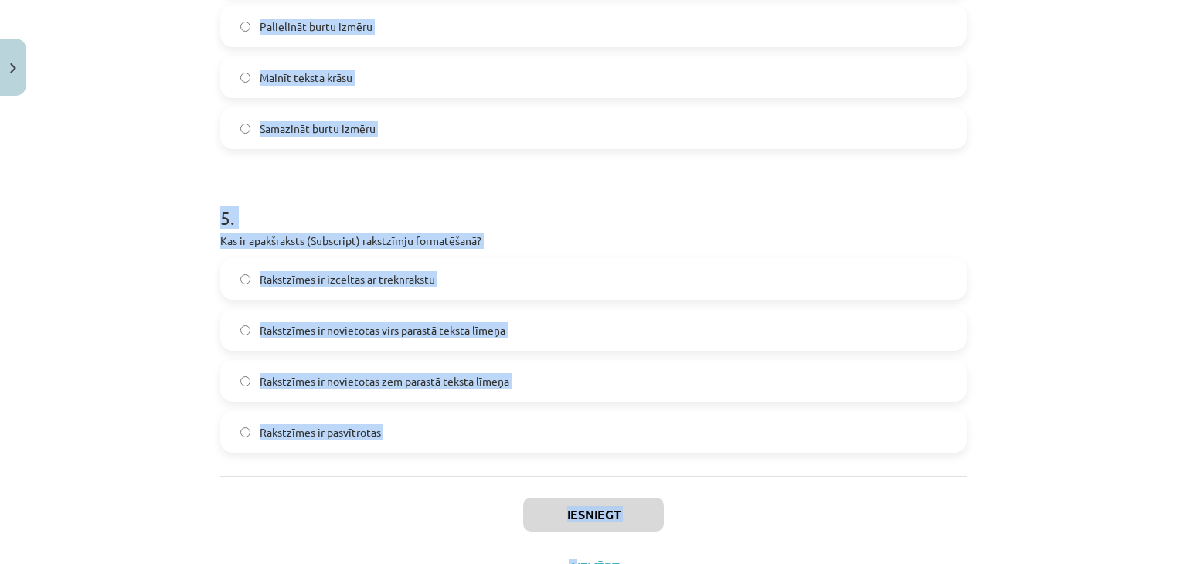
scroll to position [1426, 0]
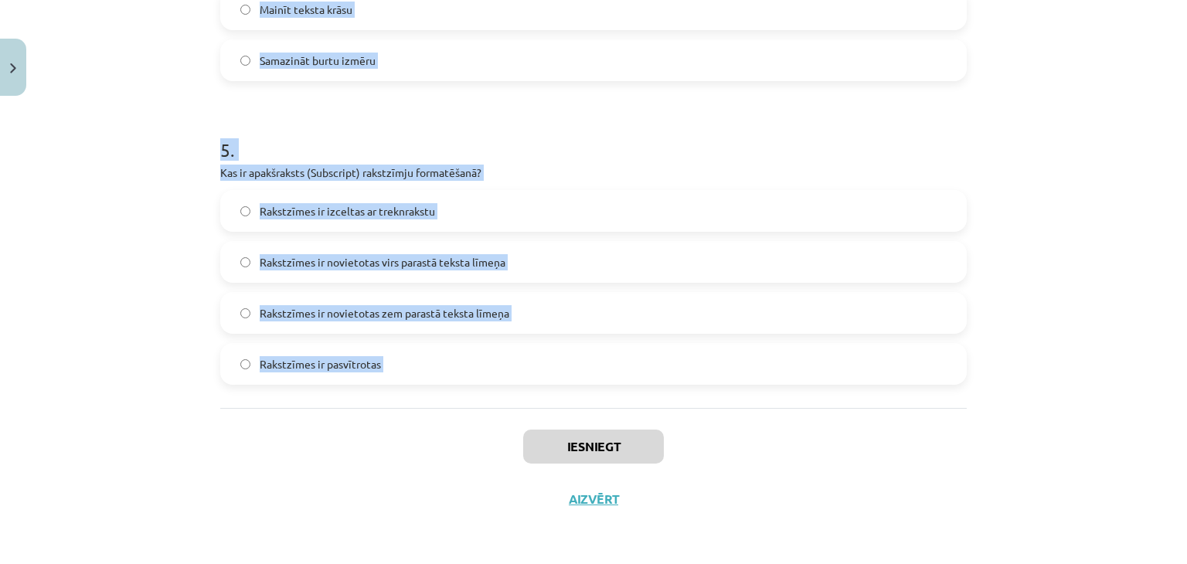
drag, startPoint x: 208, startPoint y: 284, endPoint x: 525, endPoint y: 416, distance: 343.4
copy form "1 . Kura cilne ir jāizmanto, lai mainītu rakstzīmju fontu un lielumu? Review Pa…"
click at [475, 113] on h1 "5 ." at bounding box center [593, 136] width 747 height 48
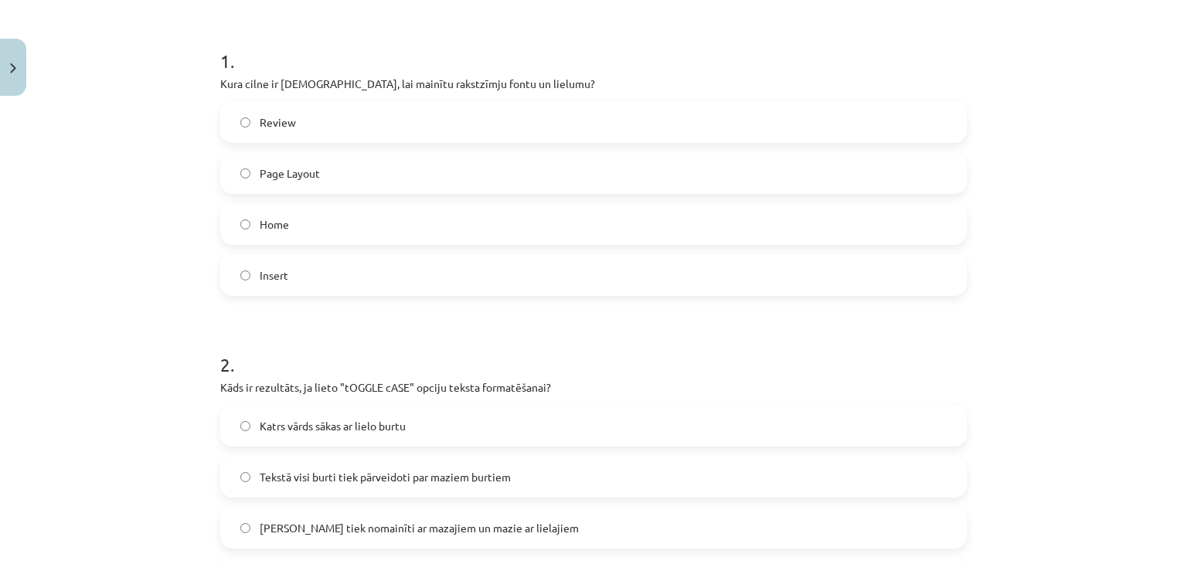
scroll to position [298, 0]
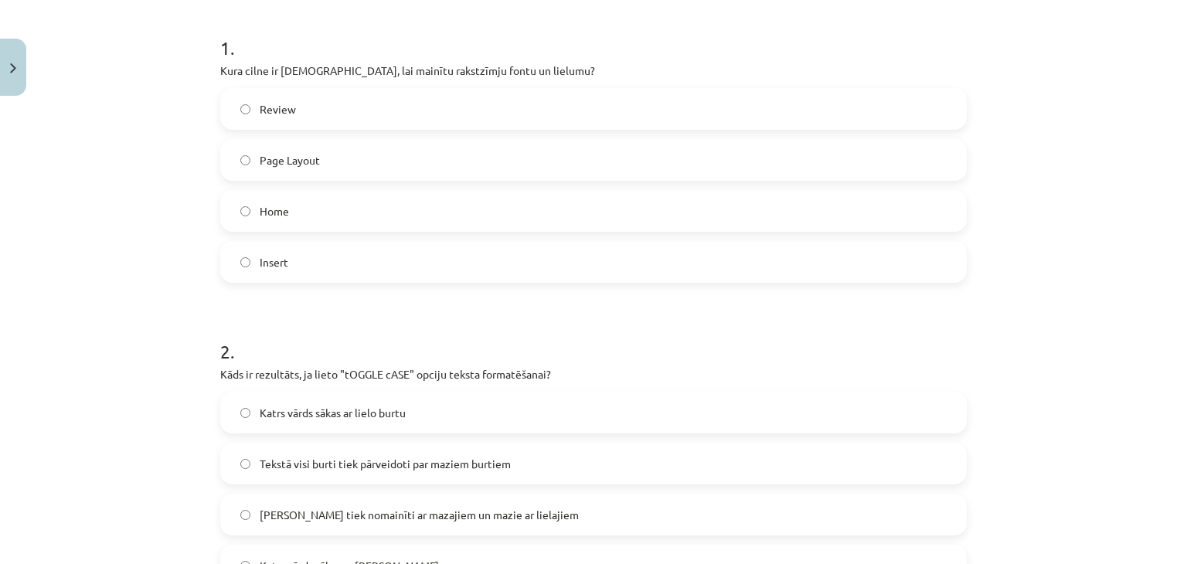
click at [339, 203] on label "Home" at bounding box center [594, 211] width 744 height 39
click at [381, 509] on span "Lielie burti tiek nomainīti ar mazajiem un mazie ar lielajiem" at bounding box center [419, 515] width 319 height 16
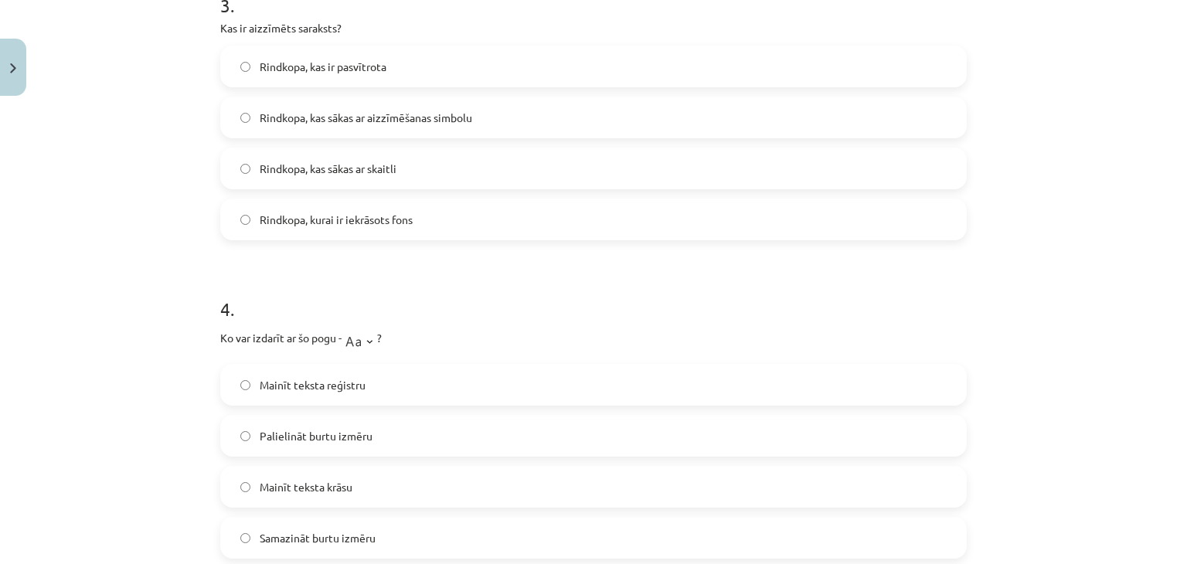
scroll to position [979, 0]
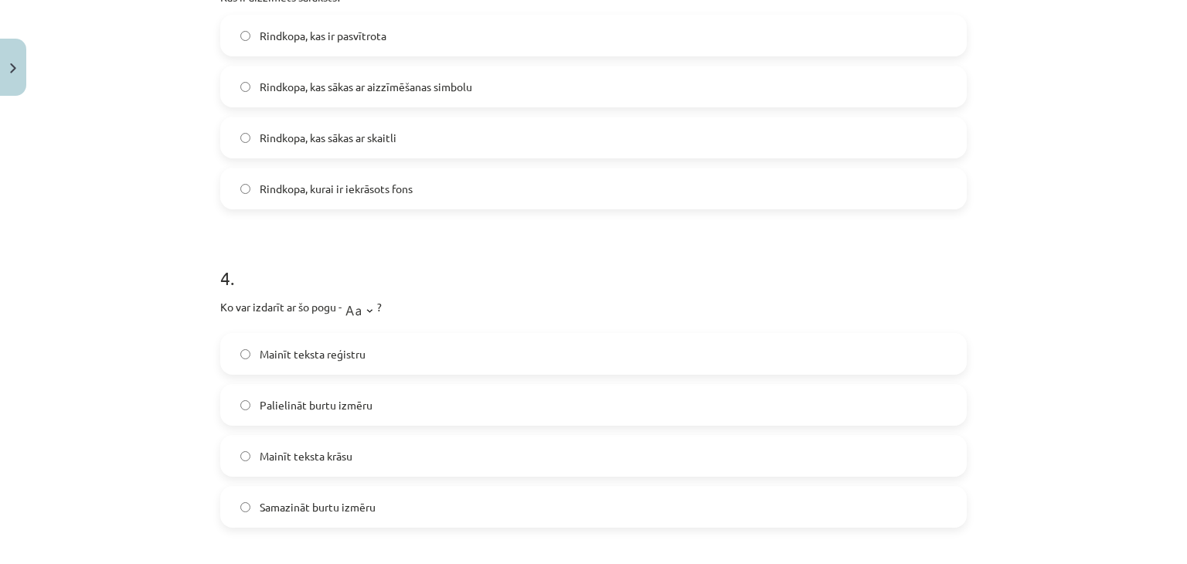
click at [397, 403] on label "Palielināt burtu izmēru" at bounding box center [594, 405] width 744 height 39
click at [479, 82] on label "Rindkopa, kas sākas ar aizzīmēšanas simbolu" at bounding box center [594, 86] width 744 height 39
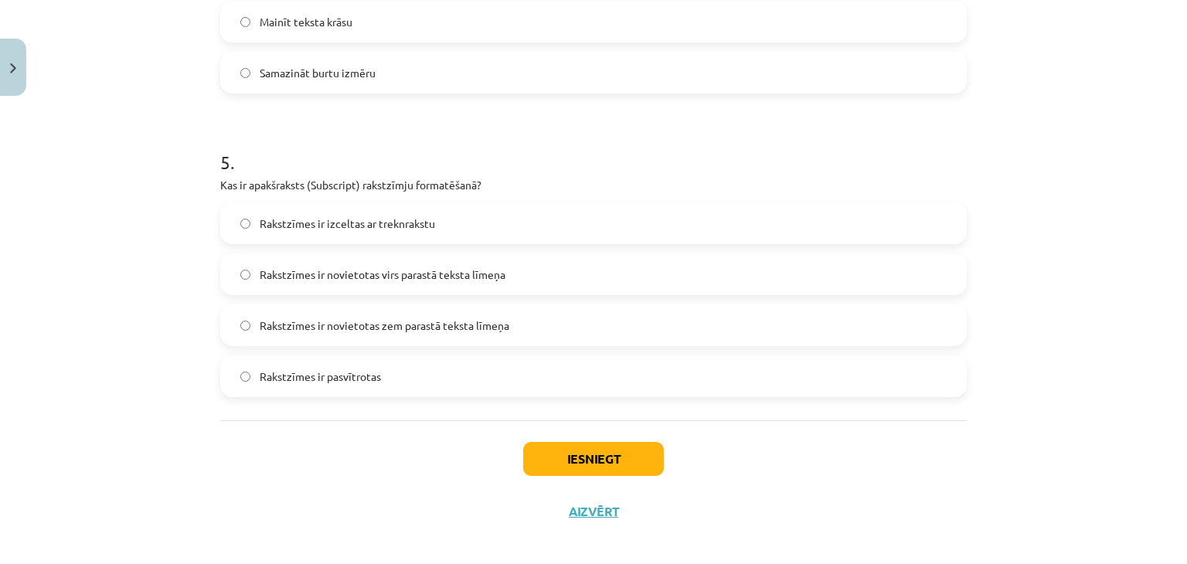
scroll to position [1426, 0]
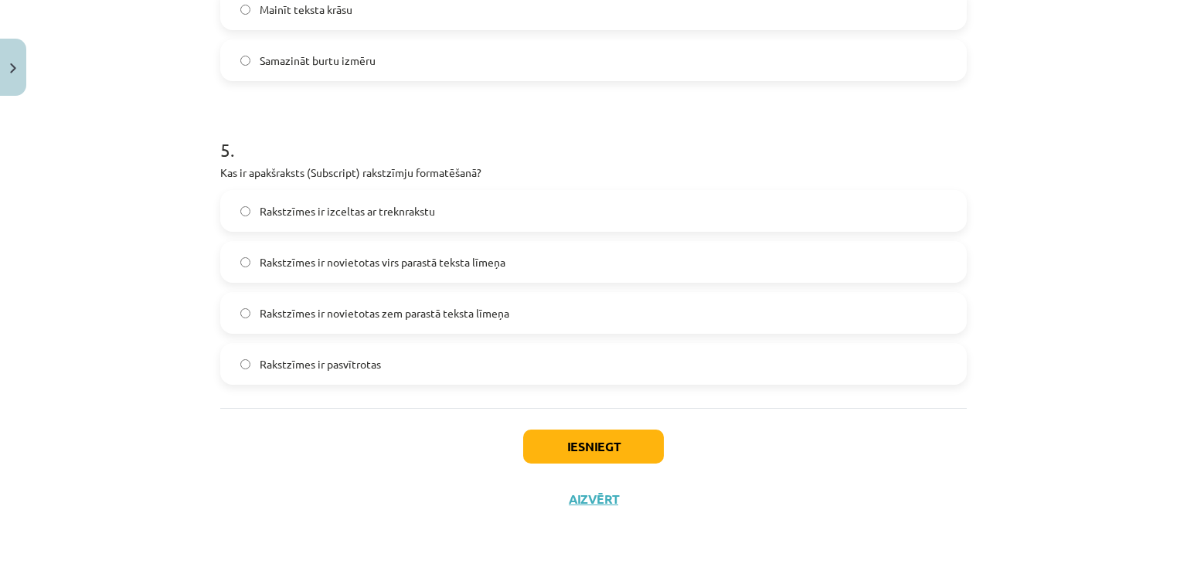
click at [439, 312] on span "Rakstzīmes ir novietotas zem parastā teksta līmeņa" at bounding box center [385, 313] width 250 height 16
click at [567, 437] on button "Iesniegt" at bounding box center [593, 447] width 141 height 34
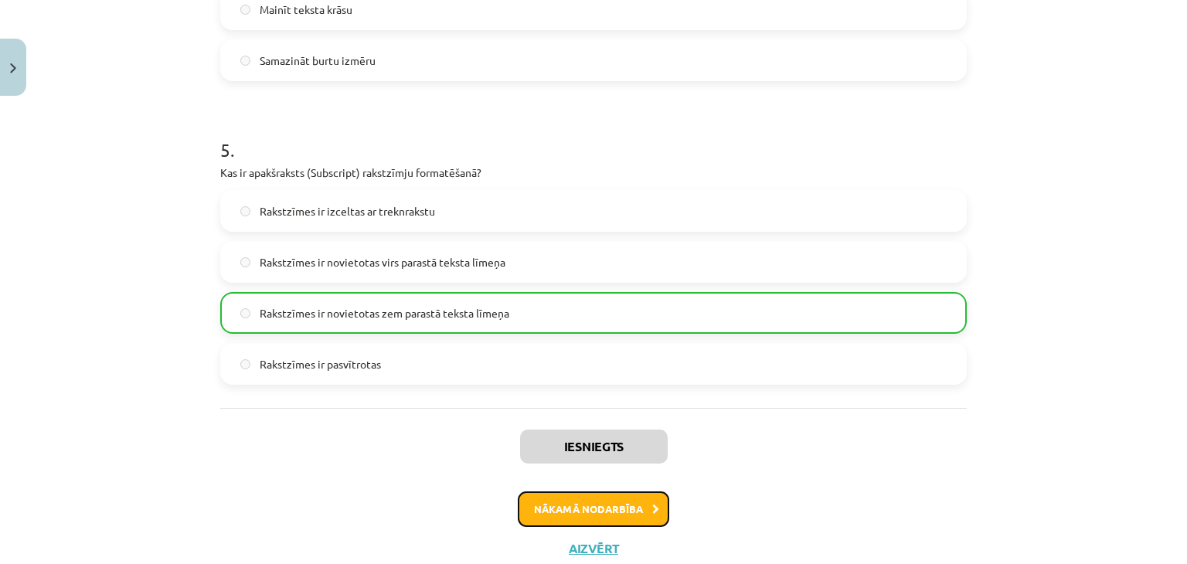
click at [598, 514] on button "Nākamā nodarbība" at bounding box center [594, 510] width 152 height 36
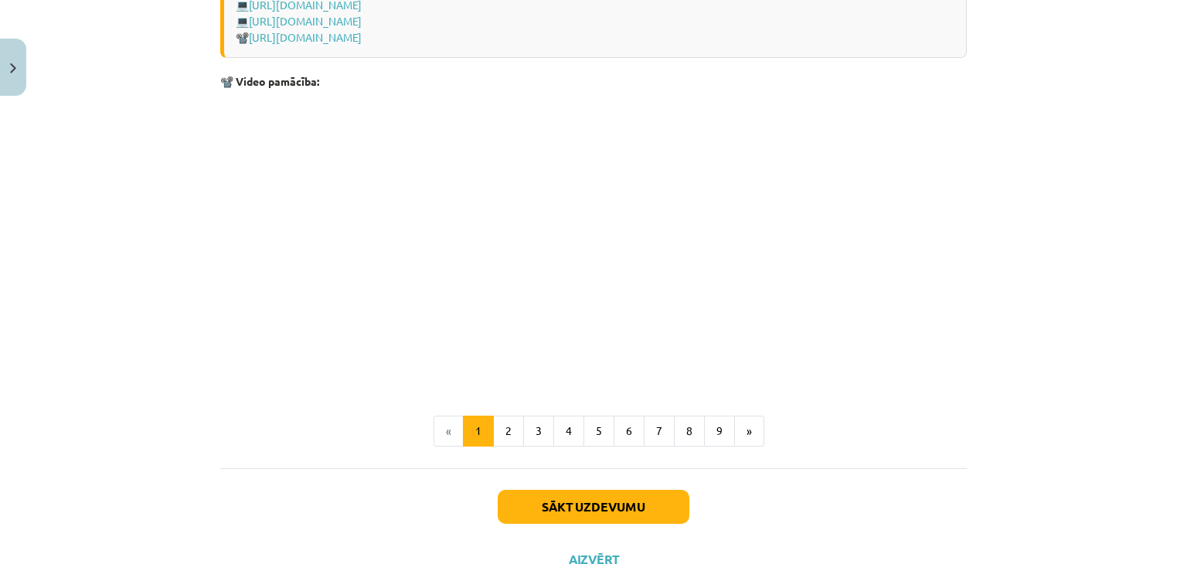
scroll to position [3255, 0]
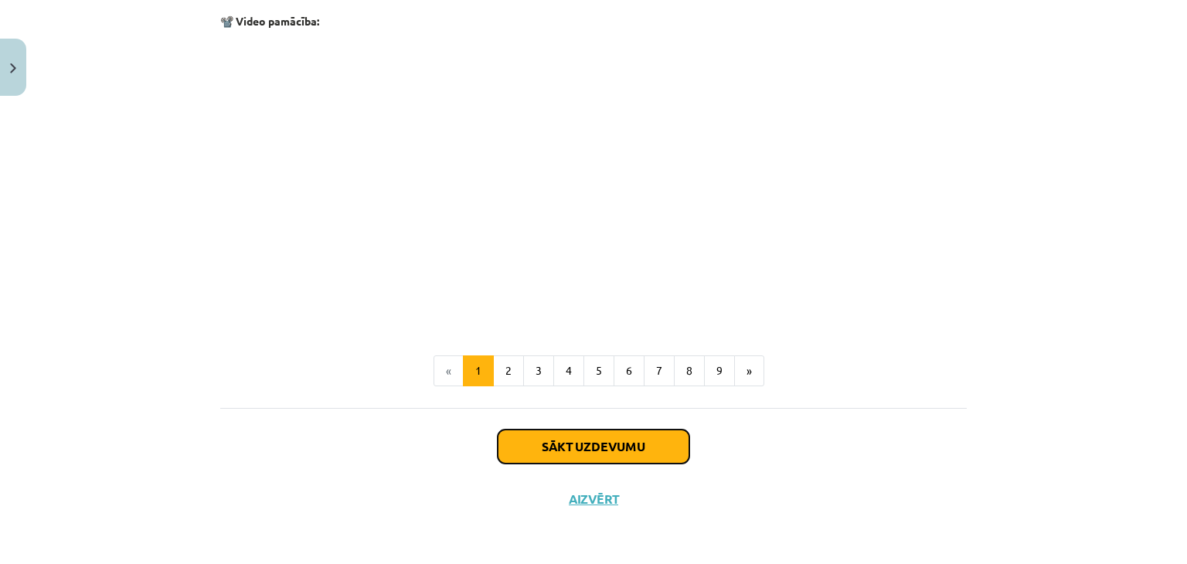
click at [666, 451] on button "Sākt uzdevumu" at bounding box center [594, 447] width 192 height 34
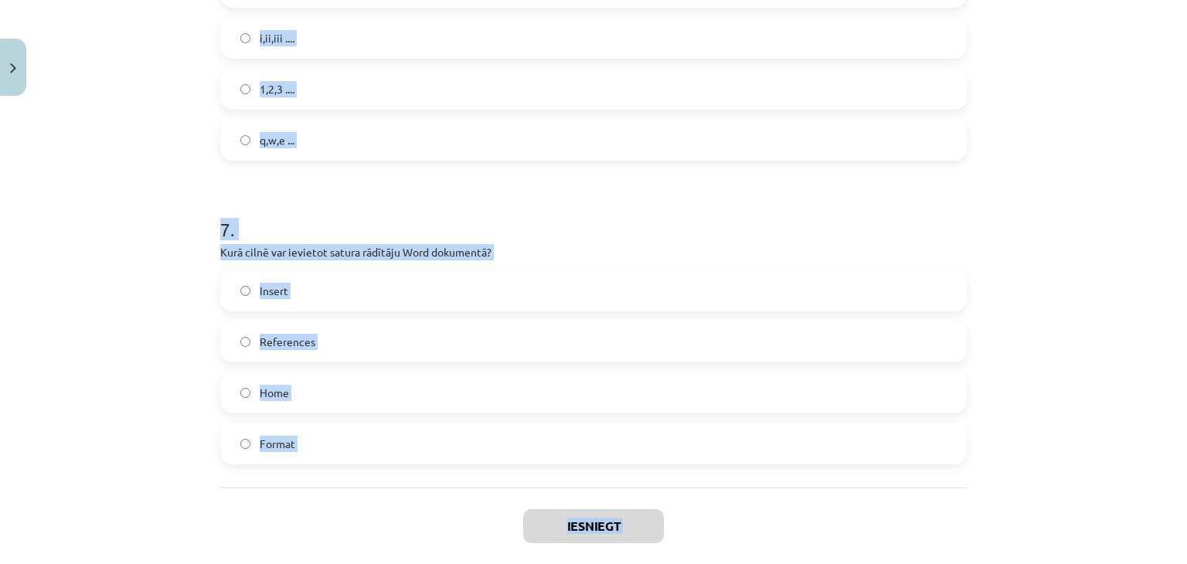
scroll to position [1916, 0]
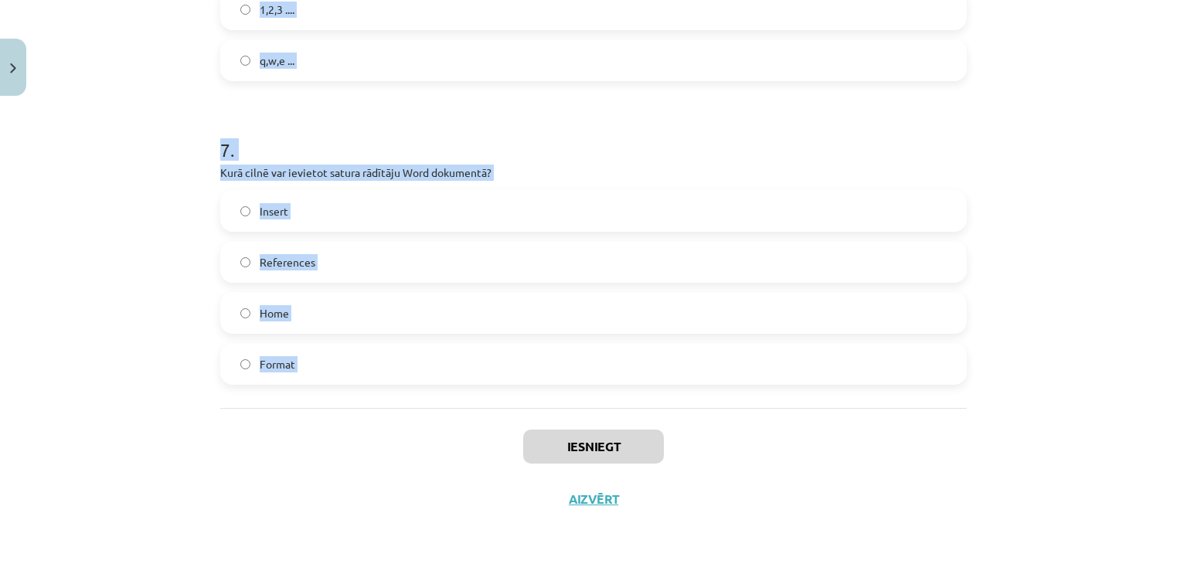
drag, startPoint x: 199, startPoint y: 282, endPoint x: 502, endPoint y: 415, distance: 330.9
click at [502, 415] on div "Mācību tēma: Datorikas - 10. klases 1. ieskaites mācību materiāls #10 9. tēma –…" at bounding box center [593, 282] width 1187 height 564
copy form "1 . Kura komanda tiek izmantota, lai kopētu teksta formatējumu citā vietā? Form…"
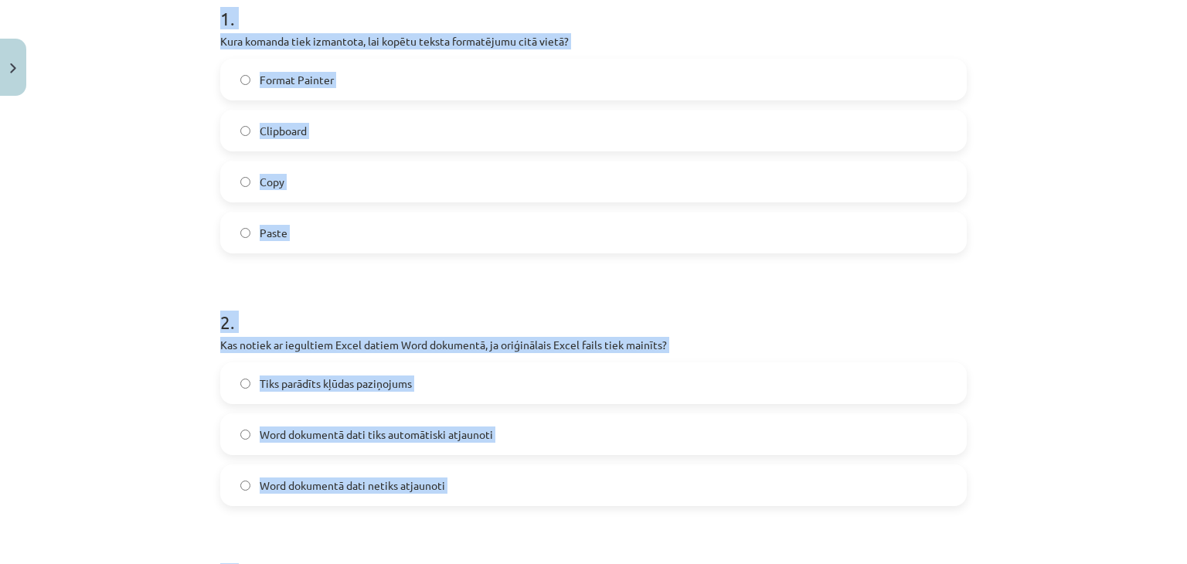
scroll to position [203, 0]
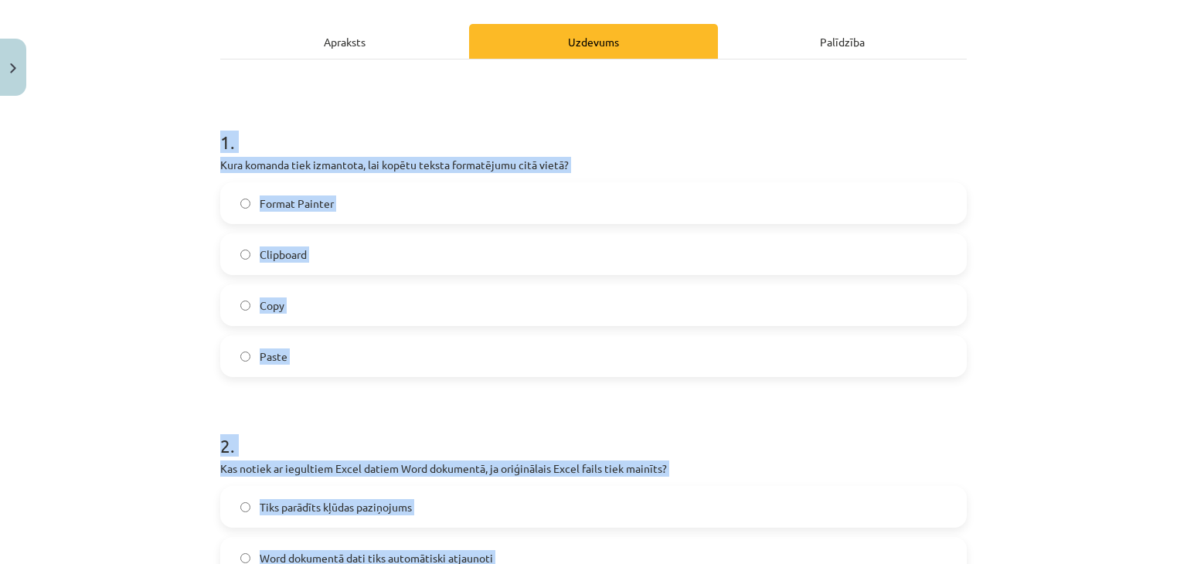
click at [1028, 211] on div "Mācību tēma: Datorikas - 10. klases 1. ieskaites mācību materiāls #10 9. tēma –…" at bounding box center [593, 282] width 1187 height 564
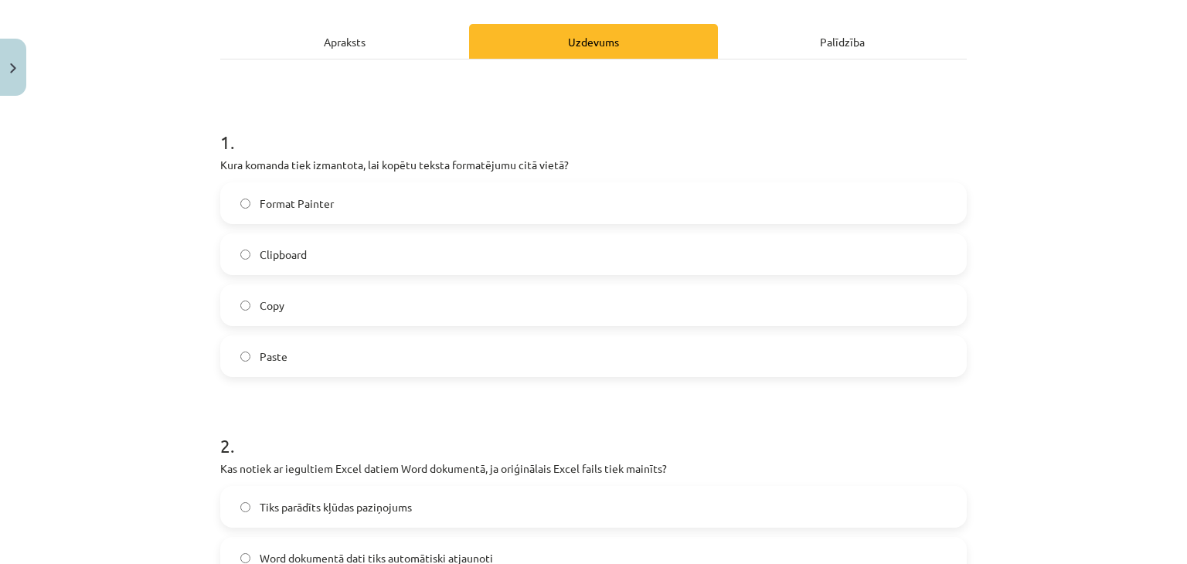
click at [405, 205] on label "Format Painter" at bounding box center [594, 203] width 744 height 39
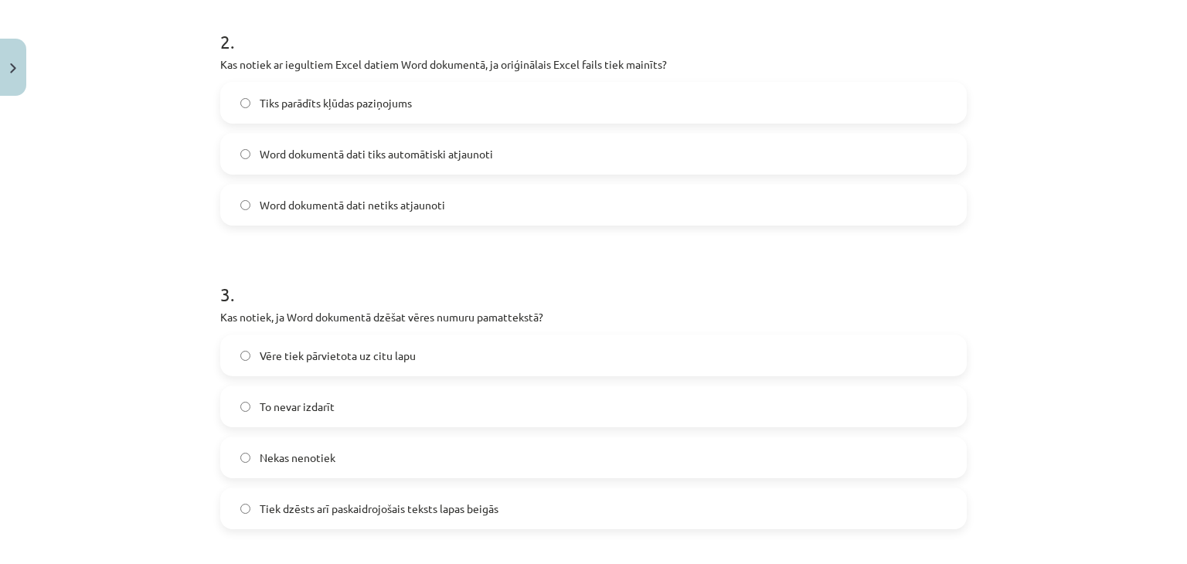
scroll to position [636, 0]
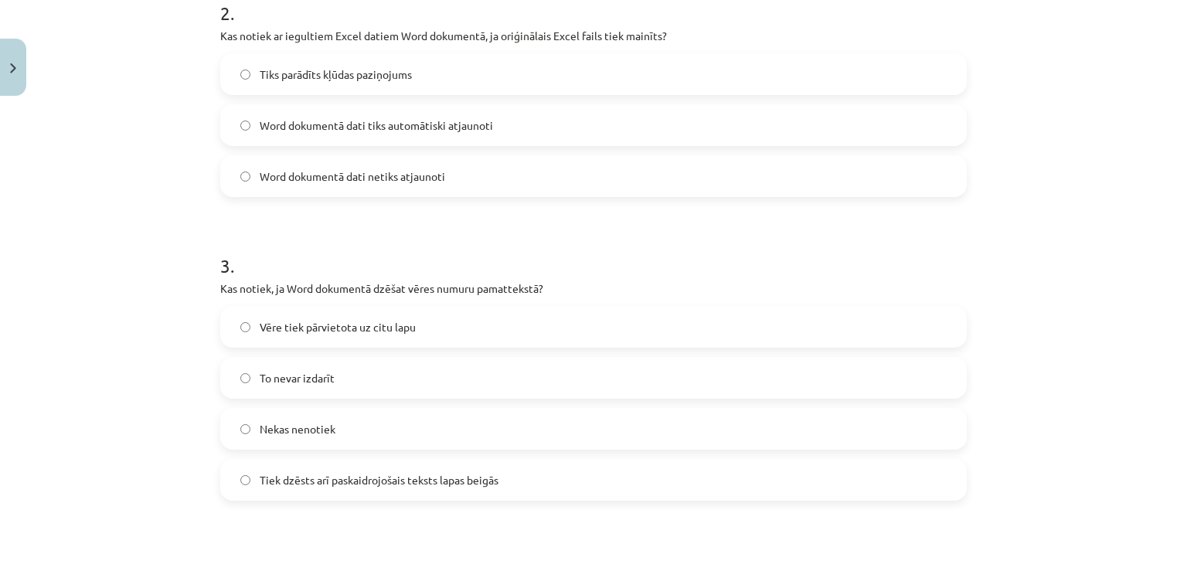
click at [366, 476] on span "Tiek dzēsts arī paskaidrojošais teksts lapas beigās" at bounding box center [379, 480] width 239 height 16
click at [470, 134] on label "Word dokumentā dati tiks automātiski atjaunoti" at bounding box center [594, 125] width 744 height 39
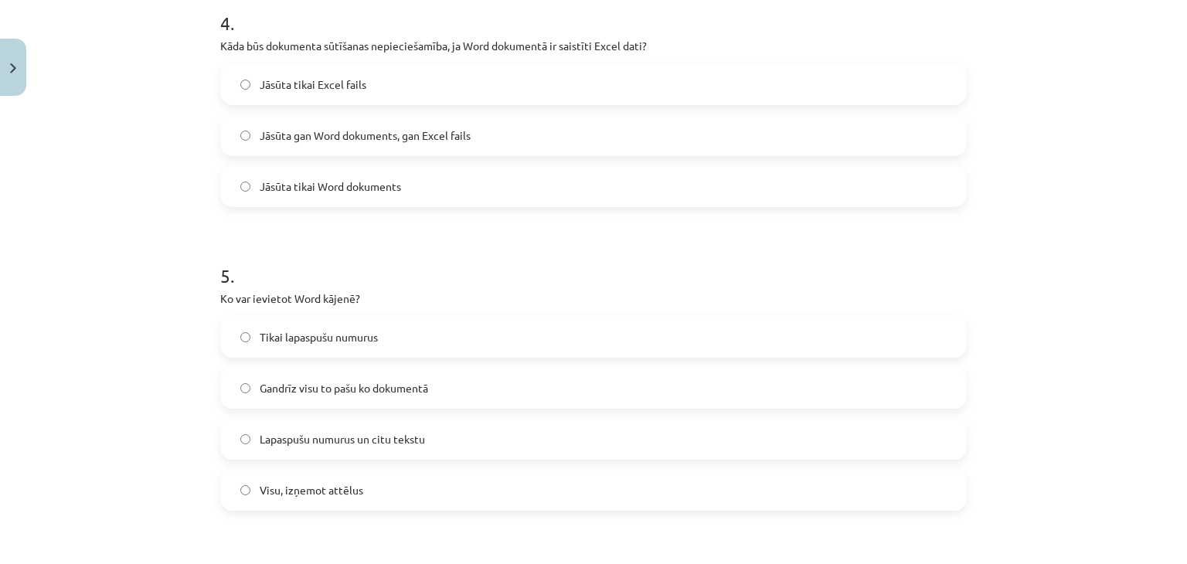
scroll to position [1214, 0]
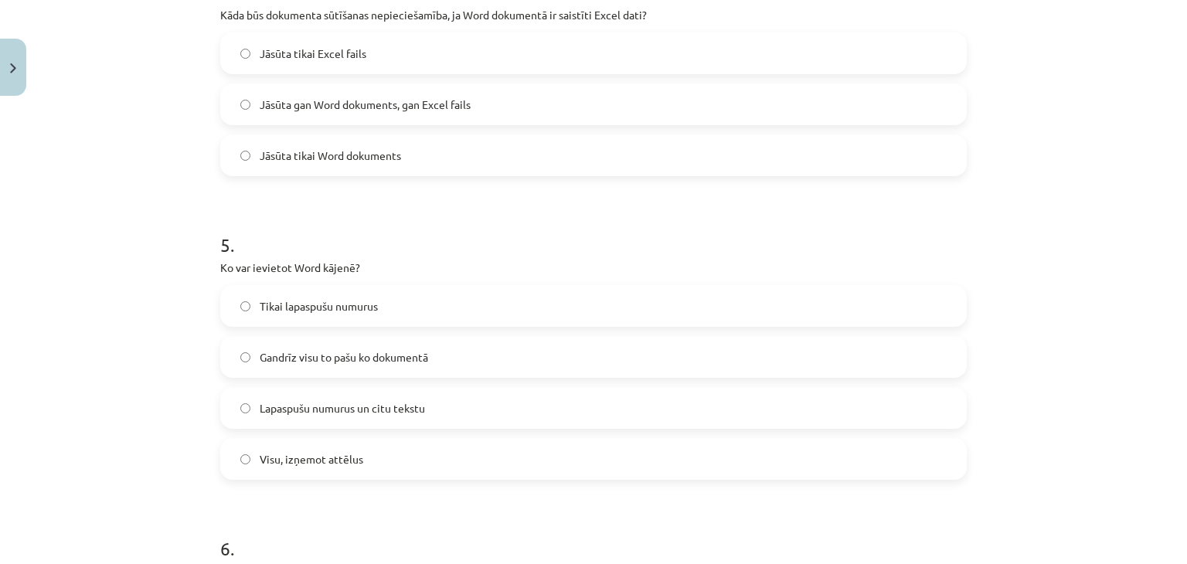
click at [703, 85] on label "Jāsūta gan Word dokuments, gan Excel fails" at bounding box center [594, 104] width 744 height 39
click at [411, 366] on label "Gandrīz visu to pašu ko dokumentā" at bounding box center [594, 357] width 744 height 39
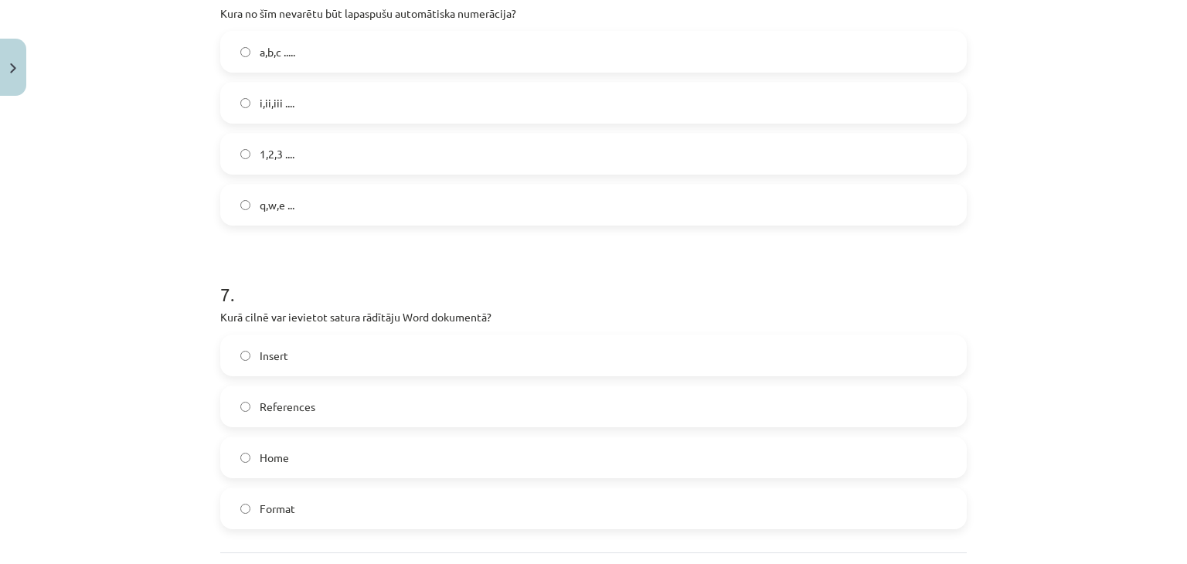
scroll to position [1753, 0]
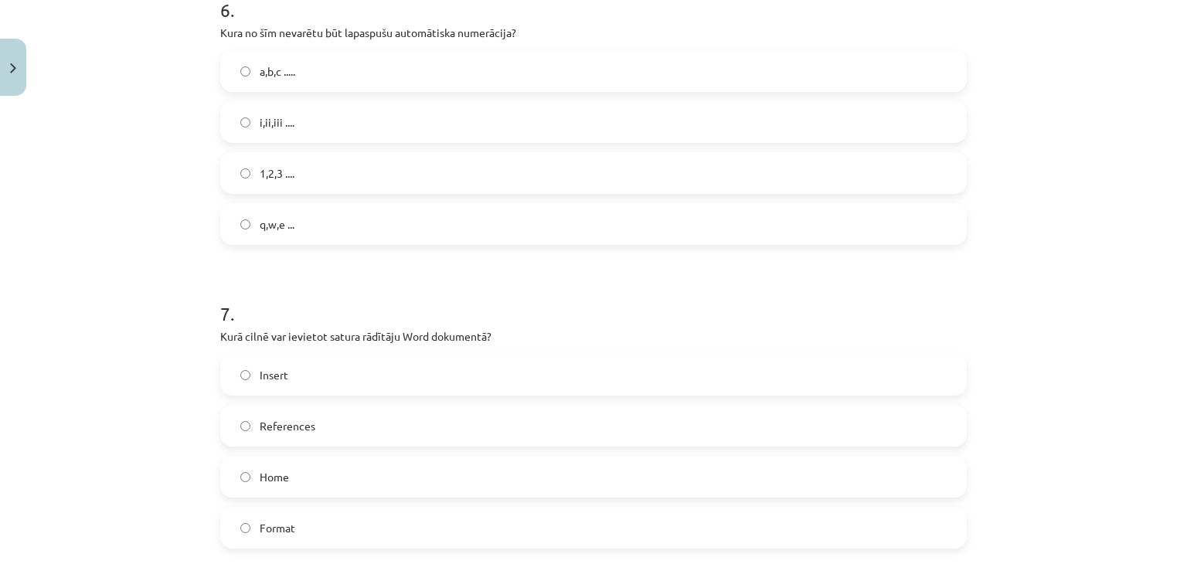
click at [731, 233] on label "q,w,e ..." at bounding box center [594, 224] width 744 height 39
click at [416, 428] on label "References" at bounding box center [594, 426] width 744 height 39
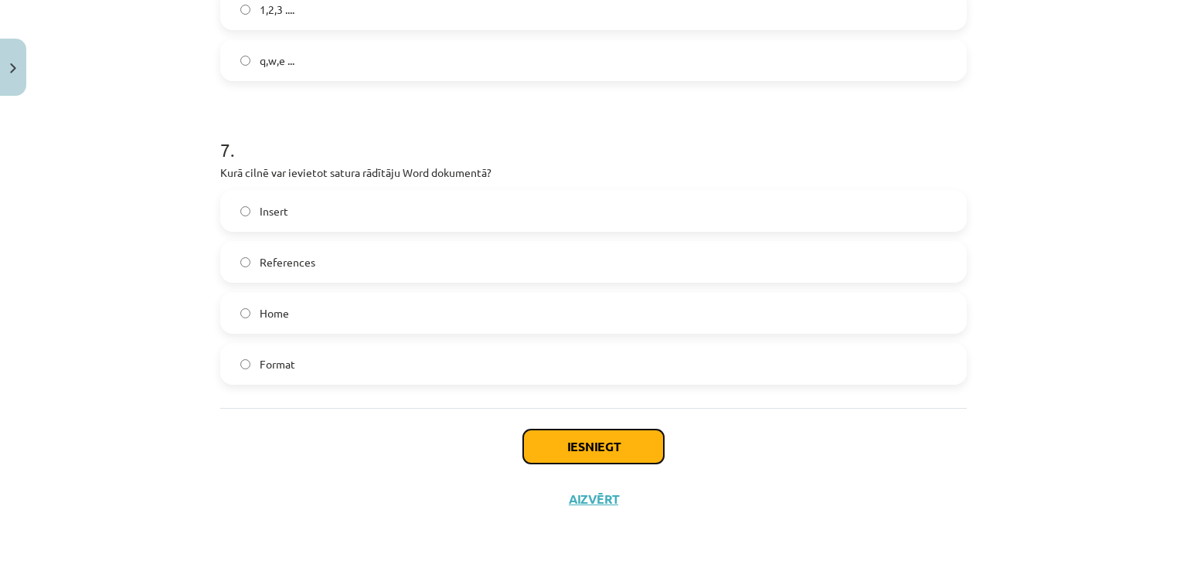
click at [638, 438] on button "Iesniegt" at bounding box center [593, 447] width 141 height 34
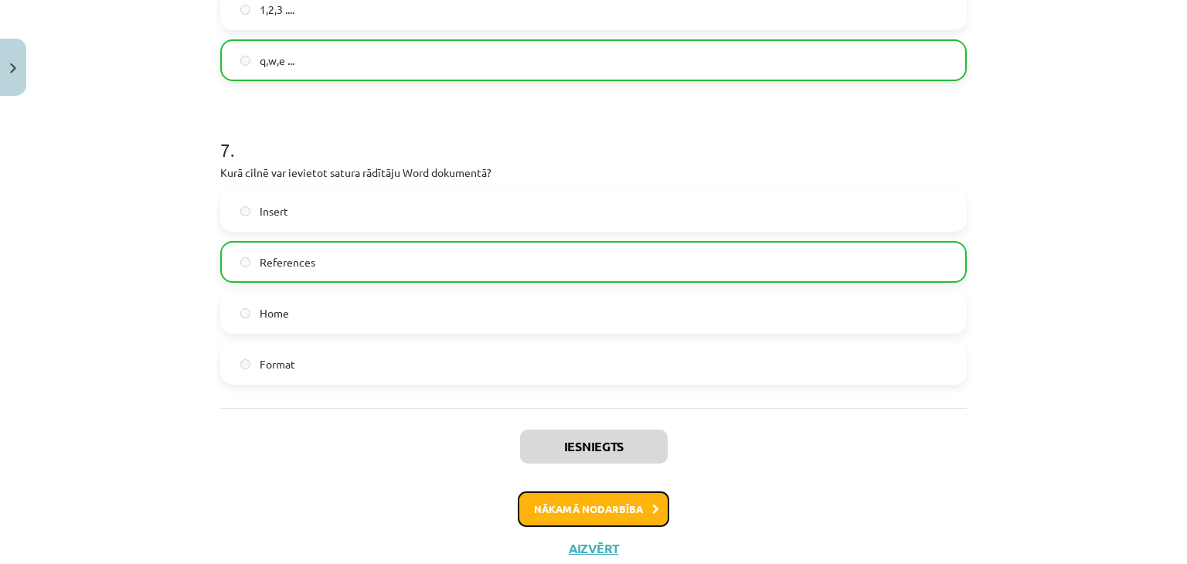
click at [606, 509] on button "Nākamā nodarbība" at bounding box center [594, 510] width 152 height 36
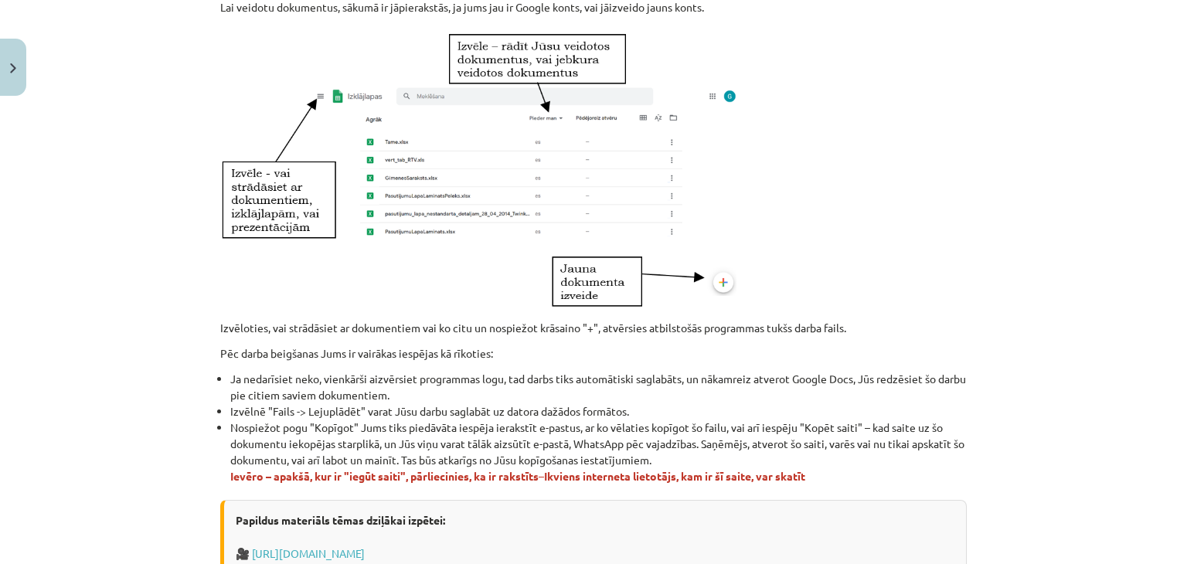
scroll to position [928, 0]
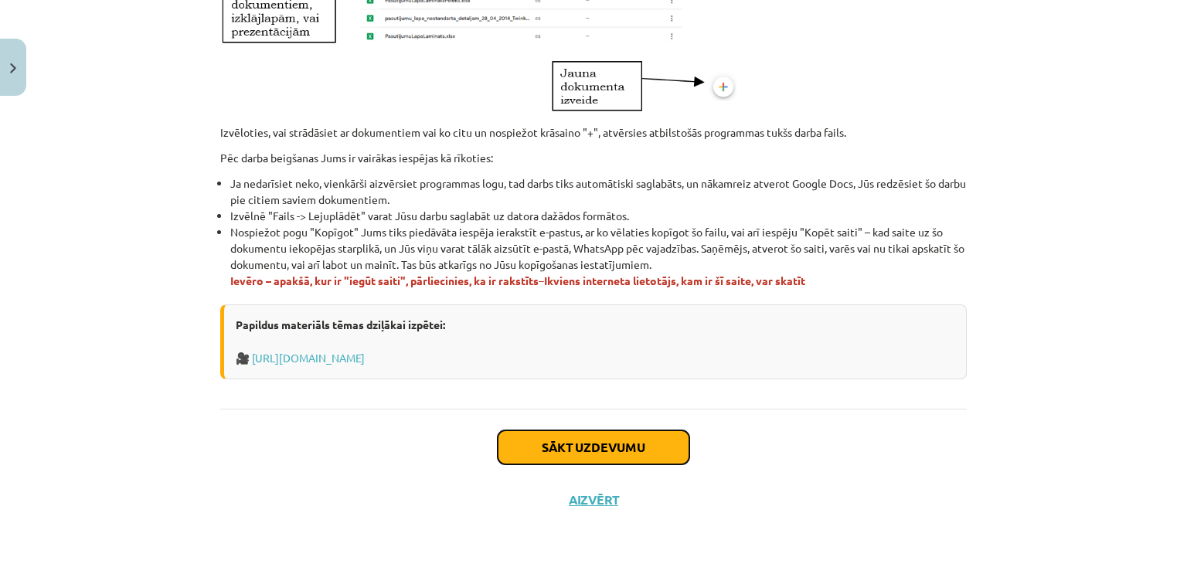
click at [667, 440] on button "Sākt uzdevumu" at bounding box center [594, 448] width 192 height 34
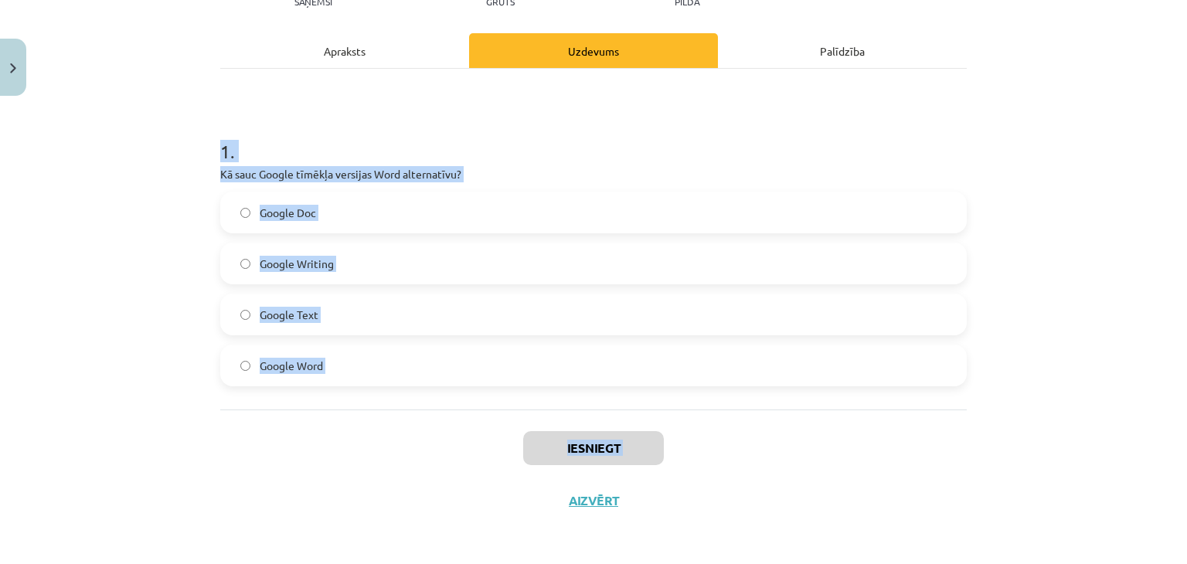
scroll to position [195, 0]
drag, startPoint x: 181, startPoint y: 291, endPoint x: 499, endPoint y: 409, distance: 339.8
click at [499, 409] on div "Mācību tēma: Datorikas - 10. klases 1. ieskaites mācību materiāls #11 10. tēma …" at bounding box center [593, 282] width 1187 height 564
copy div "1 . Kā sauc Google tīmēkļa versijas Word alternatīvu? Google Doc Google Writing…"
click at [506, 158] on h1 "1 ." at bounding box center [593, 137] width 747 height 48
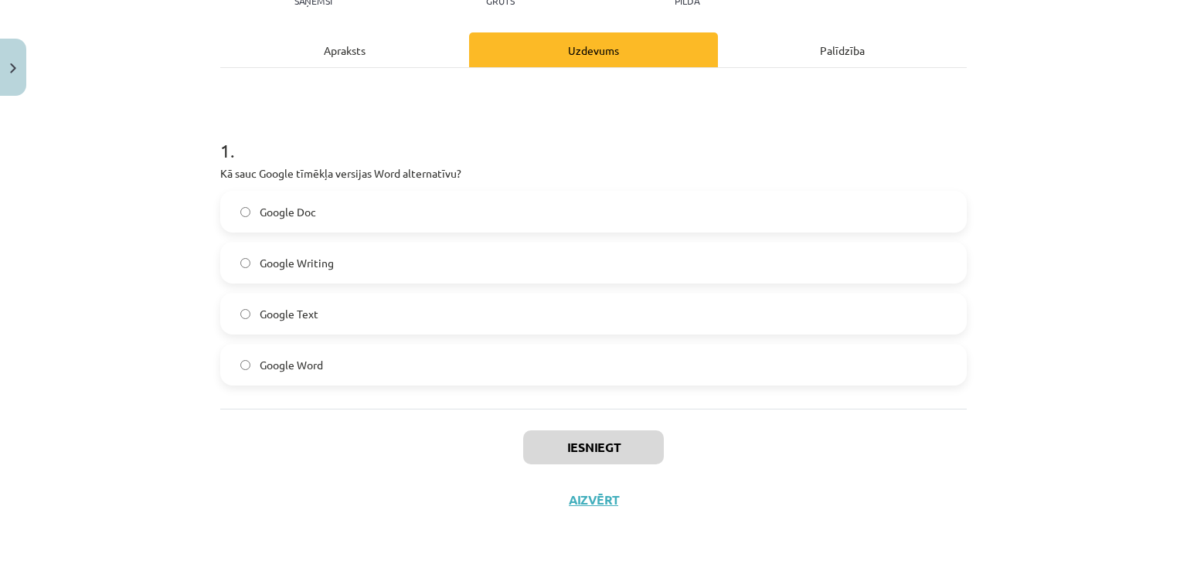
click at [457, 205] on label "Google Doc" at bounding box center [594, 211] width 744 height 39
click at [553, 448] on button "Iesniegt" at bounding box center [593, 448] width 141 height 34
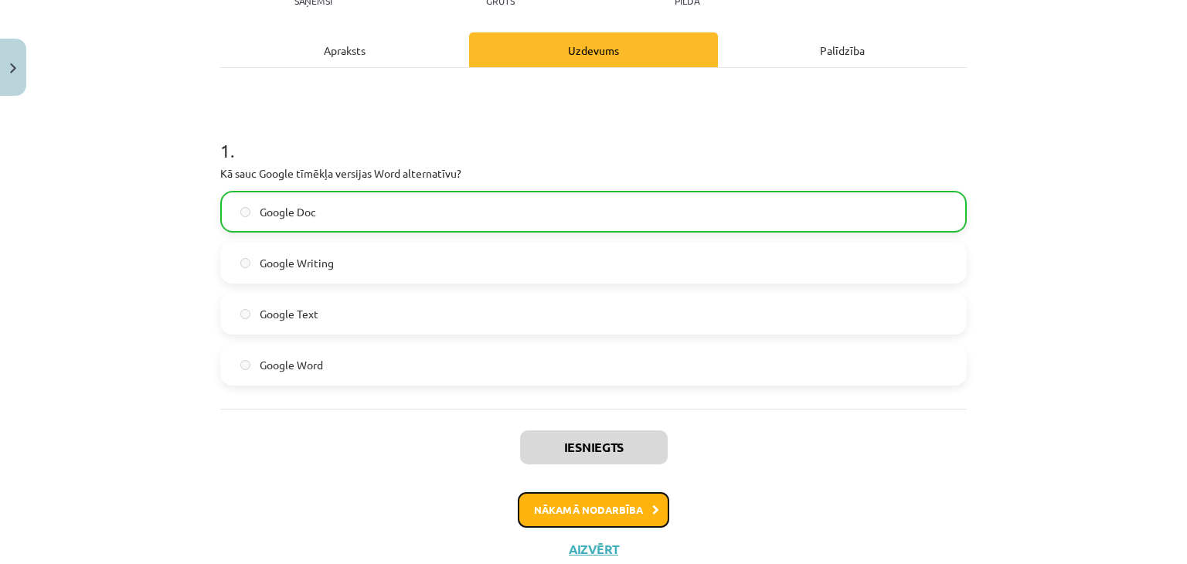
click at [631, 514] on button "Nākamā nodarbība" at bounding box center [594, 510] width 152 height 36
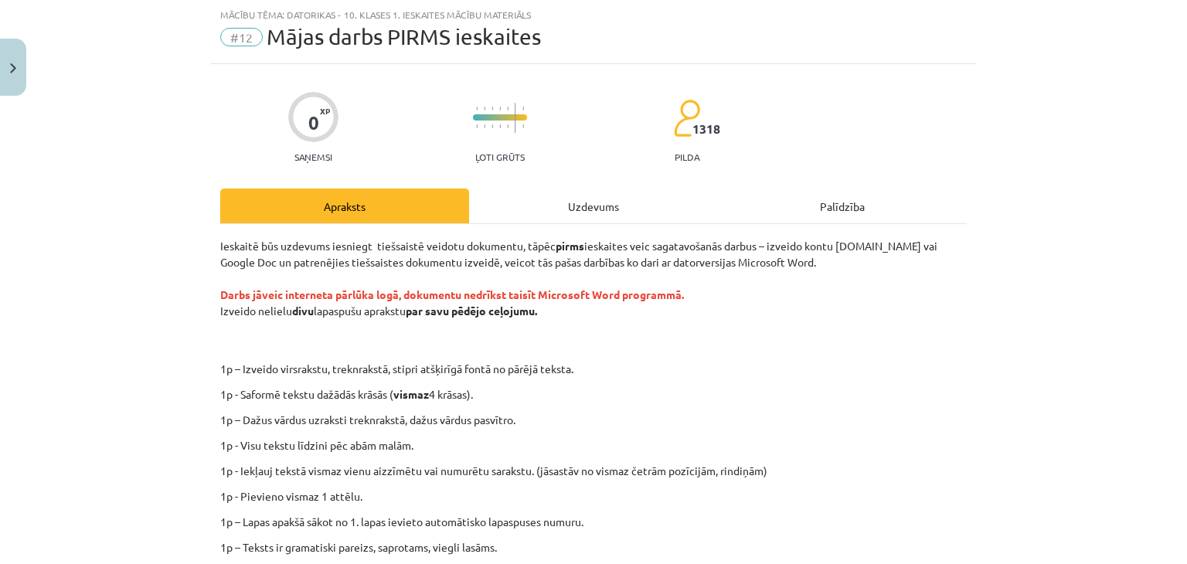
scroll to position [334, 0]
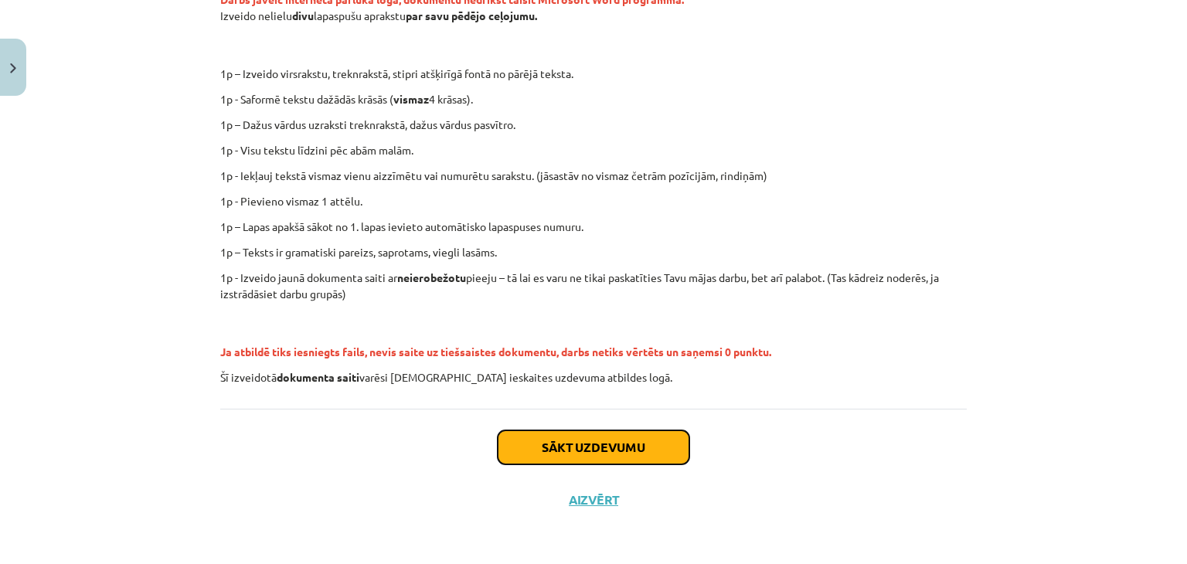
click at [564, 444] on button "Sākt uzdevumu" at bounding box center [594, 448] width 192 height 34
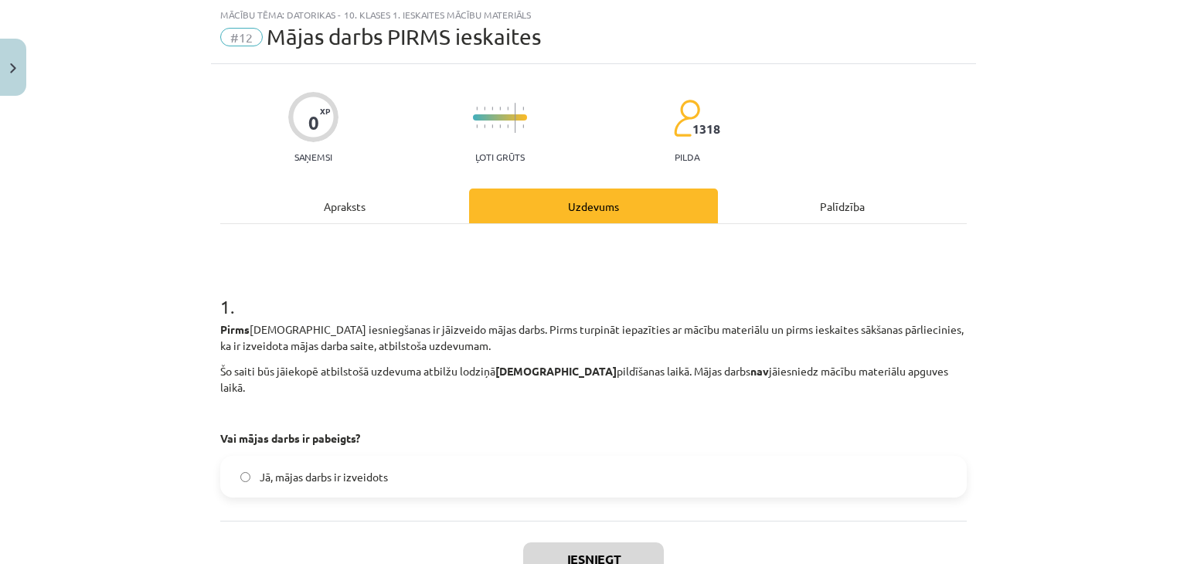
click at [509, 468] on label "Jā, mājas darbs ir izveidots" at bounding box center [594, 477] width 744 height 39
click at [605, 543] on button "Iesniegt" at bounding box center [593, 560] width 141 height 34
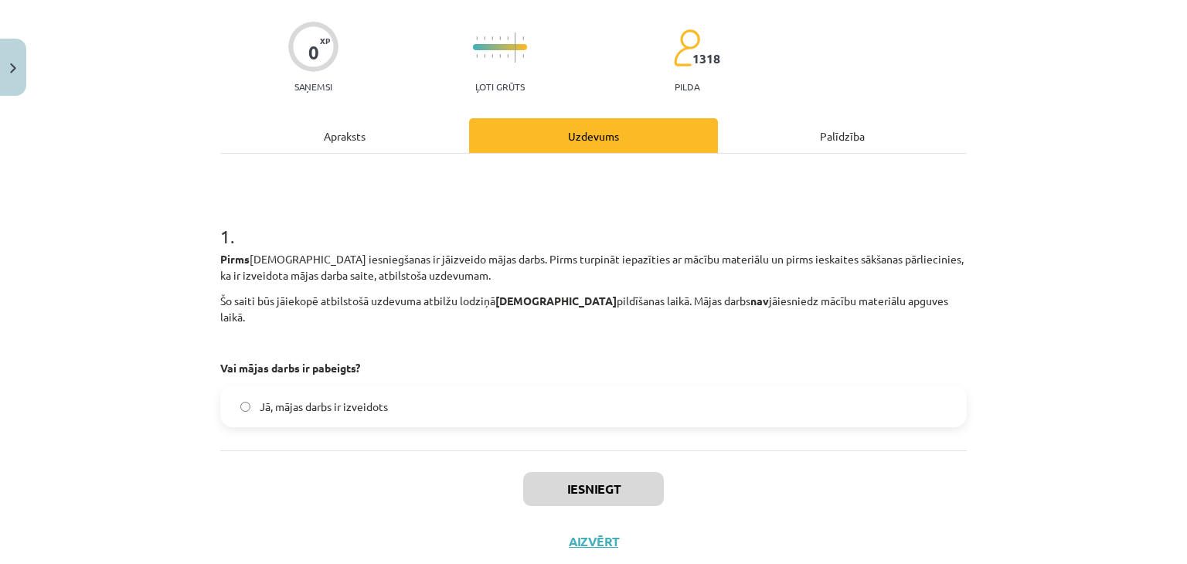
scroll to position [133, 0]
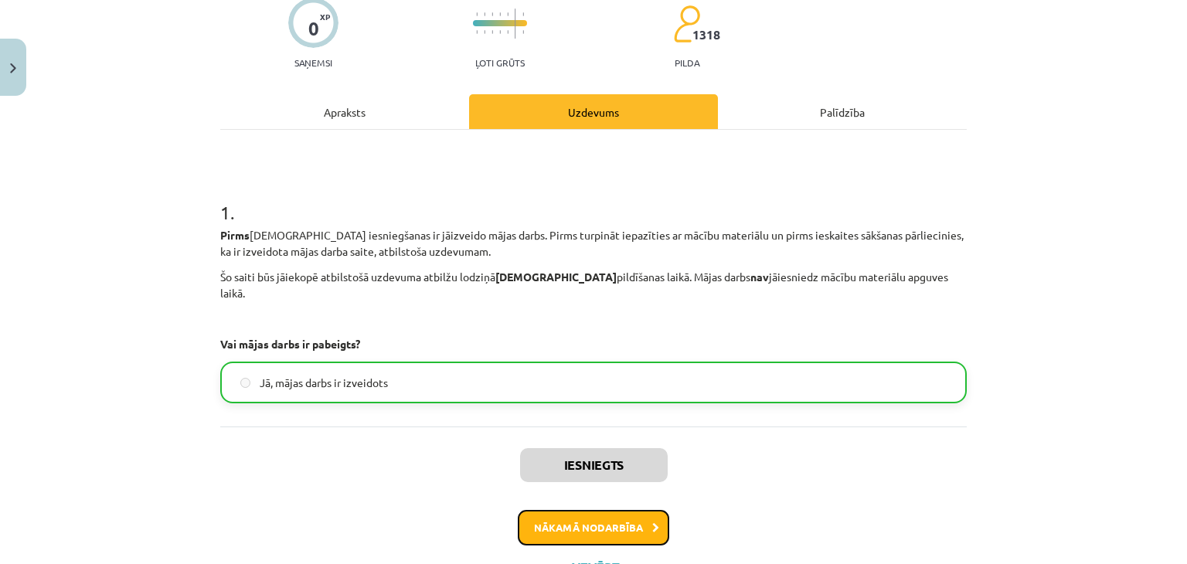
click at [588, 515] on button "Nākamā nodarbība" at bounding box center [594, 528] width 152 height 36
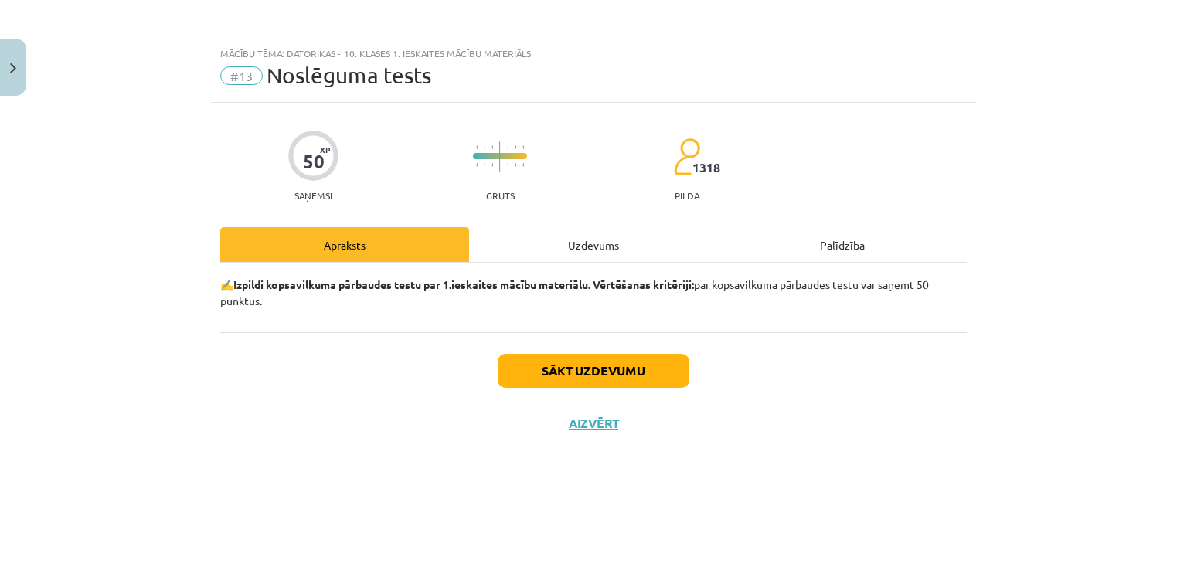
scroll to position [0, 0]
click at [629, 373] on button "Sākt uzdevumu" at bounding box center [594, 371] width 192 height 34
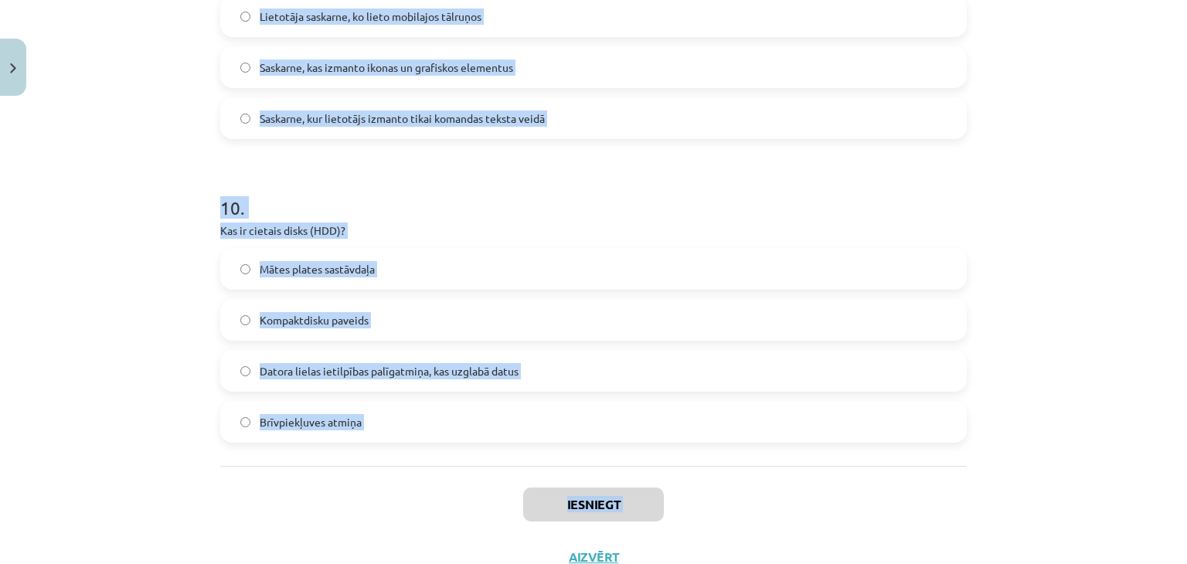
scroll to position [2901, 0]
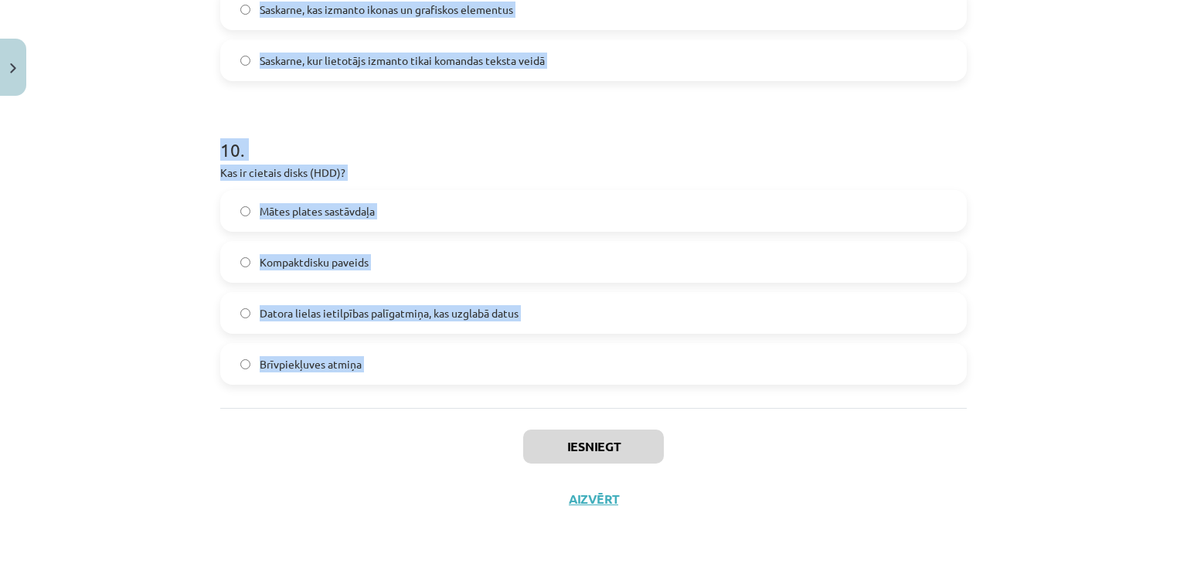
drag, startPoint x: 206, startPoint y: 324, endPoint x: 434, endPoint y: 421, distance: 247.3
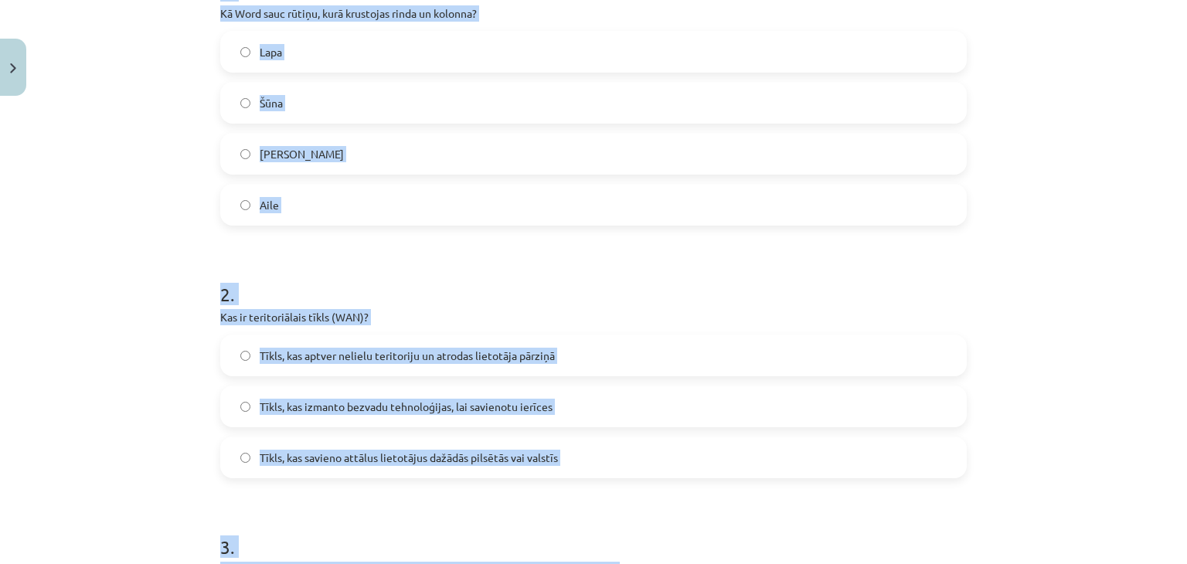
scroll to position [371, 0]
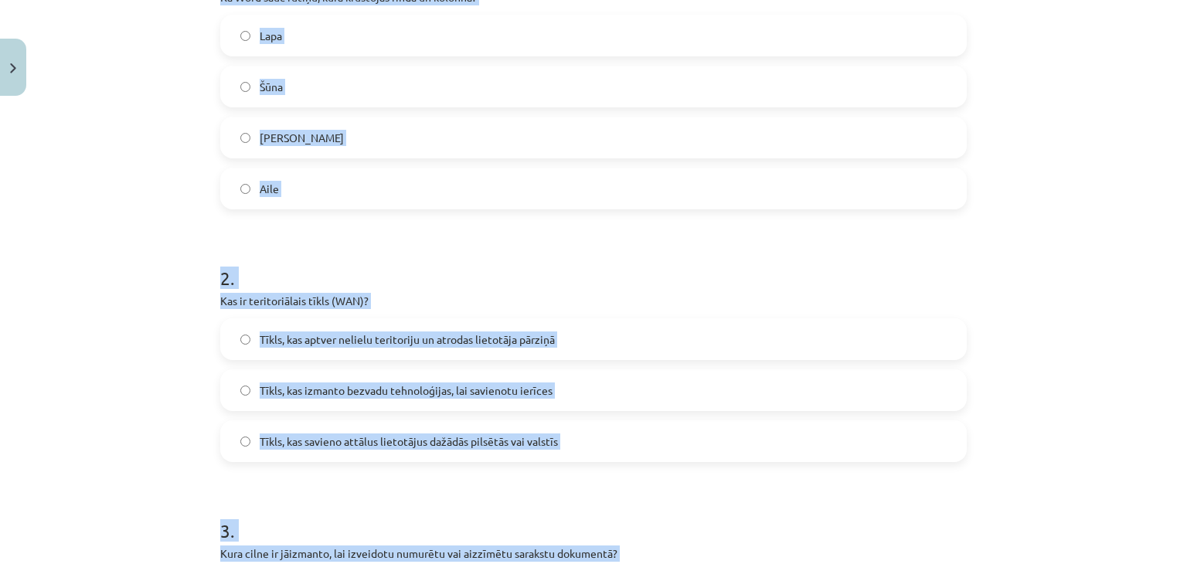
click at [1068, 206] on div "Mācību tēma: Datorikas - 10. klases 1. ieskaites mācību materiāls #13 Noslēguma…" at bounding box center [593, 282] width 1187 height 564
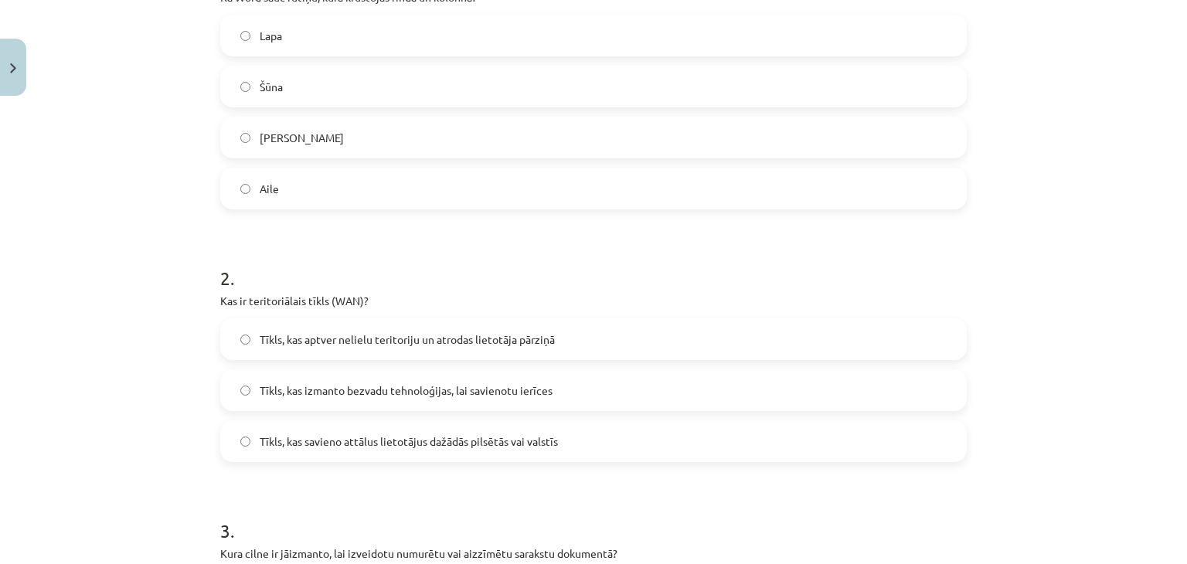
click at [423, 84] on label "Šūna" at bounding box center [594, 86] width 744 height 39
click at [540, 434] on span "Tīkls, kas savieno attālus lietotājus dažādās pilsētās vai valstīs" at bounding box center [409, 442] width 298 height 16
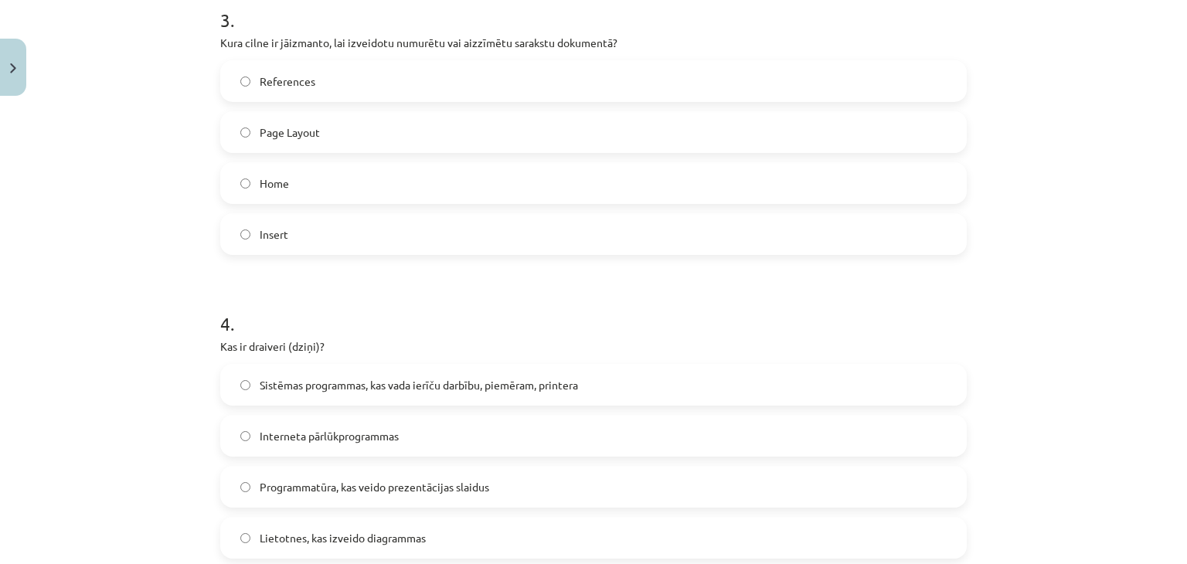
scroll to position [918, 0]
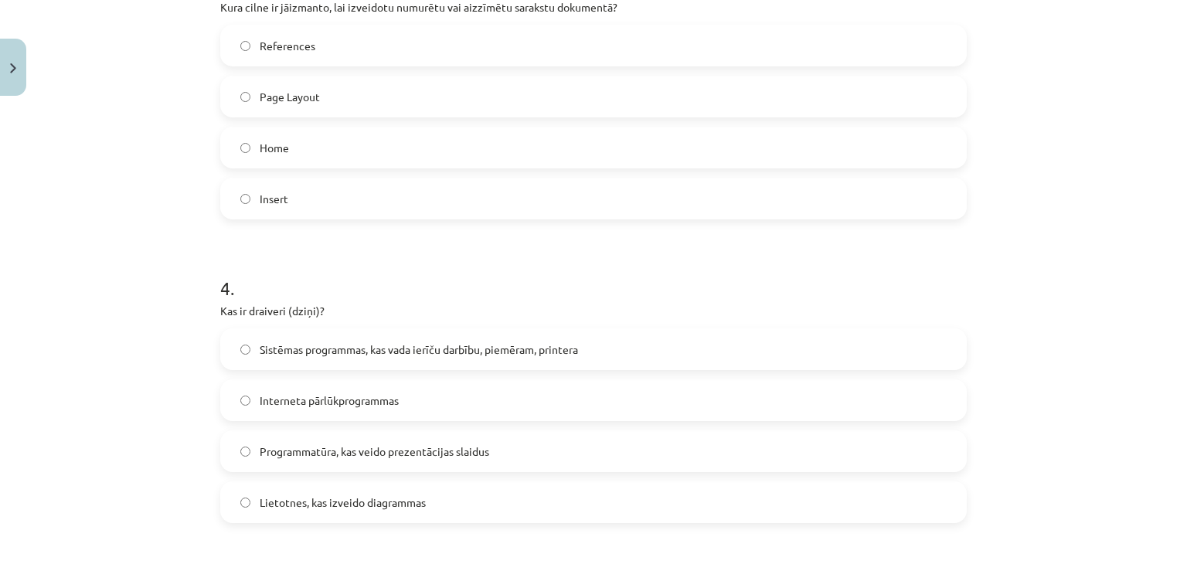
click at [479, 369] on div "Sistēmas programmas, kas vada ierīču darbību, piemēram, printera" at bounding box center [593, 350] width 747 height 42
click at [476, 356] on span "Sistēmas programmas, kas vada ierīču darbību, piemēram, printera" at bounding box center [419, 350] width 319 height 16
click at [386, 127] on div "Home" at bounding box center [593, 148] width 747 height 42
click at [397, 141] on label "Home" at bounding box center [594, 147] width 744 height 39
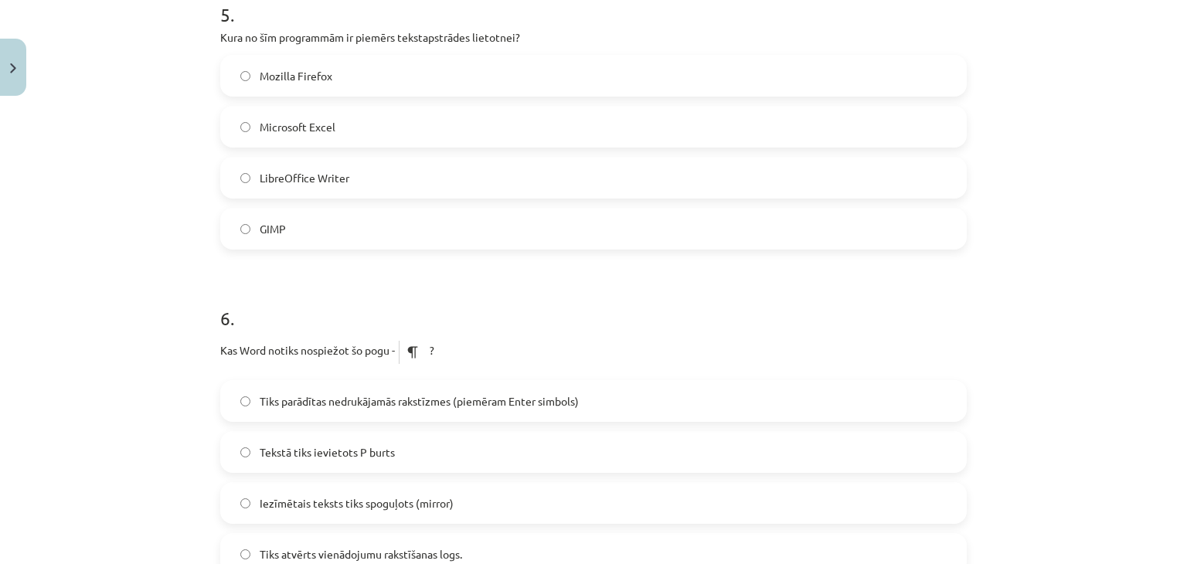
scroll to position [1526, 0]
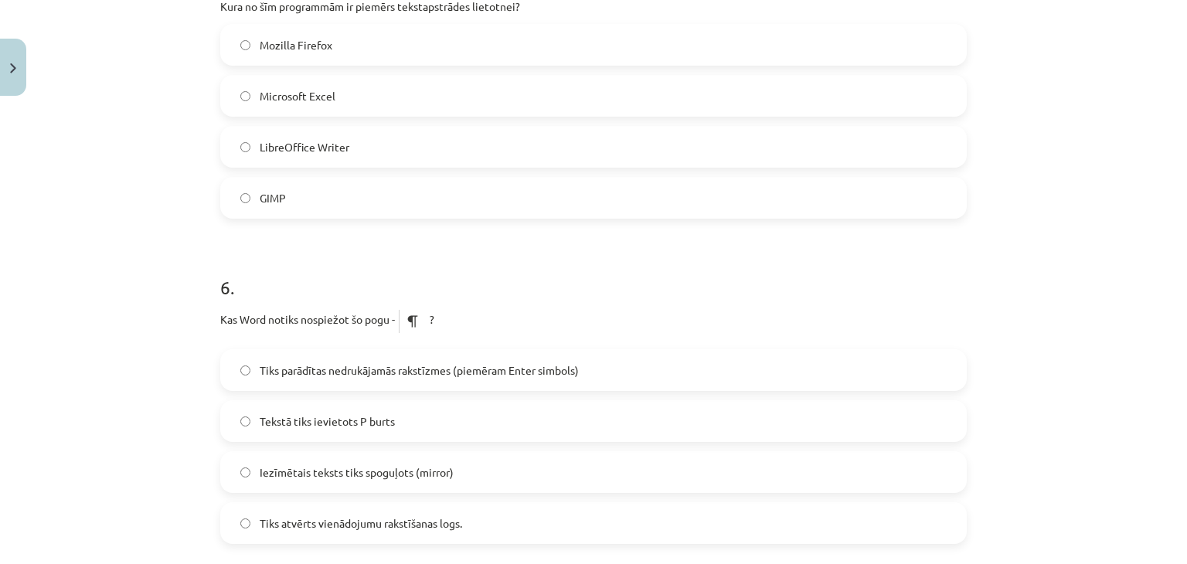
click at [581, 374] on label "Tiks parādītas nedrukājamās rakstīzmes (piemēram Enter simbols)" at bounding box center [594, 370] width 744 height 39
click at [400, 155] on label "LibreOffice Writer" at bounding box center [594, 147] width 744 height 39
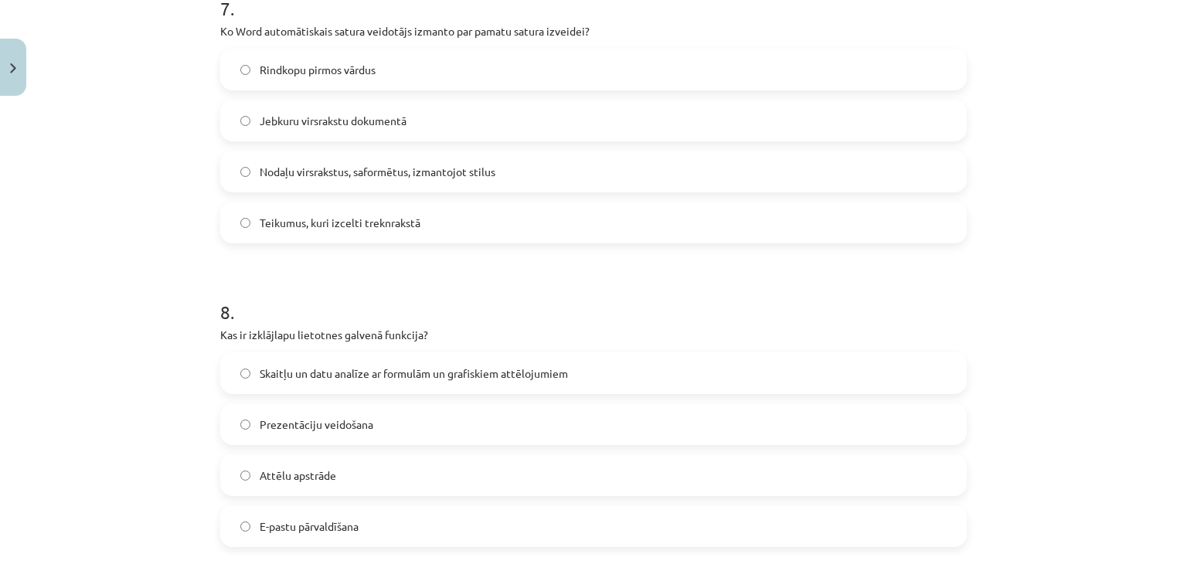
scroll to position [2145, 0]
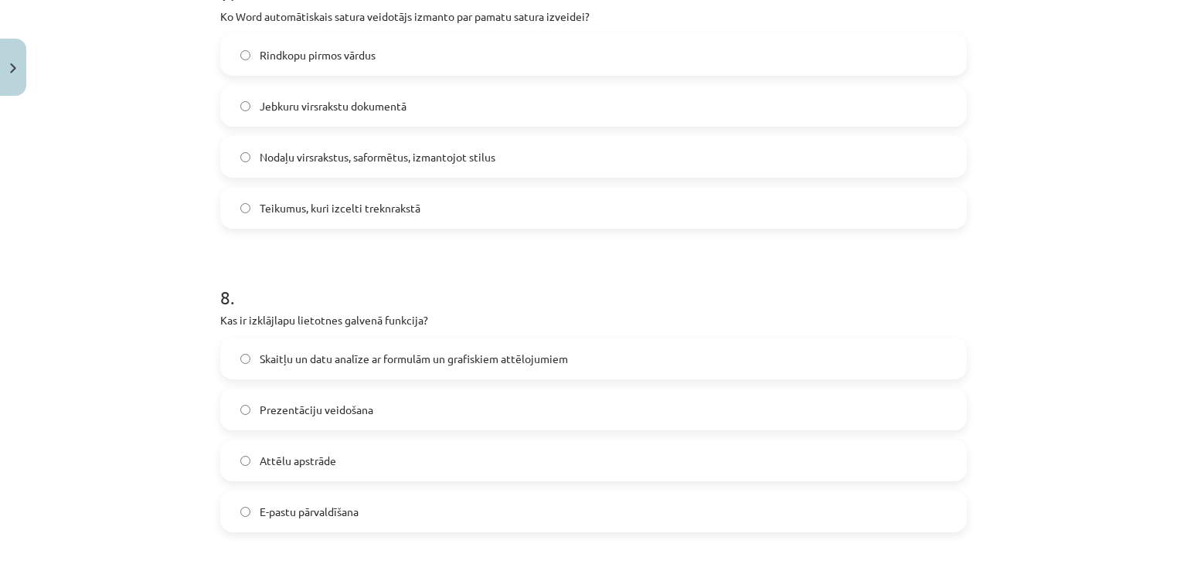
click at [475, 165] on label "Nodaļu virsrakstus, saformētus, izmantojot stilus" at bounding box center [594, 157] width 744 height 39
click at [469, 366] on span "Skaitļu un datu analīze ar formulām un grafiskiem attēlojumiem" at bounding box center [414, 359] width 308 height 16
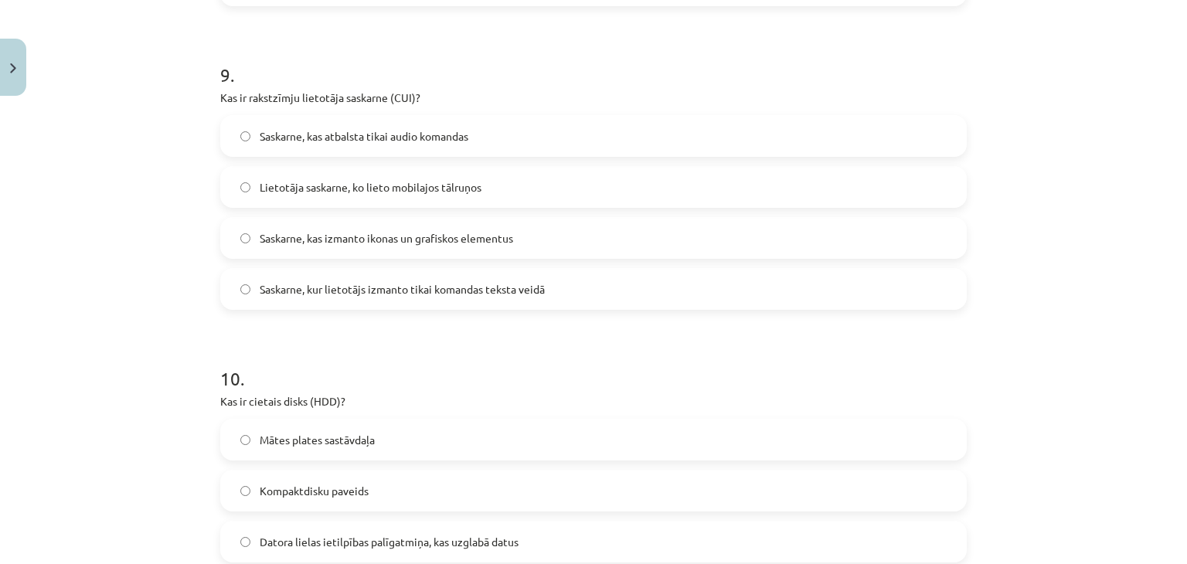
scroll to position [2703, 0]
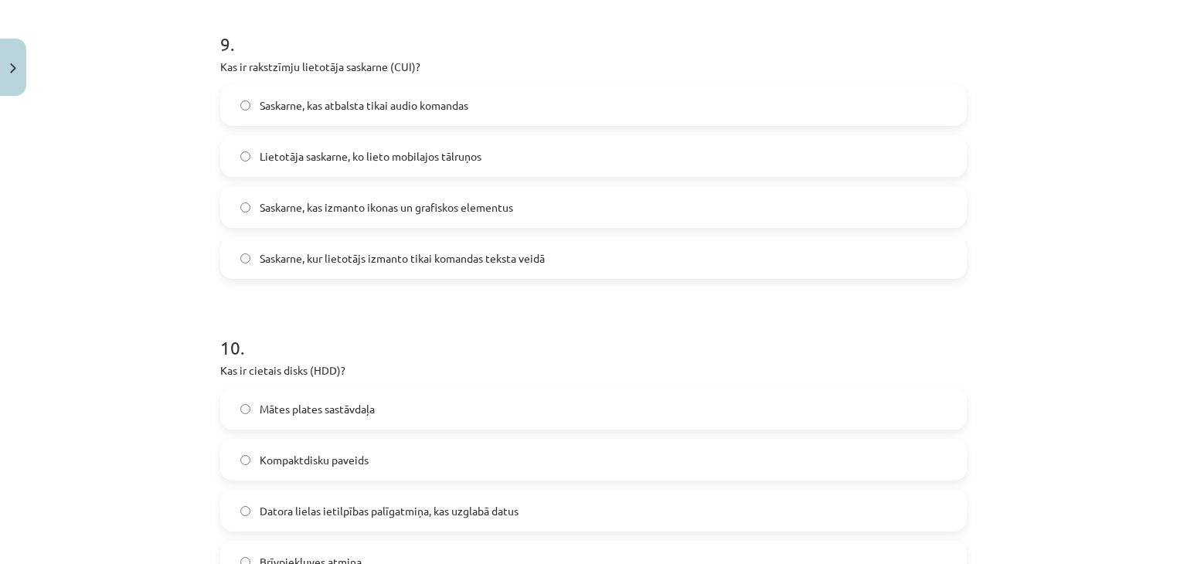
click at [552, 251] on label "Saskarne, kur lietotājs izmanto tikai komandas teksta veidā" at bounding box center [594, 258] width 744 height 39
click at [481, 511] on span "Datora lielas ietilpības palīgatmiņa, kas uzglabā datus" at bounding box center [389, 511] width 259 height 16
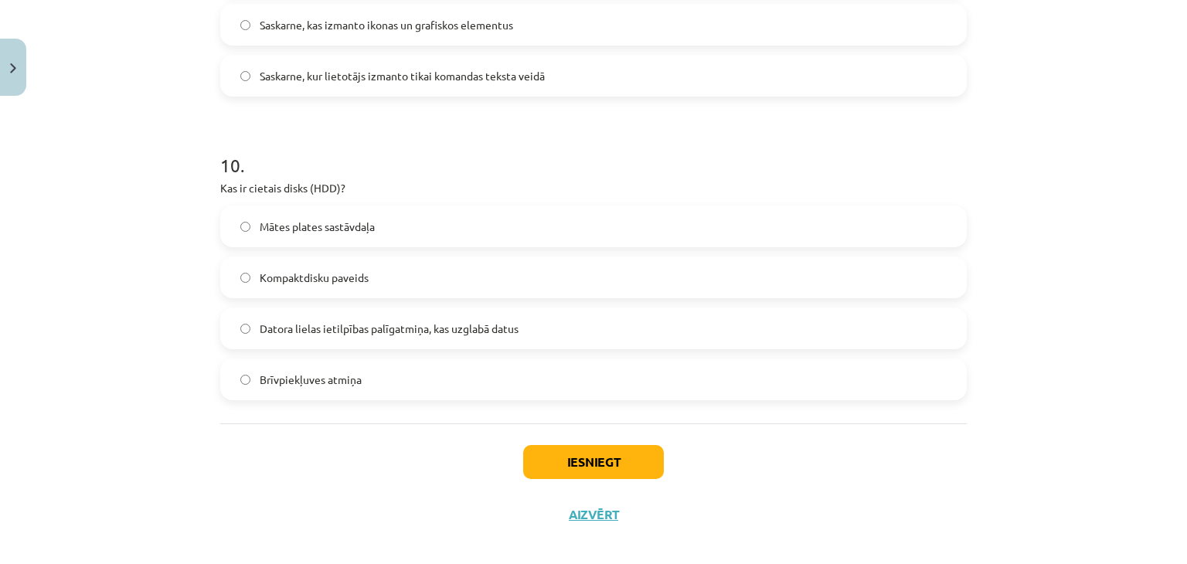
scroll to position [2901, 0]
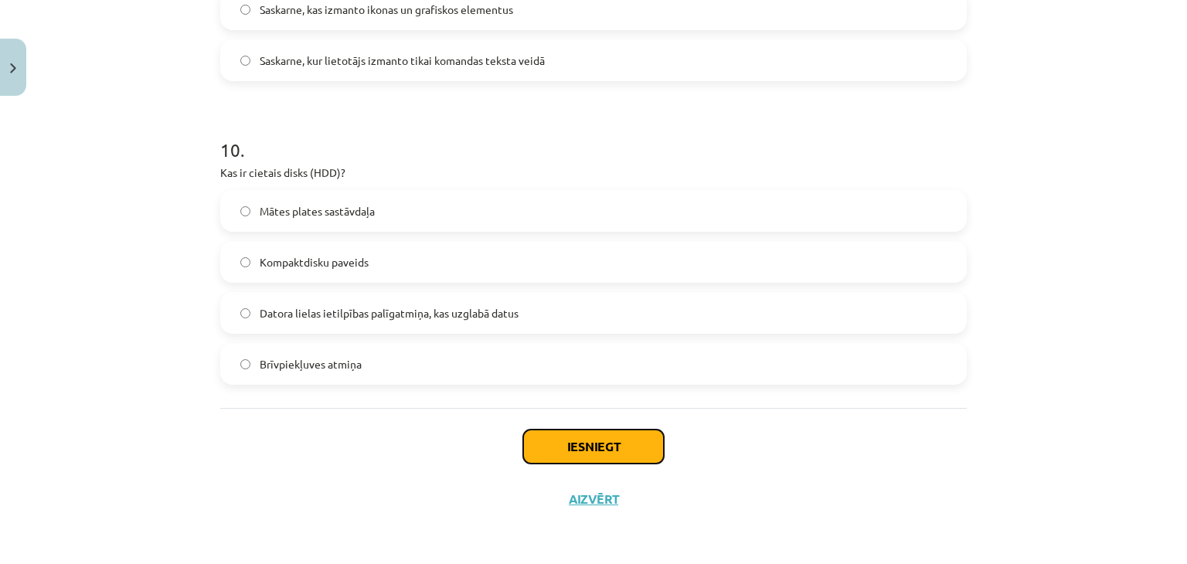
click at [632, 452] on button "Iesniegt" at bounding box center [593, 447] width 141 height 34
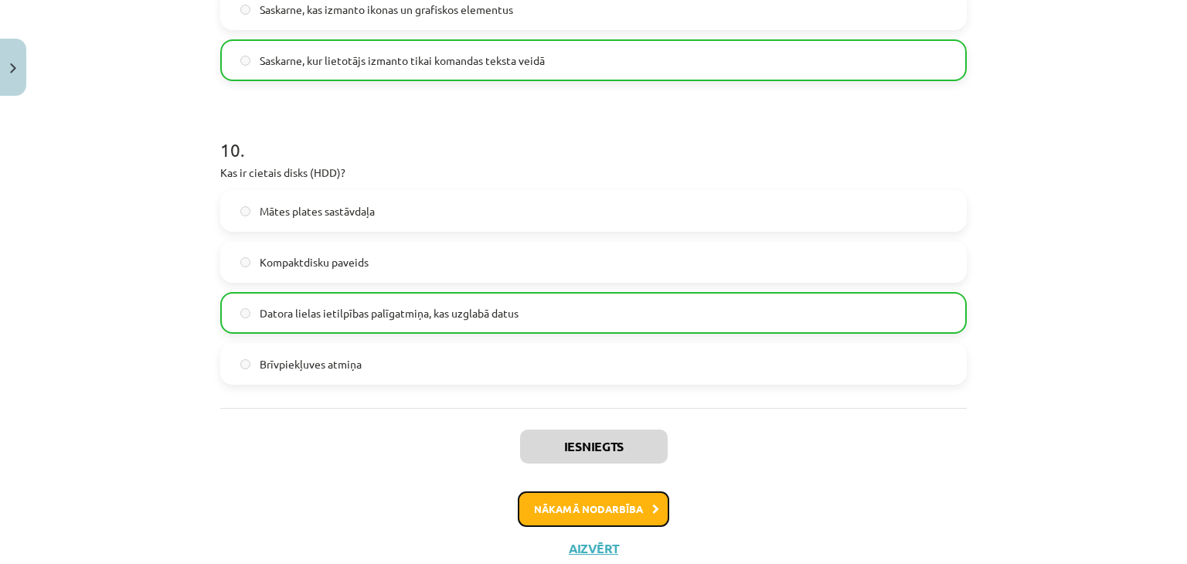
click at [625, 513] on button "Nākamā nodarbība" at bounding box center [594, 510] width 152 height 36
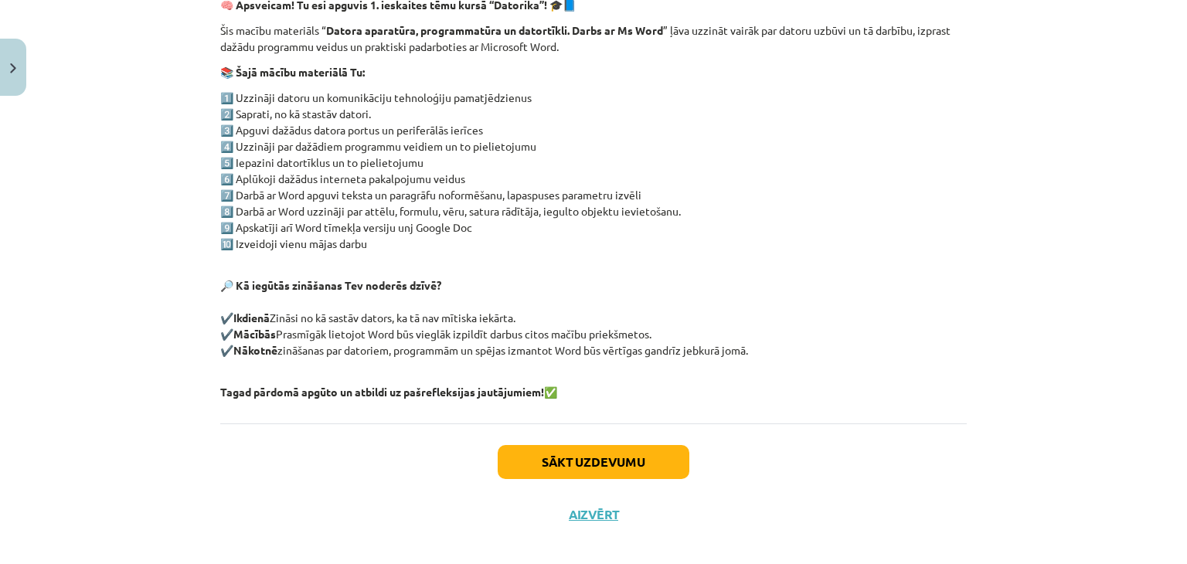
scroll to position [295, 0]
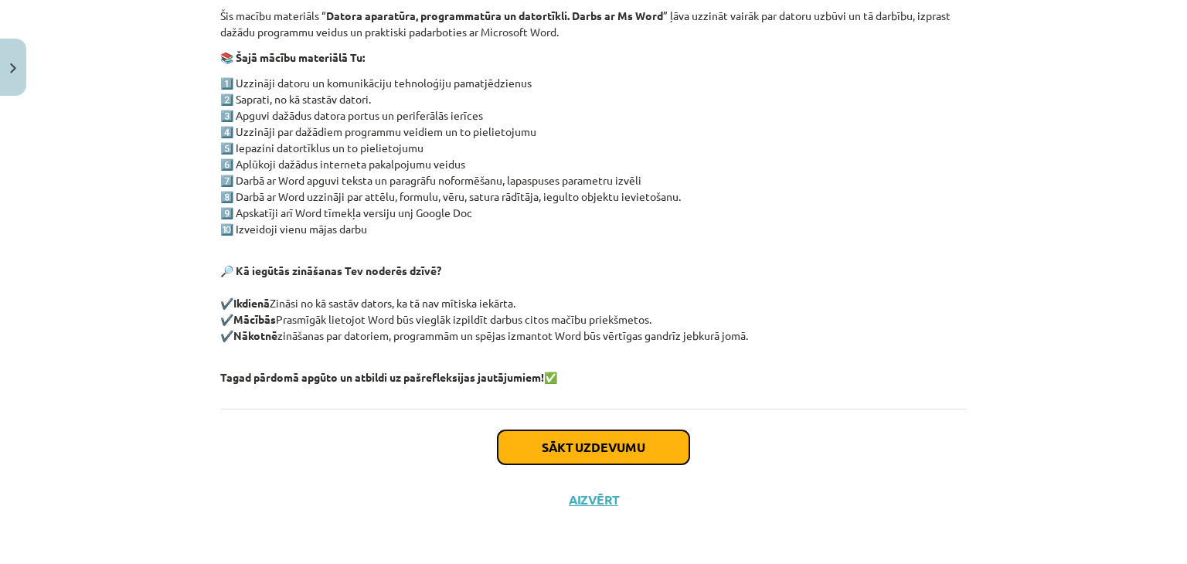
click at [615, 456] on button "Sākt uzdevumu" at bounding box center [594, 448] width 192 height 34
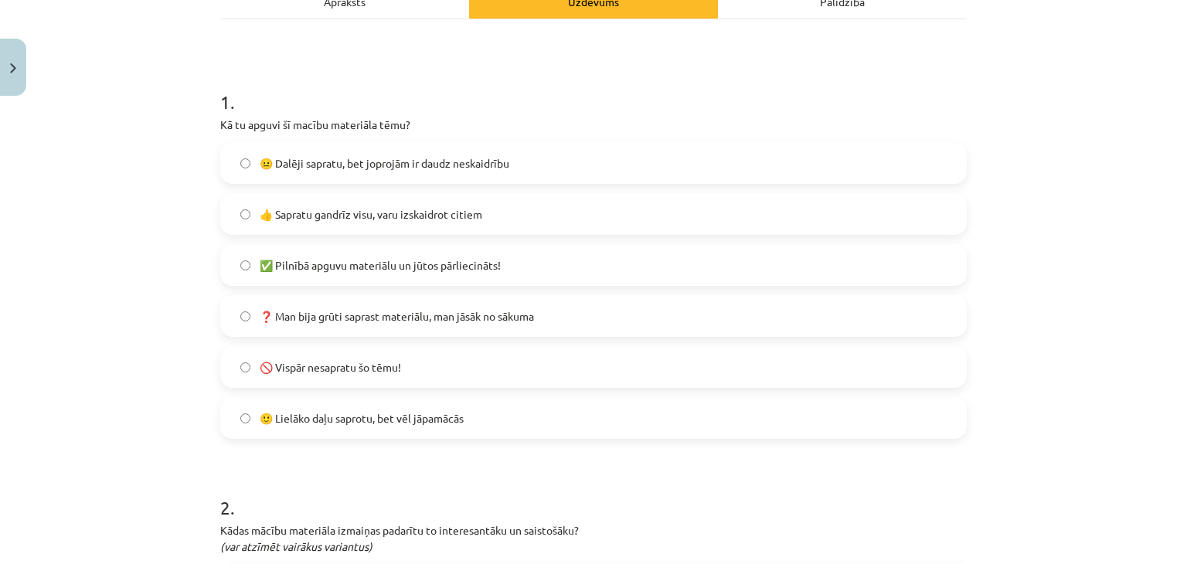
scroll to position [266, 0]
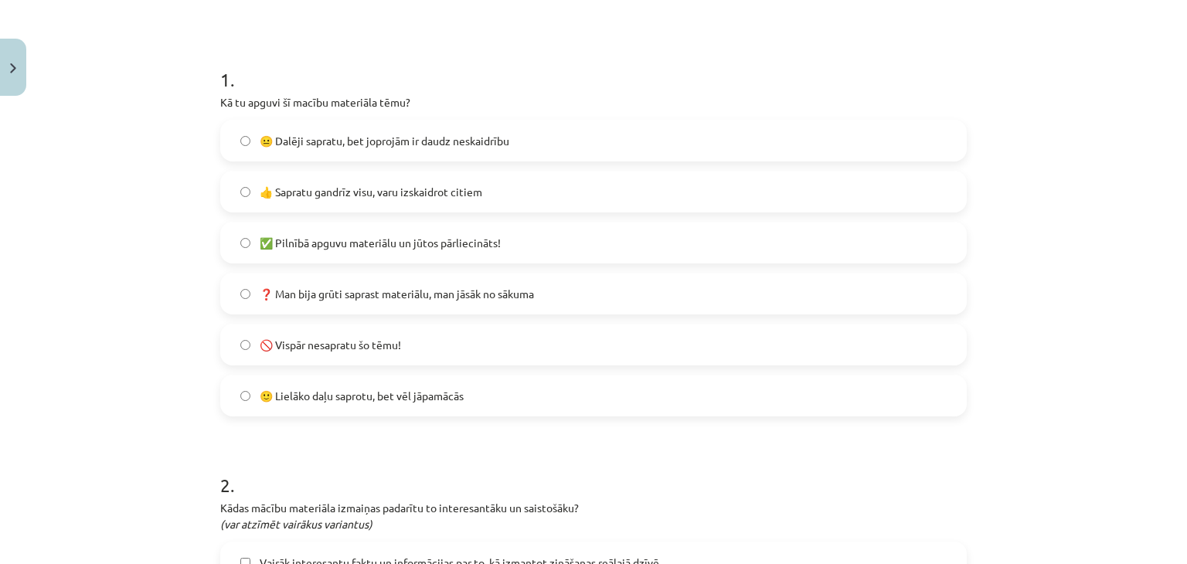
click at [487, 195] on label "👍 Sapratu gandrīz visu, varu izskaidrot citiem" at bounding box center [594, 191] width 744 height 39
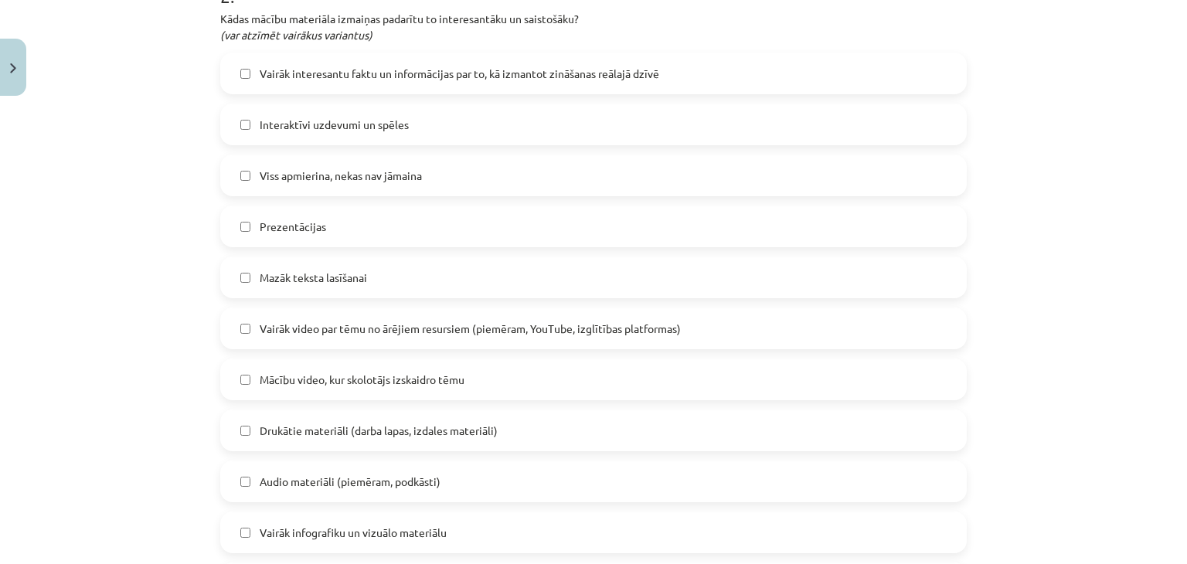
scroll to position [758, 0]
click at [708, 72] on label "Vairāk interesantu faktu un informācijas par to, kā izmantot zināšanas reālajā …" at bounding box center [594, 71] width 744 height 39
click at [694, 108] on label "Interaktīvi uzdevumi un spēles" at bounding box center [594, 122] width 744 height 39
click at [670, 189] on label "Viss apmierina, nekas nav jāmaina" at bounding box center [594, 173] width 744 height 39
click at [656, 253] on div "Vairāk interesantu faktu un informācijas par to, kā izmantot zināšanas reālajā …" at bounding box center [593, 326] width 747 height 552
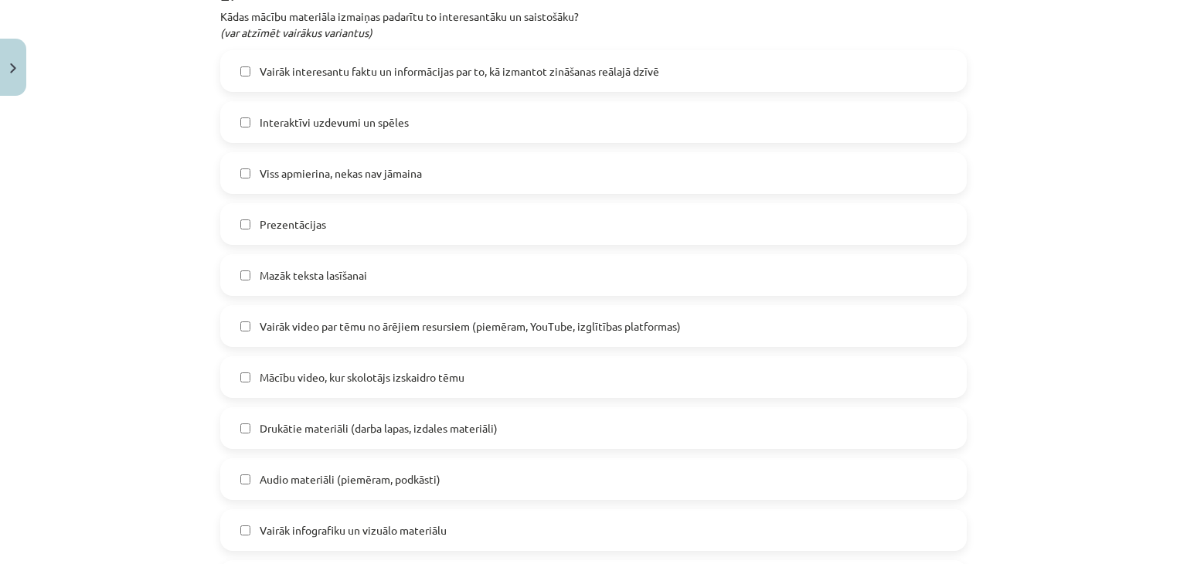
click at [646, 319] on span "Vairāk video par tēmu no ārējiem resursiem (piemēram, YouTube, izglītības platf…" at bounding box center [470, 327] width 421 height 16
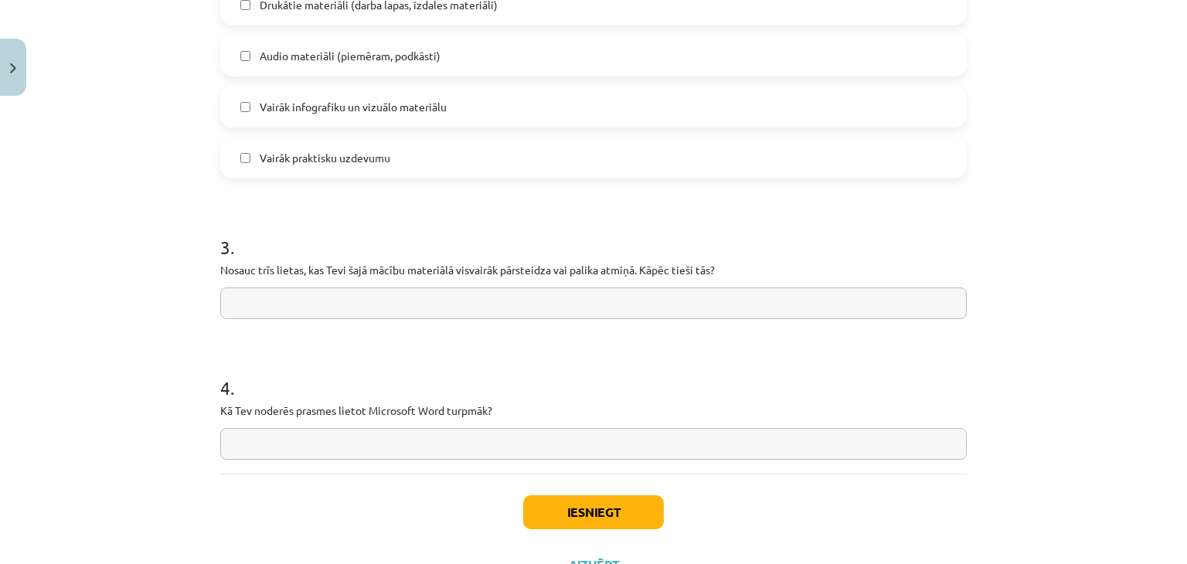
scroll to position [1246, 0]
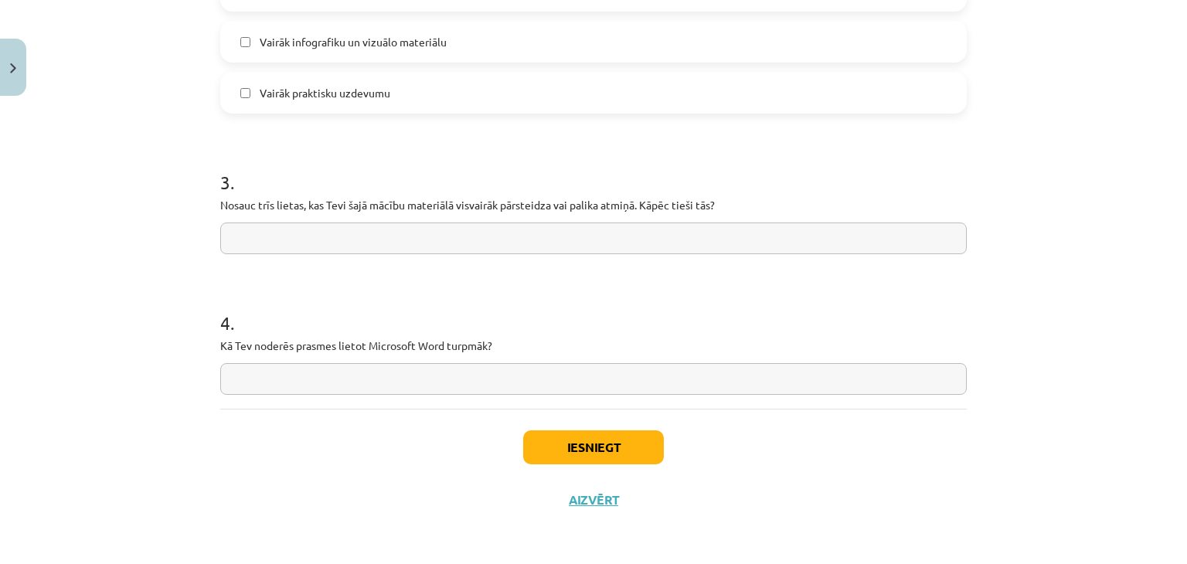
click at [541, 223] on input "text" at bounding box center [593, 239] width 747 height 32
type input "*******"
type input "*"
type input "**********"
click at [594, 439] on button "Iesniegt" at bounding box center [593, 448] width 141 height 34
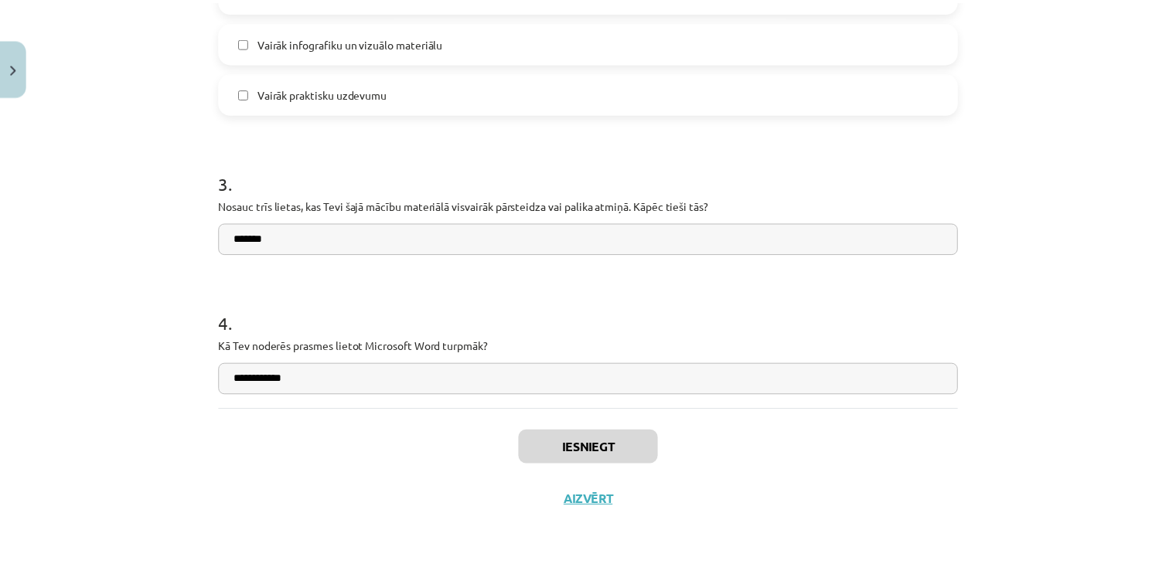
scroll to position [369, 0]
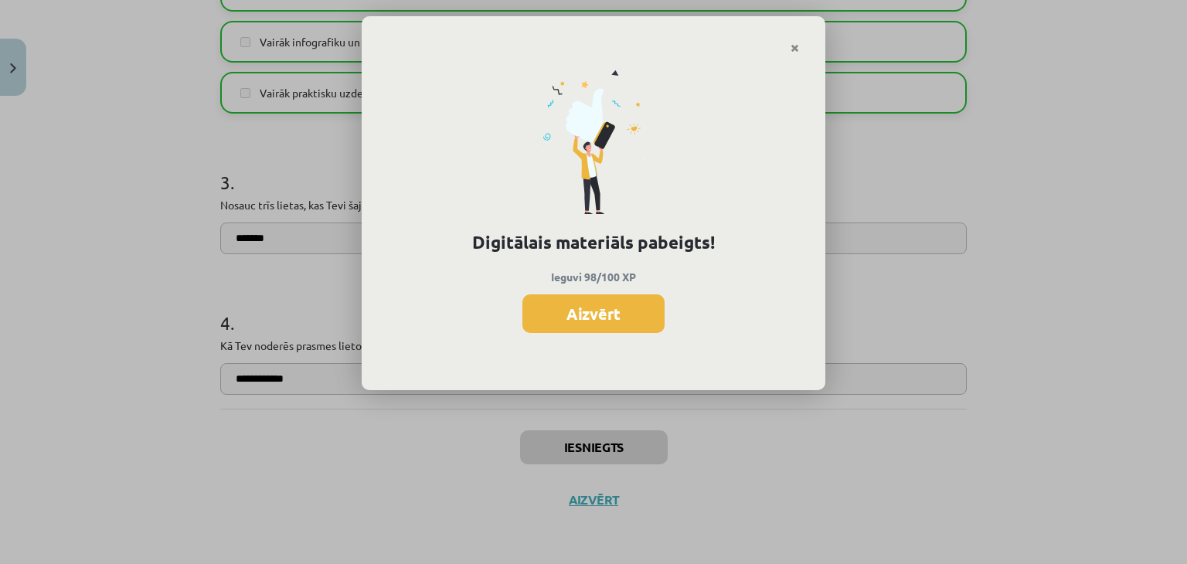
drag, startPoint x: 637, startPoint y: 315, endPoint x: 601, endPoint y: 314, distance: 35.6
click at [601, 314] on button "Aizvērt" at bounding box center [594, 314] width 142 height 39
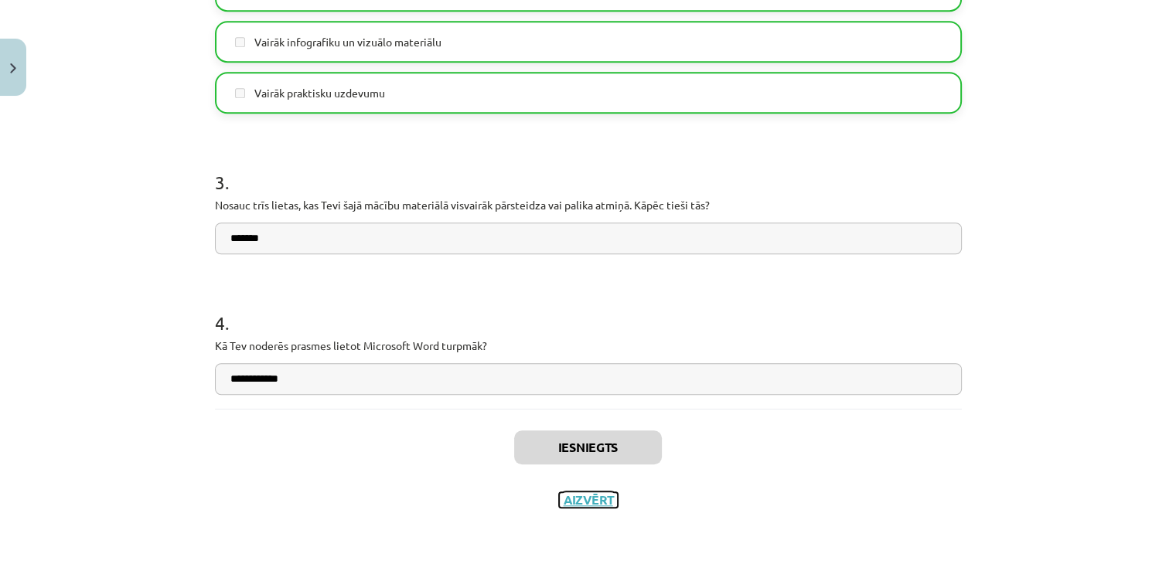
click at [598, 499] on button "Aizvērt" at bounding box center [588, 499] width 59 height 15
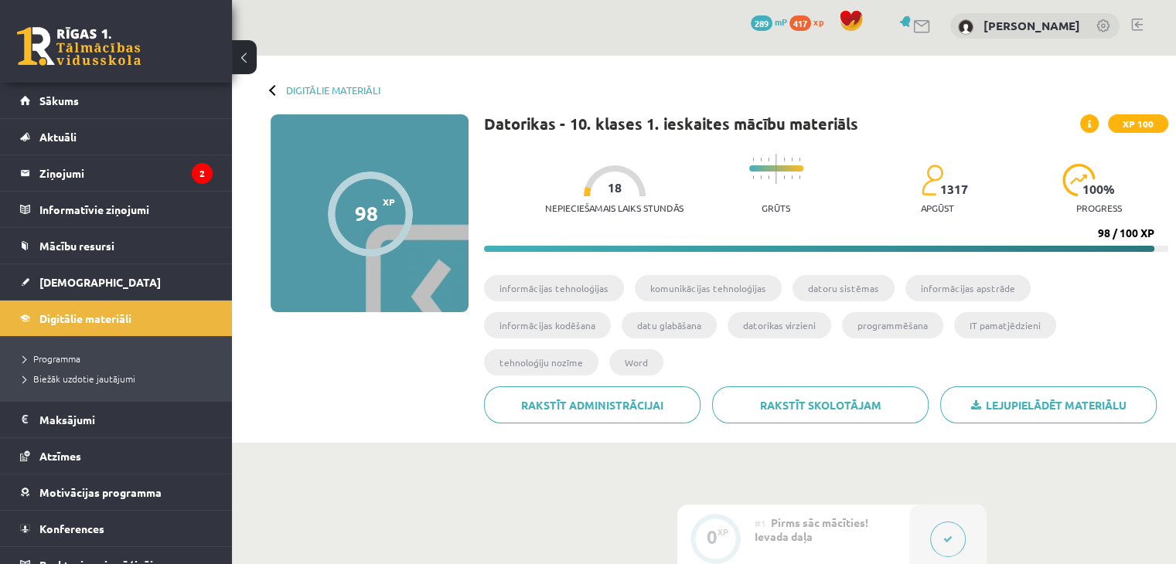
scroll to position [0, 0]
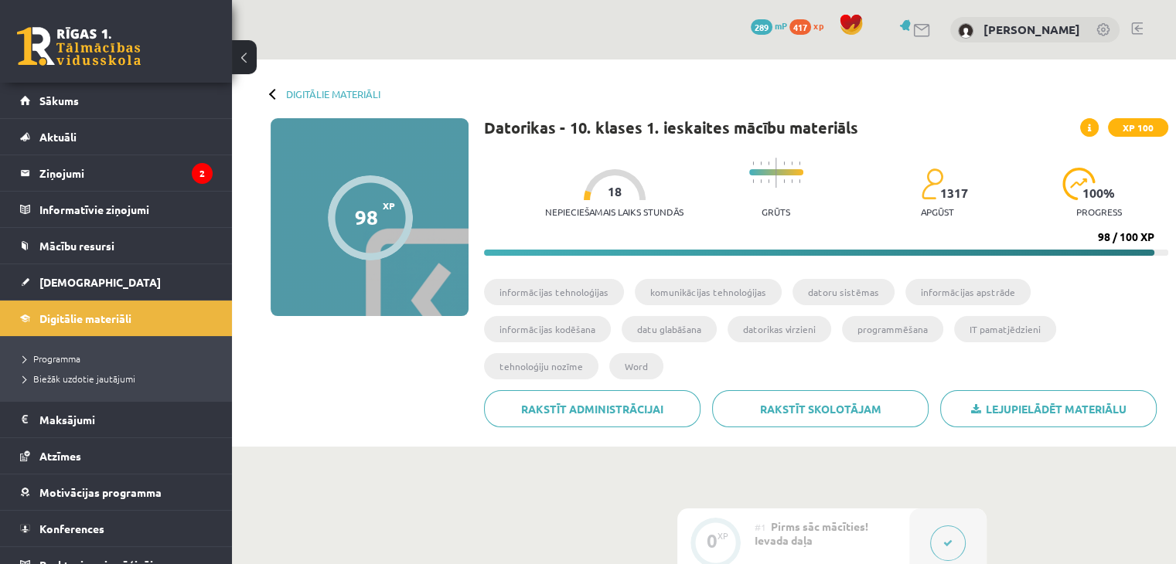
click at [1133, 25] on link at bounding box center [1137, 28] width 12 height 12
